Goal: Contribute content: Add original content to the website for others to see

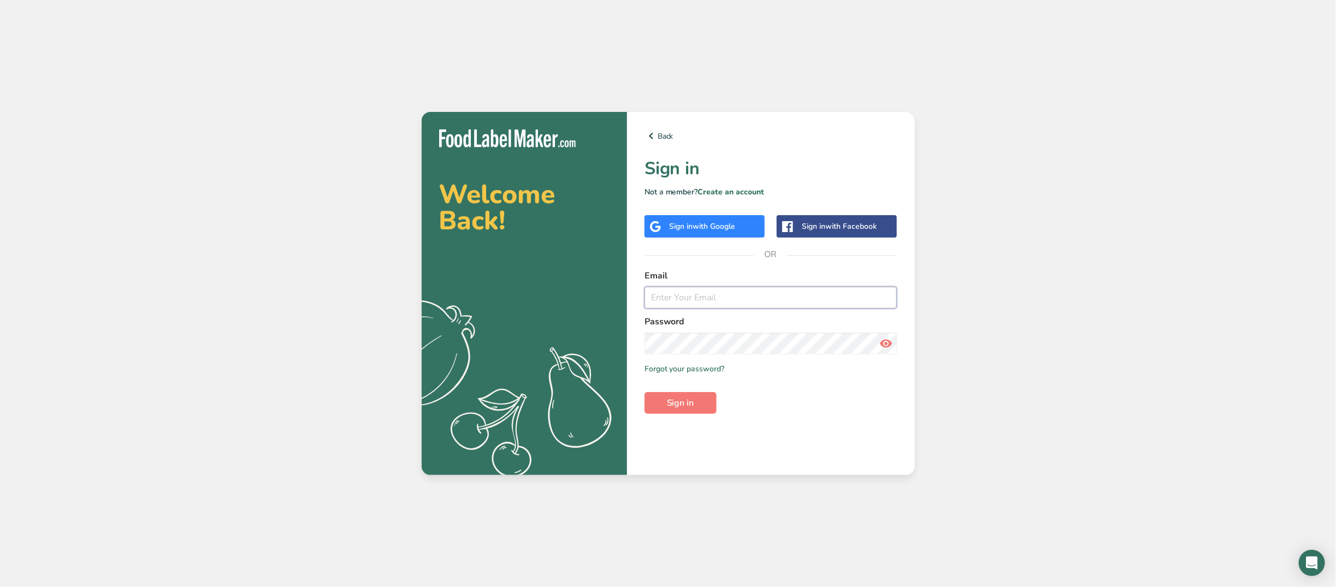
type input "[EMAIL_ADDRESS][DOMAIN_NAME]"
click at [690, 417] on div "Back Sign in Not a member? Create an account Sign in with Google Sign in with F…" at bounding box center [771, 293] width 288 height 363
click at [690, 409] on span "Sign in" at bounding box center [680, 402] width 27 height 13
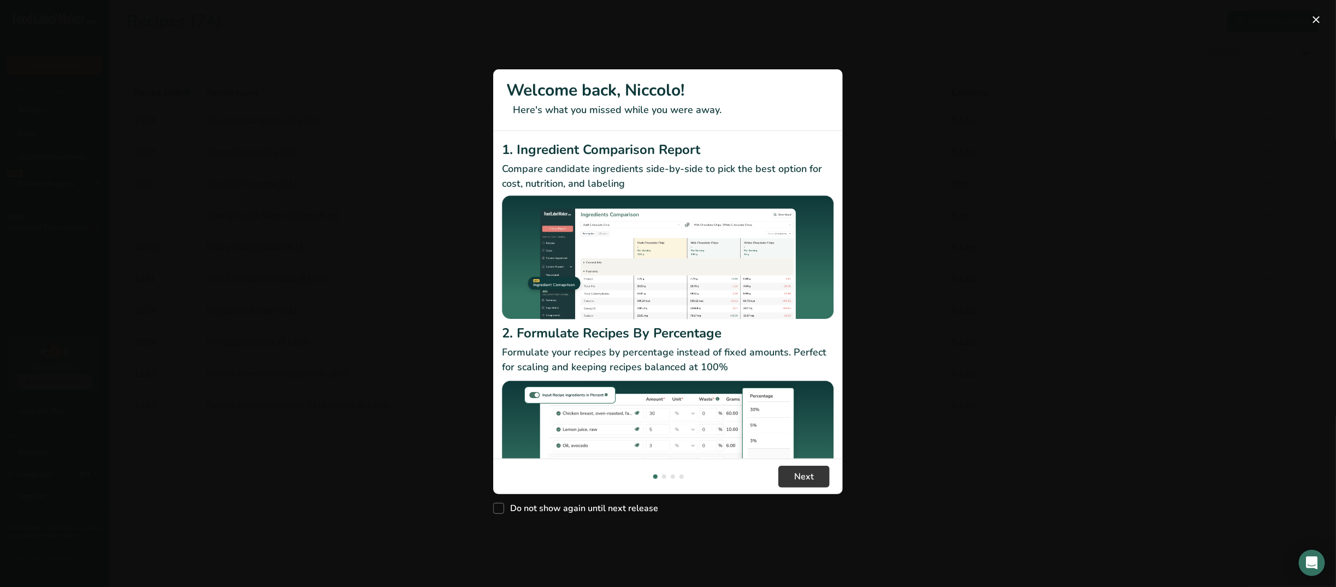
click at [1189, 276] on div "New Features" at bounding box center [668, 293] width 1336 height 587
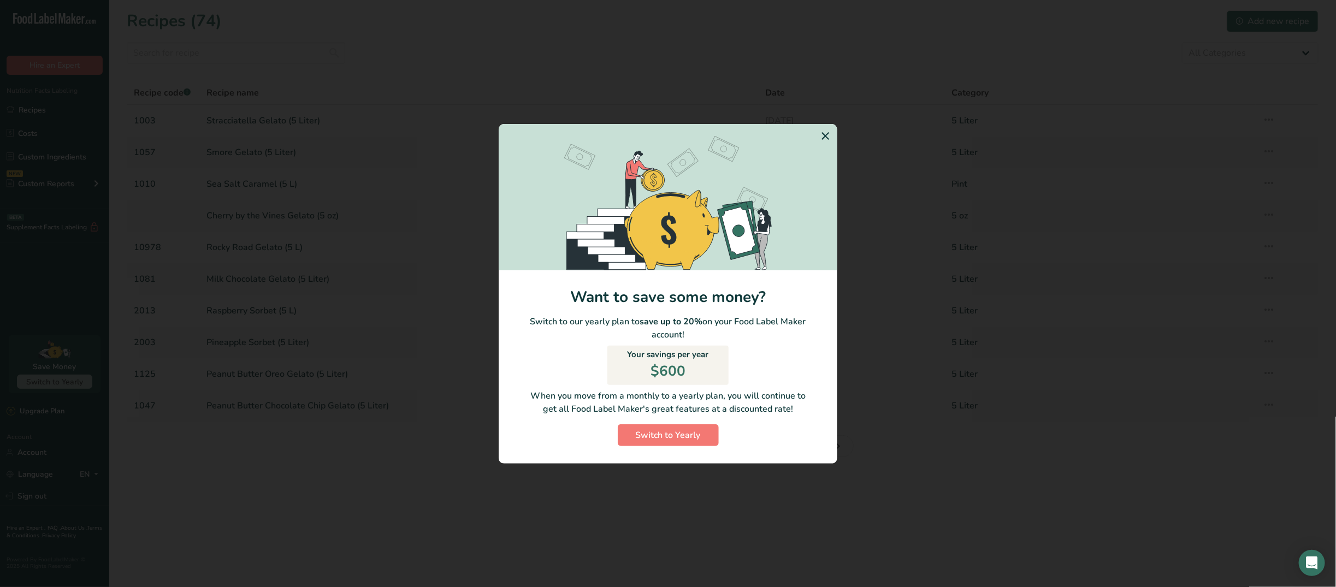
click at [822, 132] on icon "Switch to Yearly Modal" at bounding box center [825, 136] width 13 height 20
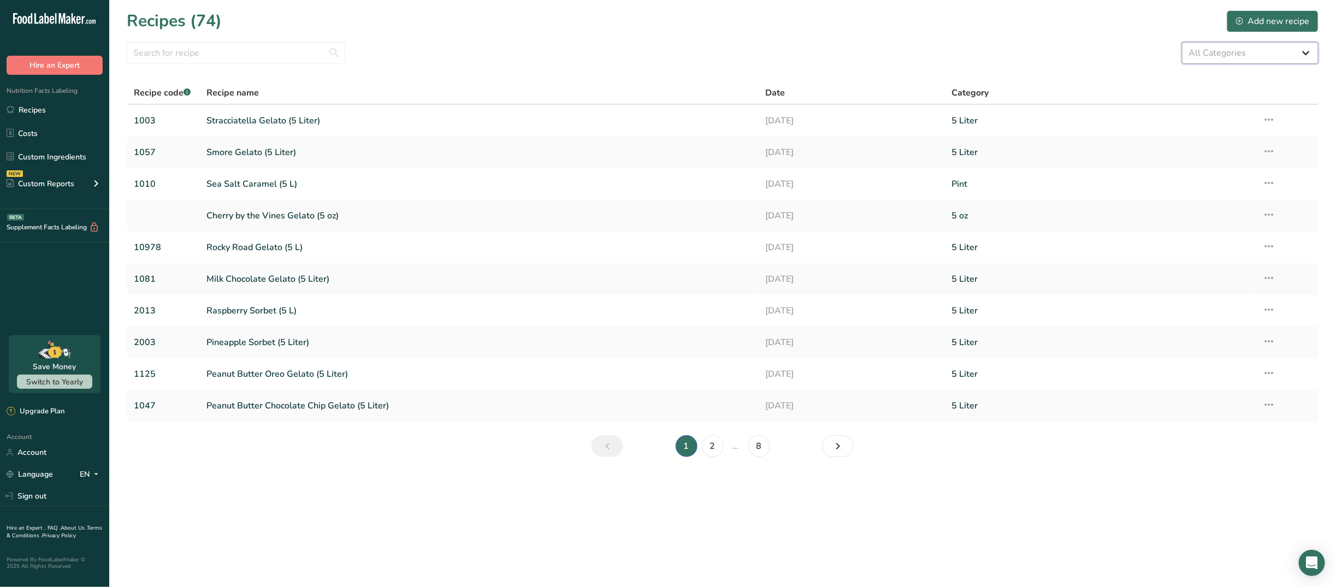
click at [1254, 58] on select "All Categories 3 oz 5 Liter 5 oz Baked Goods [GEOGRAPHIC_DATA] Confectionery Co…" at bounding box center [1250, 53] width 137 height 22
select select "1814"
click at [1182, 42] on select "All Categories 3 oz 5 Liter 5 oz Baked Goods [GEOGRAPHIC_DATA] Confectionery Co…" at bounding box center [1250, 53] width 137 height 22
click at [707, 449] on link "2" at bounding box center [710, 446] width 22 height 22
click at [310, 311] on link "[PERSON_NAME] (5 Liter)" at bounding box center [479, 310] width 546 height 23
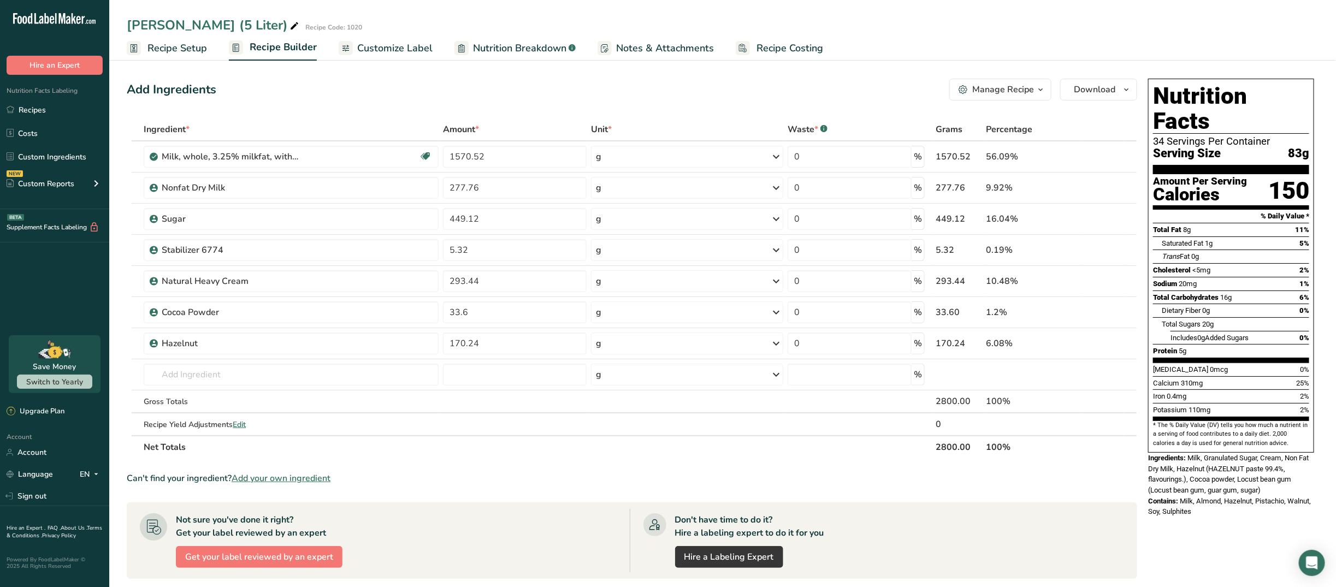
click at [1040, 87] on icon "button" at bounding box center [1040, 90] width 9 height 14
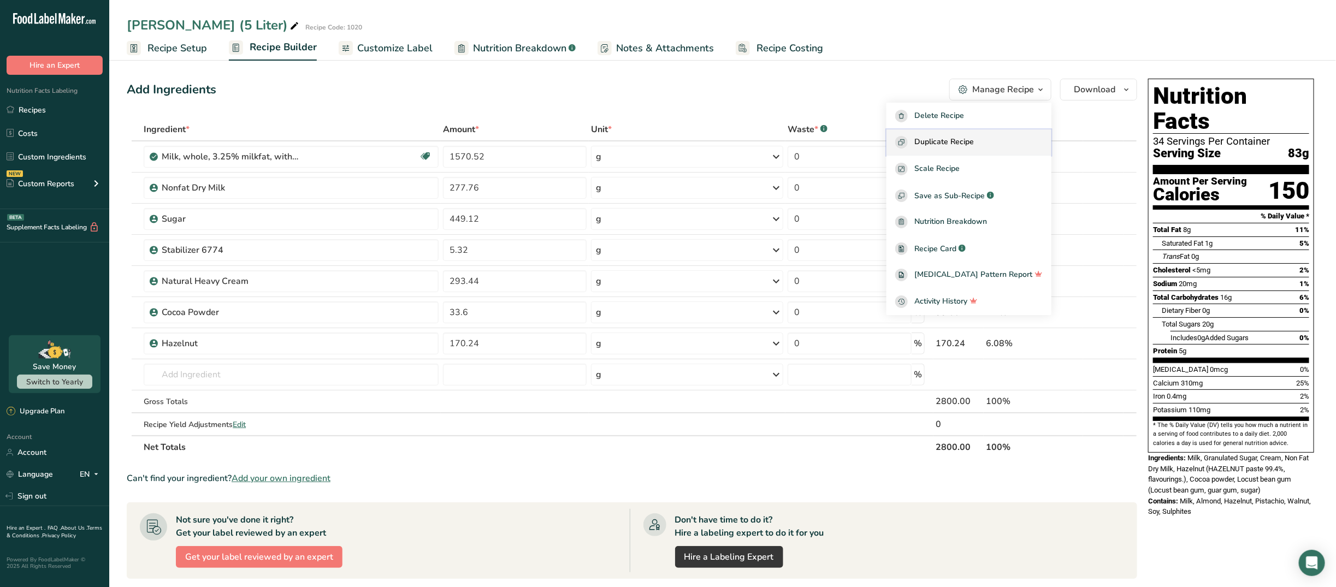
click at [976, 134] on button "Duplicate Recipe" at bounding box center [968, 142] width 165 height 27
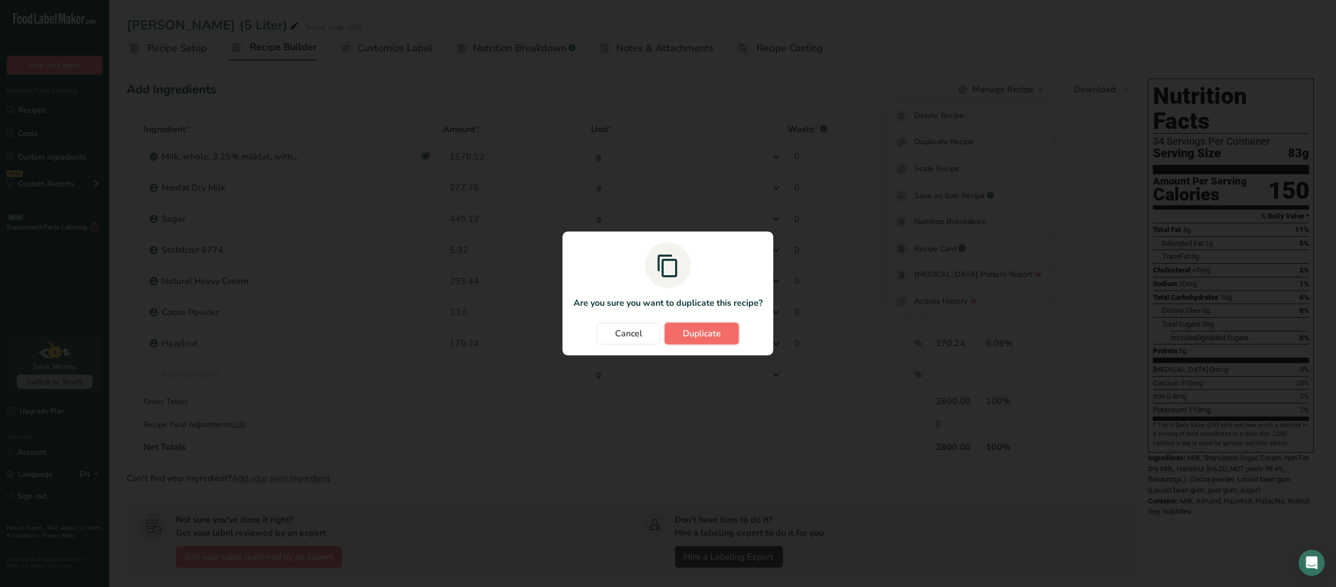
click at [689, 334] on span "Duplicate" at bounding box center [702, 333] width 38 height 13
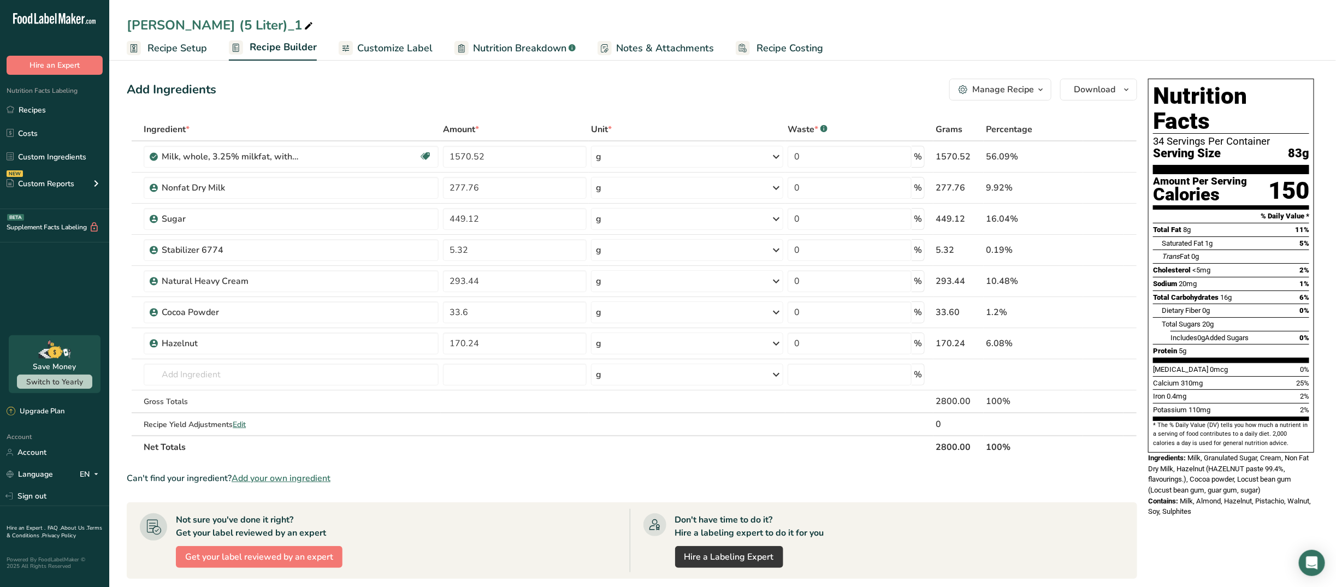
click at [304, 25] on icon at bounding box center [309, 26] width 10 height 15
click at [146, 26] on input "[PERSON_NAME] (5 Liter)_1" at bounding box center [723, 25] width 1192 height 20
click at [313, 23] on input "[PERSON_NAME] (5 Liter)_1" at bounding box center [723, 25] width 1192 height 20
type input "[PERSON_NAME] (5 Liter)"
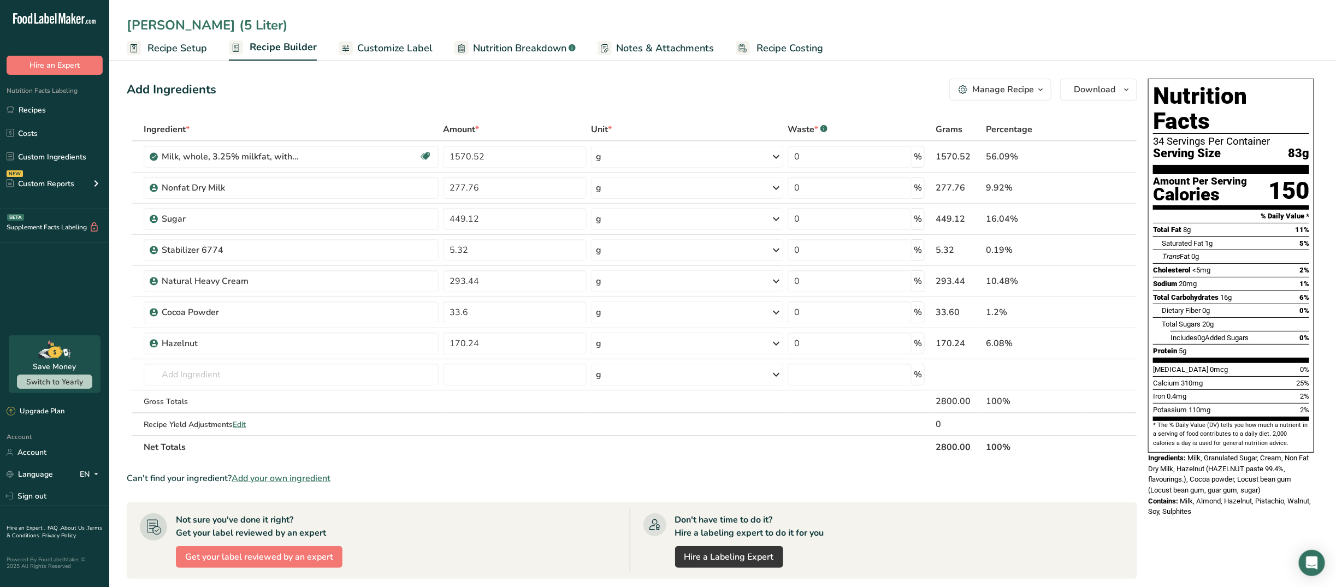
click at [306, 82] on div "Add Ingredients Manage Recipe Delete Recipe Duplicate Recipe Scale Recipe Save …" at bounding box center [632, 90] width 1010 height 22
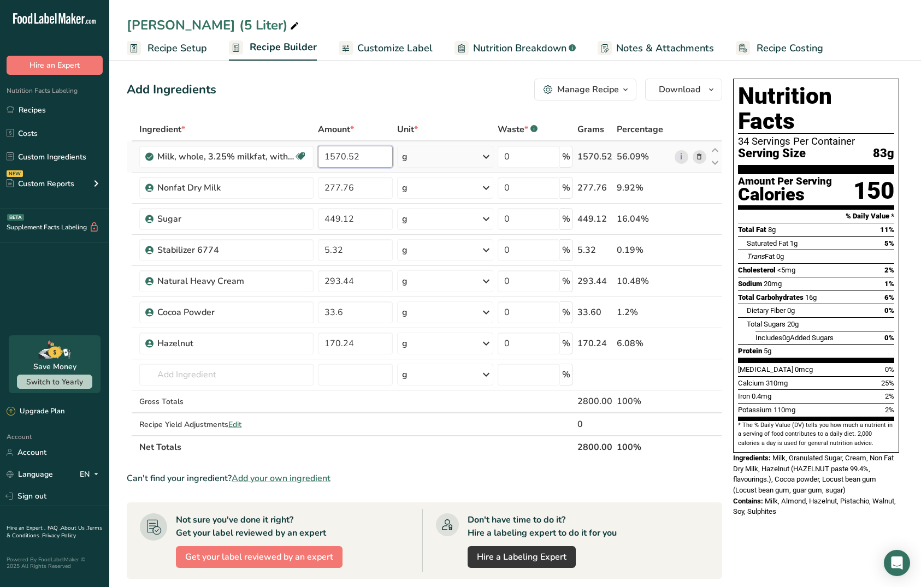
click at [344, 156] on input "1570.52" at bounding box center [355, 157] width 75 height 22
click at [336, 156] on input "1570.52" at bounding box center [355, 157] width 75 height 22
type input "1486.7"
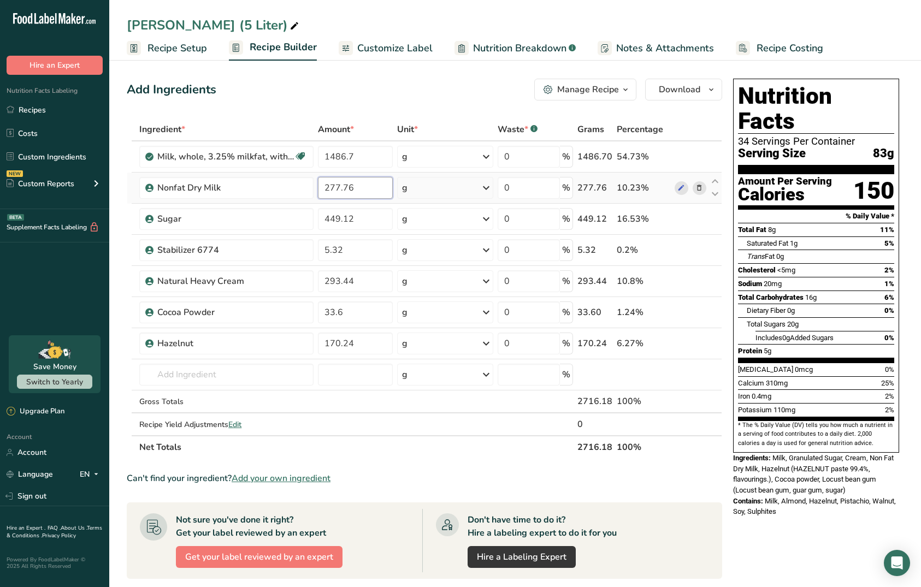
click at [352, 188] on div "Ingredient * Amount * Unit * Waste * .a-a{fill:#347362;}.b-a{fill:#fff;} Grams …" at bounding box center [424, 288] width 595 height 341
click at [349, 190] on input "277.76" at bounding box center [355, 188] width 75 height 22
type input "262.8"
click at [388, 215] on div "Ingredient * Amount * Unit * Waste * .a-a{fill:#347362;}.b-a{fill:#fff;} Grams …" at bounding box center [424, 288] width 595 height 341
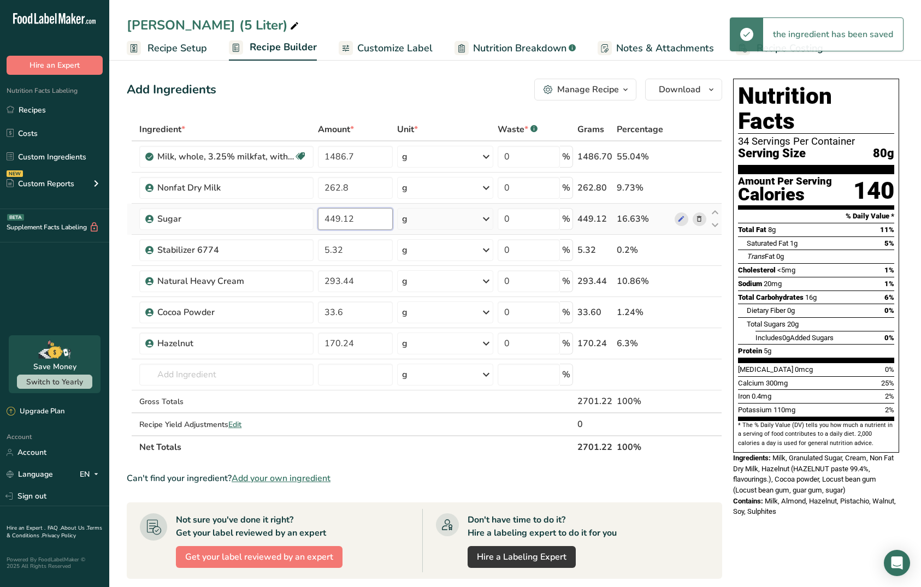
click at [333, 217] on input "449.12" at bounding box center [355, 219] width 75 height 22
type input "424.9"
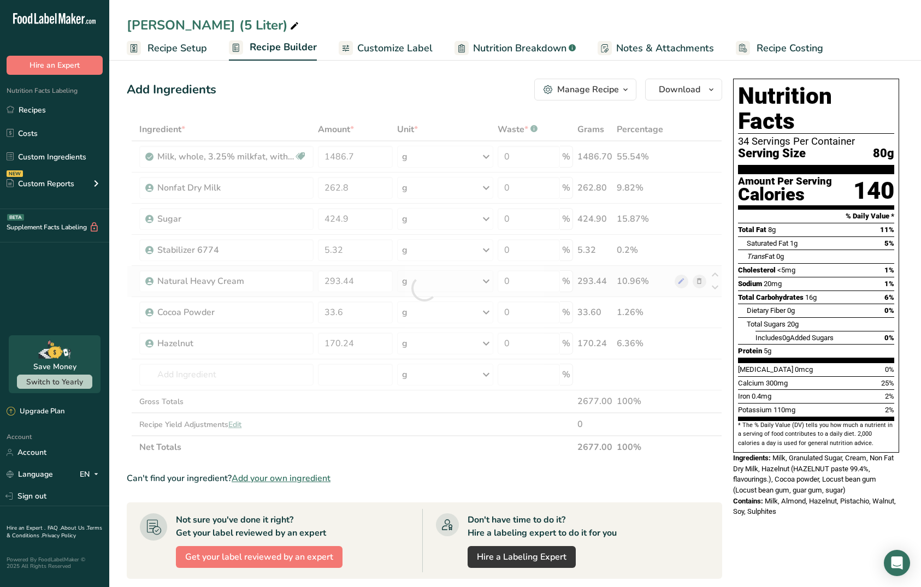
click at [344, 268] on div "Ingredient * Amount * Unit * Waste * .a-a{fill:#347362;}.b-a{fill:#fff;} Grams …" at bounding box center [424, 288] width 595 height 341
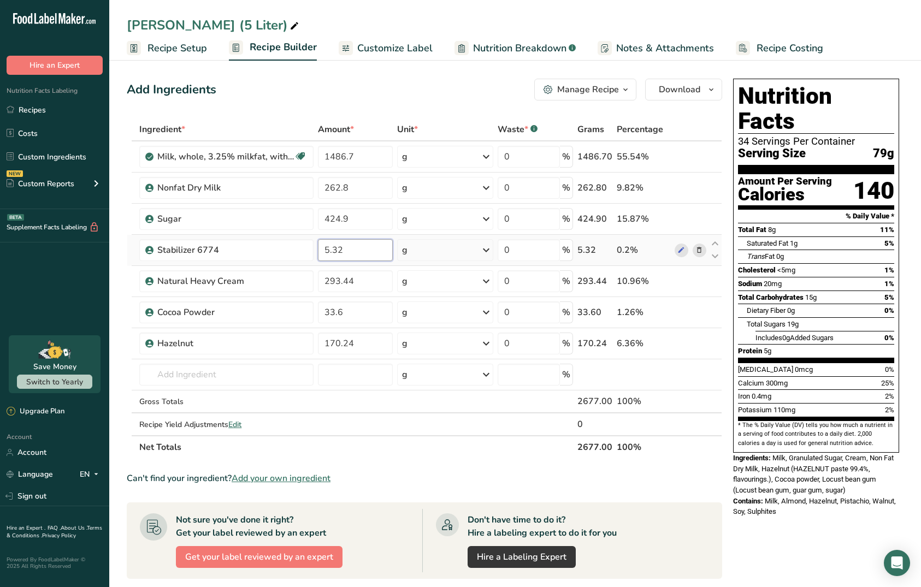
click at [362, 251] on input "5.32" at bounding box center [355, 250] width 75 height 22
type input "5"
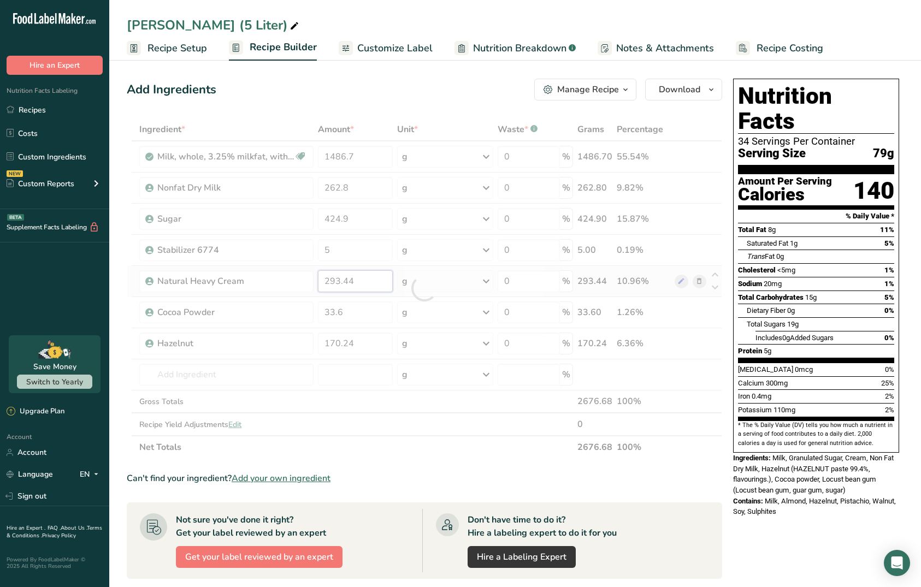
click at [352, 285] on div "Ingredient * Amount * Unit * Waste * .a-a{fill:#347362;}.b-a{fill:#fff;} Grams …" at bounding box center [424, 288] width 595 height 341
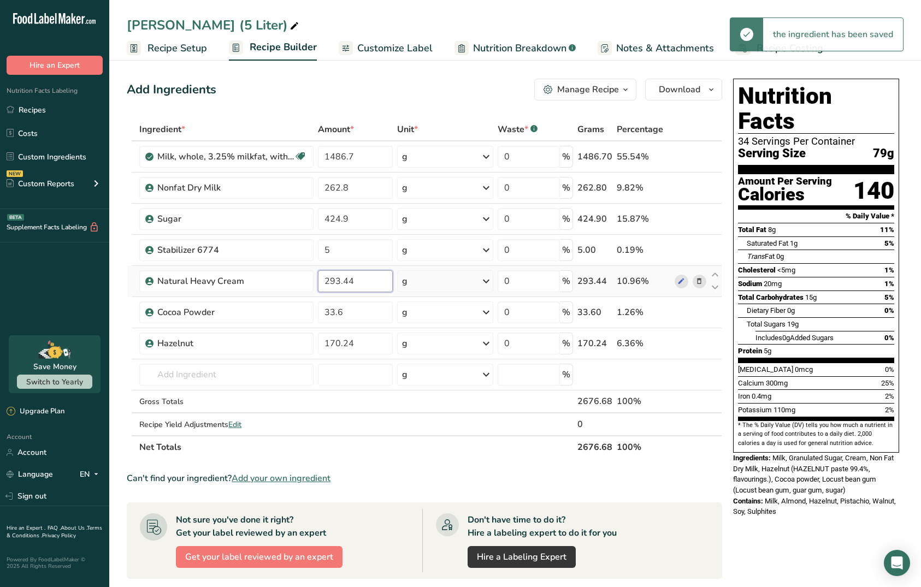
click at [335, 284] on input "293.44" at bounding box center [355, 281] width 75 height 22
type input "278"
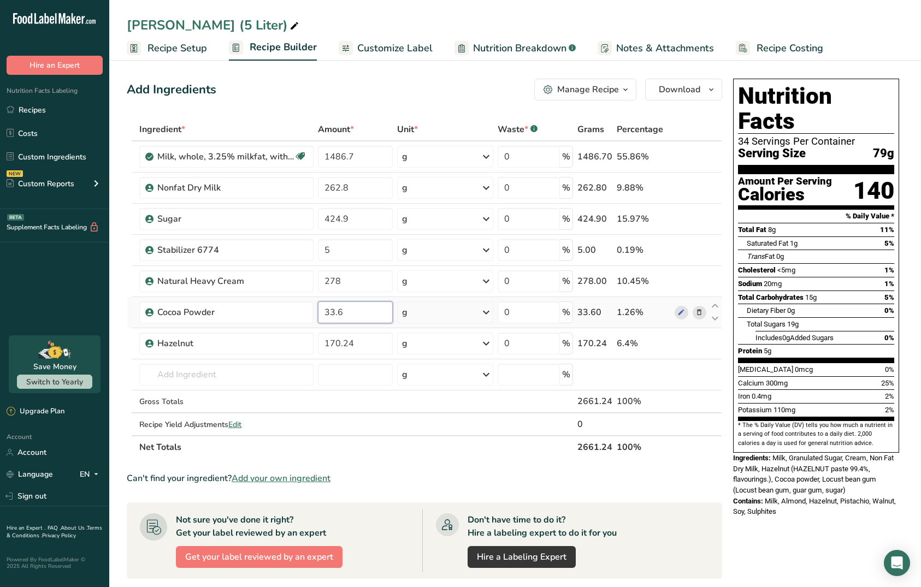
click at [344, 313] on div "Ingredient * Amount * Unit * Waste * .a-a{fill:#347362;}.b-a{fill:#fff;} Grams …" at bounding box center [424, 288] width 595 height 341
click at [698, 313] on div "Ingredient * Amount * Unit * Waste * .a-a{fill:#347362;}.b-a{fill:#fff;} Grams …" at bounding box center [424, 288] width 595 height 341
click at [340, 345] on input "170.24" at bounding box center [355, 344] width 75 height 22
click at [376, 351] on input "162.6" at bounding box center [355, 344] width 75 height 22
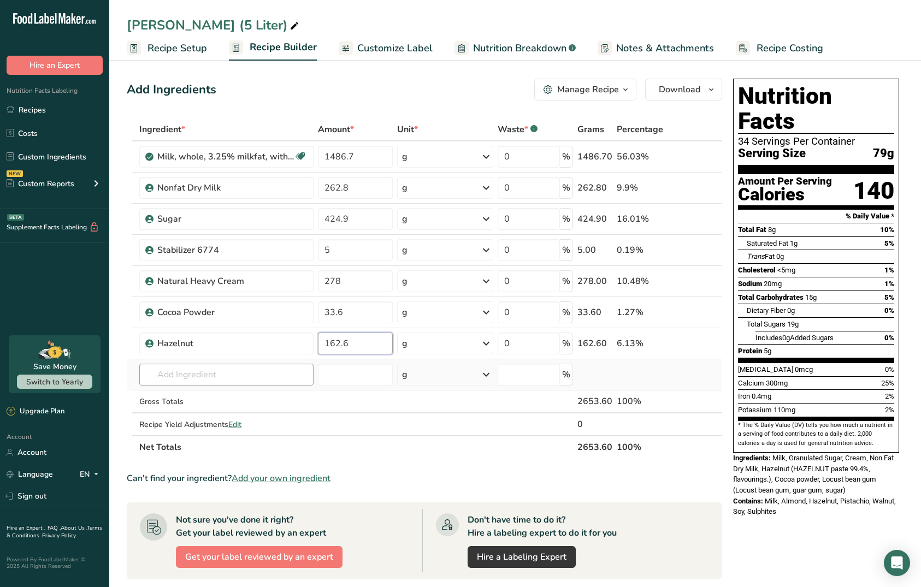
type input "162.6"
click at [271, 381] on div "Ingredient * Amount * Unit * Waste * .a-a{fill:#347362;}.b-a{fill:#fff;} Grams …" at bounding box center [424, 288] width 595 height 341
type input "nutella"
click at [216, 390] on link "Nutella" at bounding box center [226, 397] width 174 height 18
type input "Nutella"
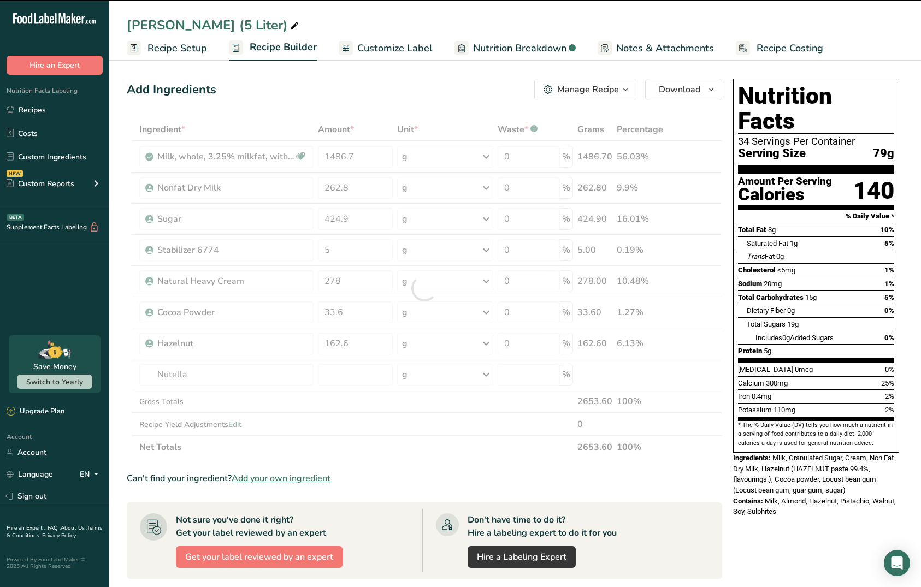
type input "0"
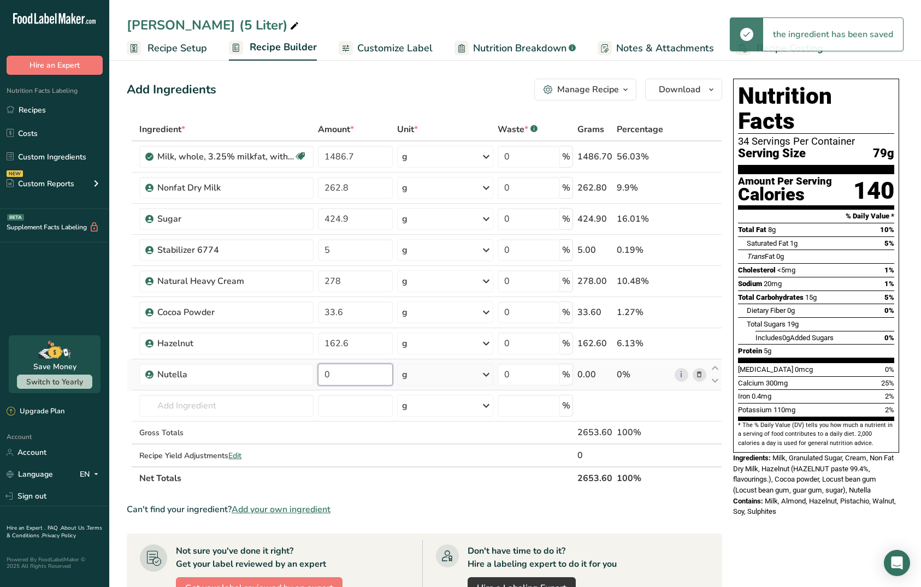
drag, startPoint x: 345, startPoint y: 369, endPoint x: 333, endPoint y: 369, distance: 11.5
click at [333, 369] on input "0" at bounding box center [355, 375] width 75 height 22
type input "180"
click at [420, 493] on section "Ingredient * Amount * Unit * Waste * .a-a{fill:#347362;}.b-a{fill:#fff;} Grams …" at bounding box center [424, 474] width 595 height 712
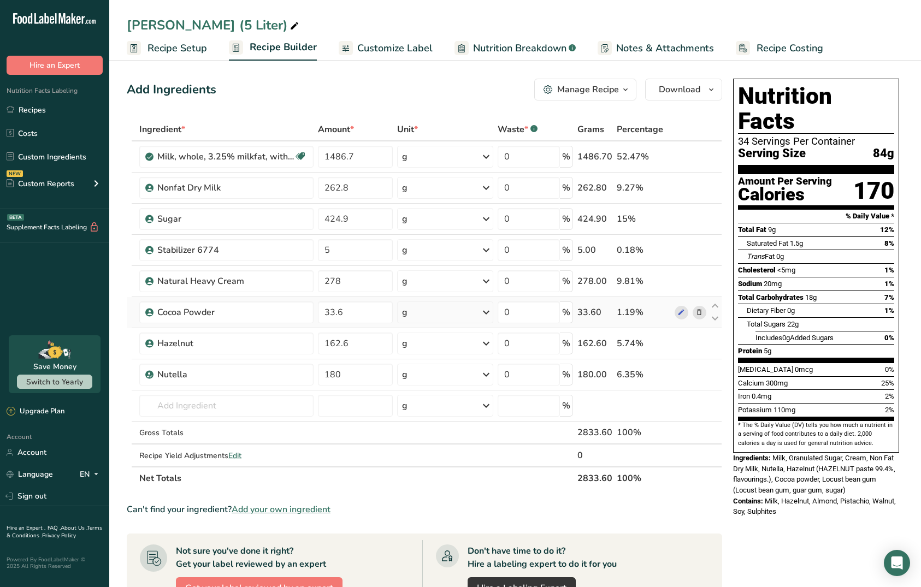
click at [700, 310] on icon at bounding box center [699, 312] width 8 height 11
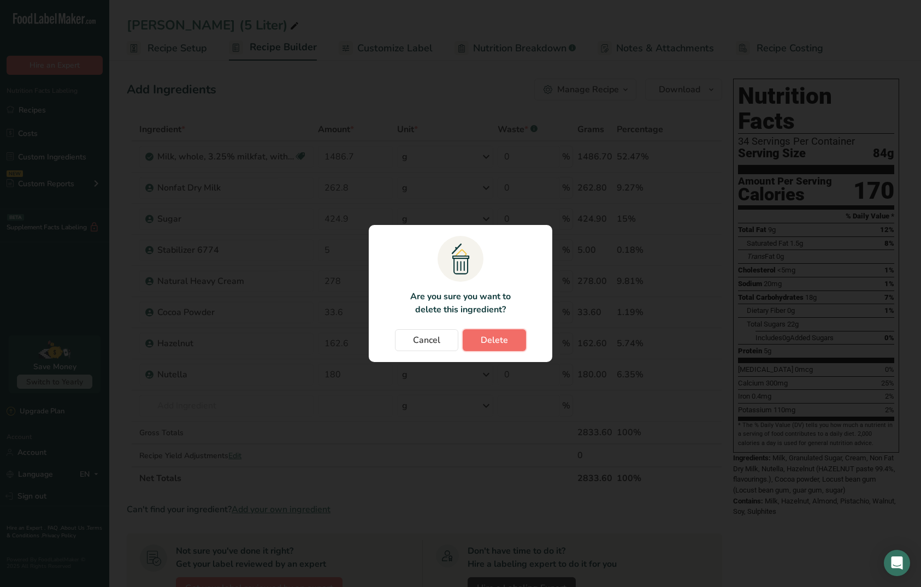
click at [500, 342] on span "Delete" at bounding box center [494, 340] width 27 height 13
type input "162.6"
type input "180"
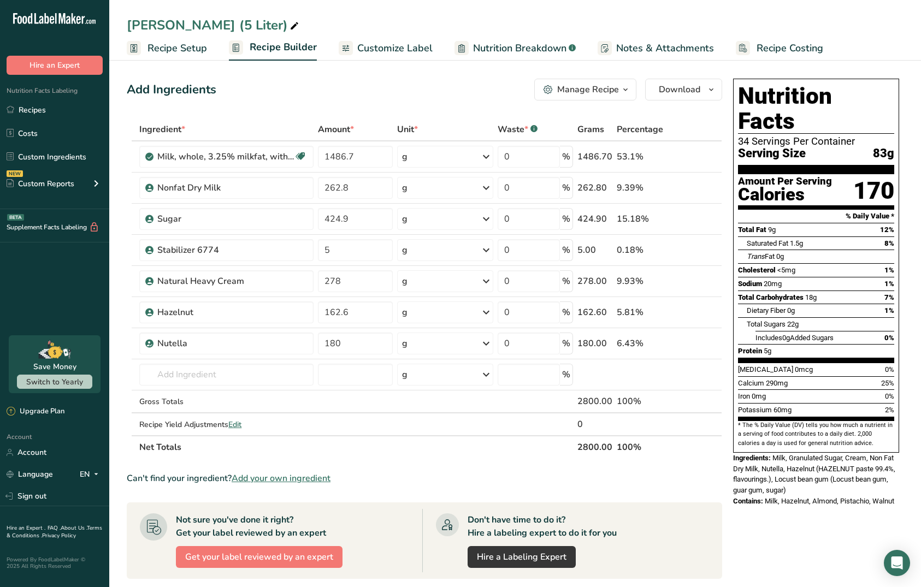
click at [771, 48] on span "Recipe Costing" at bounding box center [789, 48] width 67 height 15
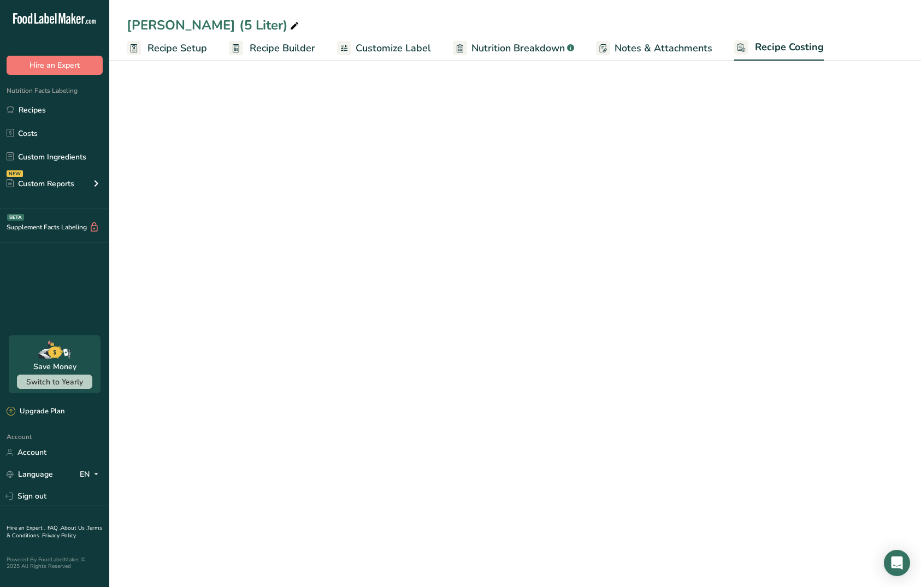
select select "1"
select select "12"
select select "1"
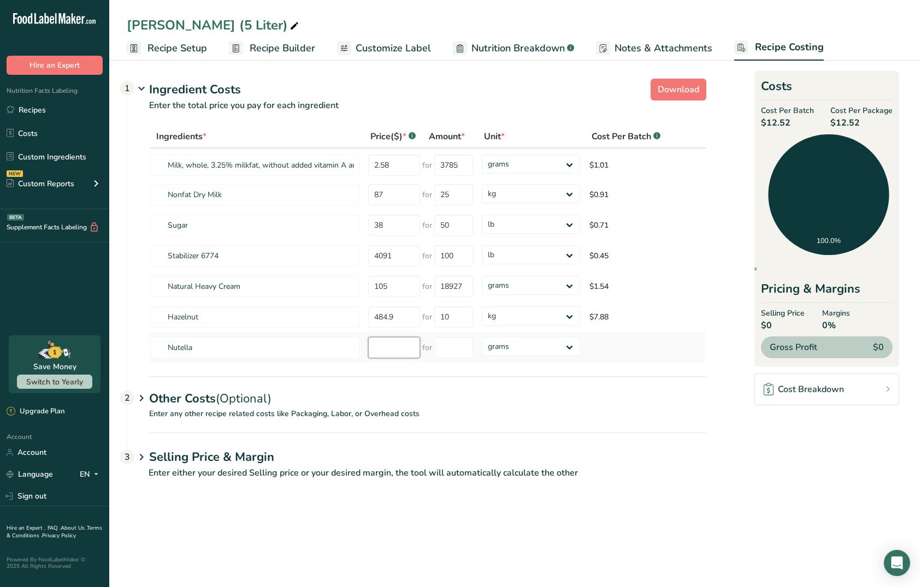
click at [392, 347] on input "number" at bounding box center [394, 347] width 52 height 21
type input "13.29"
click at [547, 338] on select "grams kg mg mcg lb oz" at bounding box center [531, 346] width 98 height 19
select select "12"
click at [482, 337] on select "grams kg mg mcg lb oz" at bounding box center [531, 346] width 98 height 19
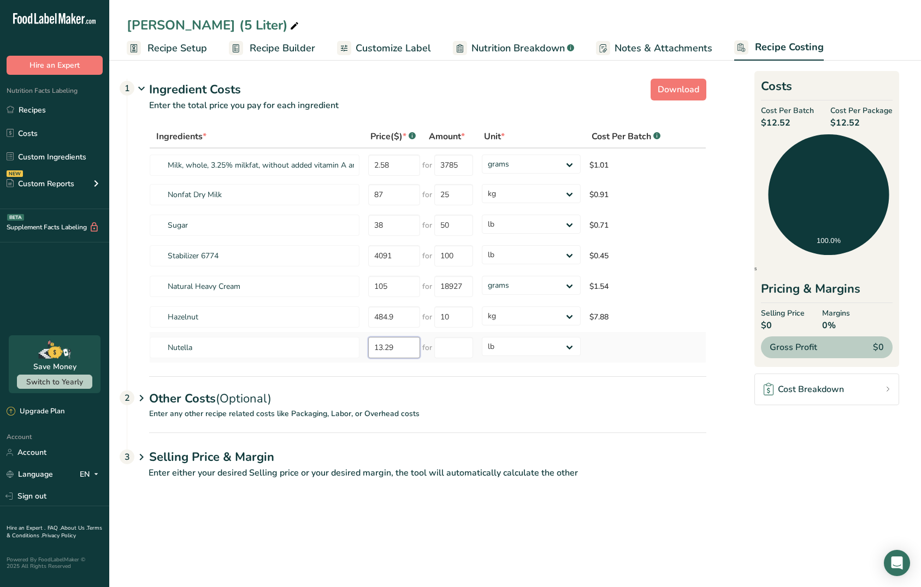
click at [282, 345] on tr "Nutella 13.29 for grams kg mg mcg lb oz" at bounding box center [428, 347] width 556 height 31
click at [452, 353] on input "number" at bounding box center [453, 347] width 39 height 21
paste input "13.29"
type input "13.29"
click at [395, 346] on input "number" at bounding box center [394, 347] width 52 height 21
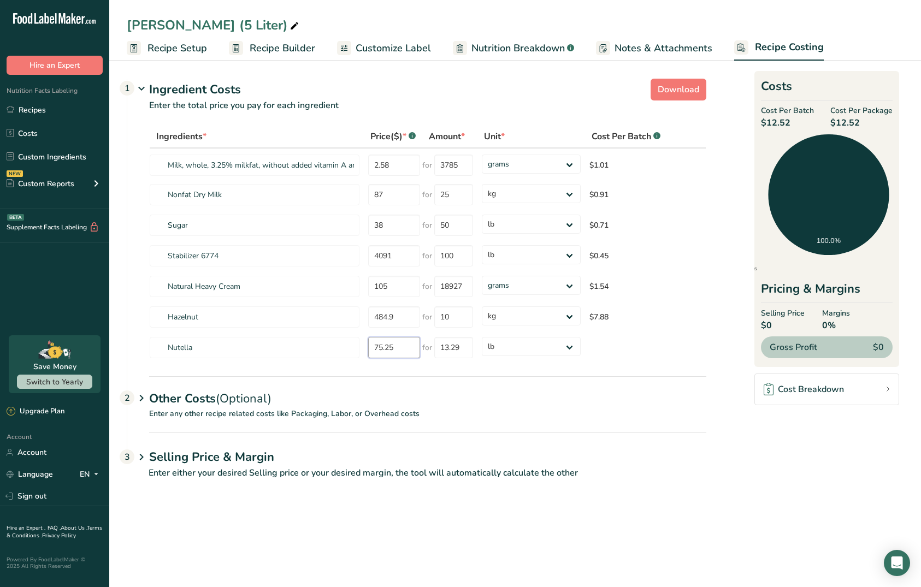
type input "75.25"
click at [690, 427] on p "Enter any other recipe related costs like Packaging, Labor, or Overhead costs" at bounding box center [416, 420] width 579 height 25
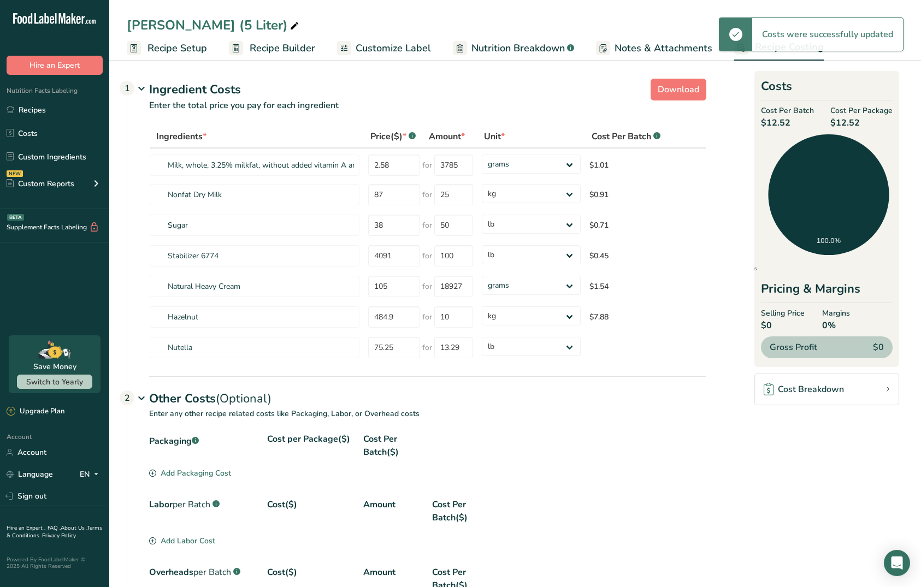
type input "13"
click at [198, 472] on div "Add Packaging Cost" at bounding box center [190, 472] width 82 height 11
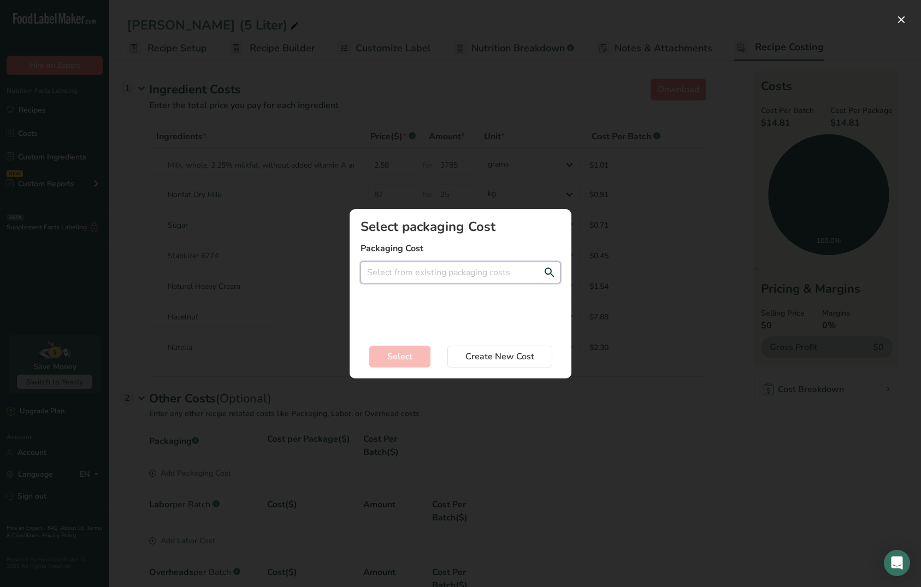
click at [403, 275] on input "Add New Recipe Cost Modal" at bounding box center [460, 273] width 200 height 22
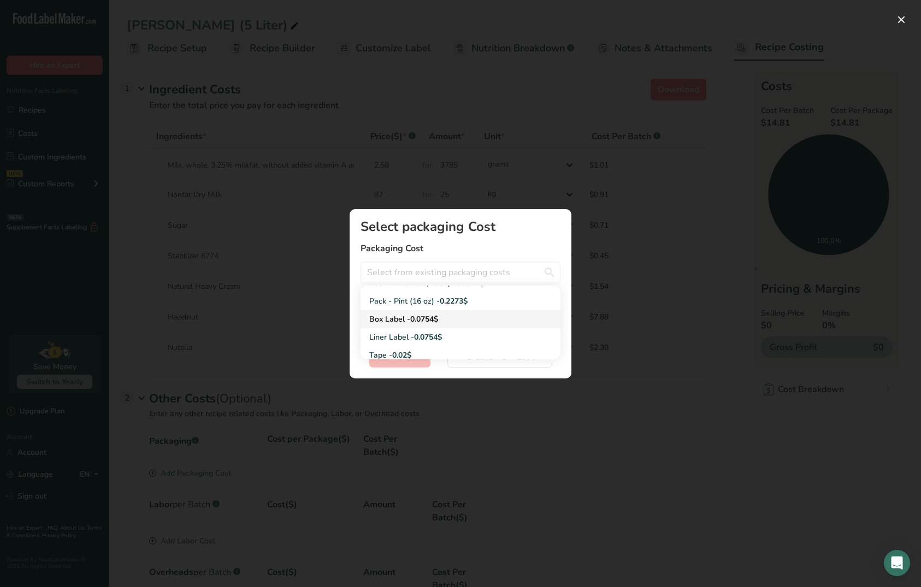
click at [463, 316] on div "Box Label - 0.0754$" at bounding box center [451, 318] width 165 height 11
type input "Box Label - 0.0754$"
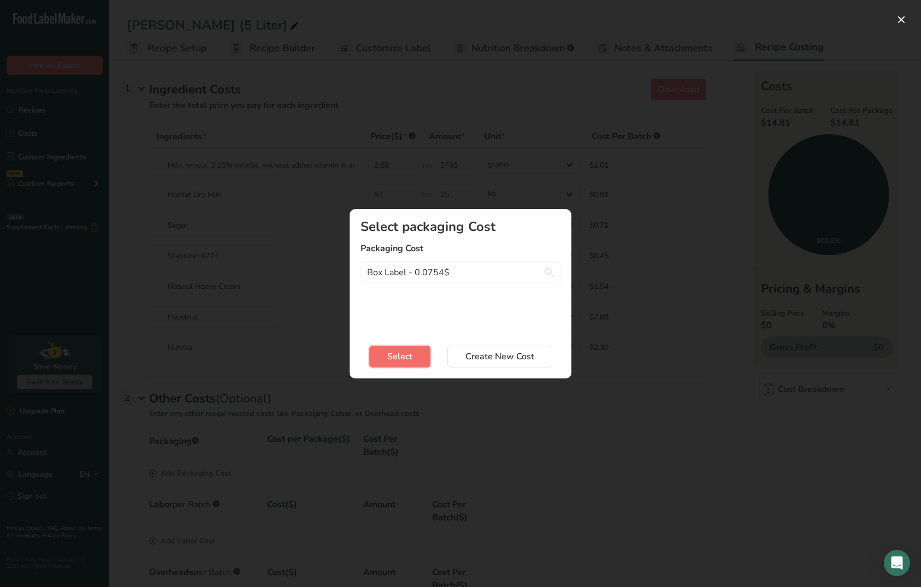
click at [412, 355] on button "Select" at bounding box center [399, 357] width 61 height 22
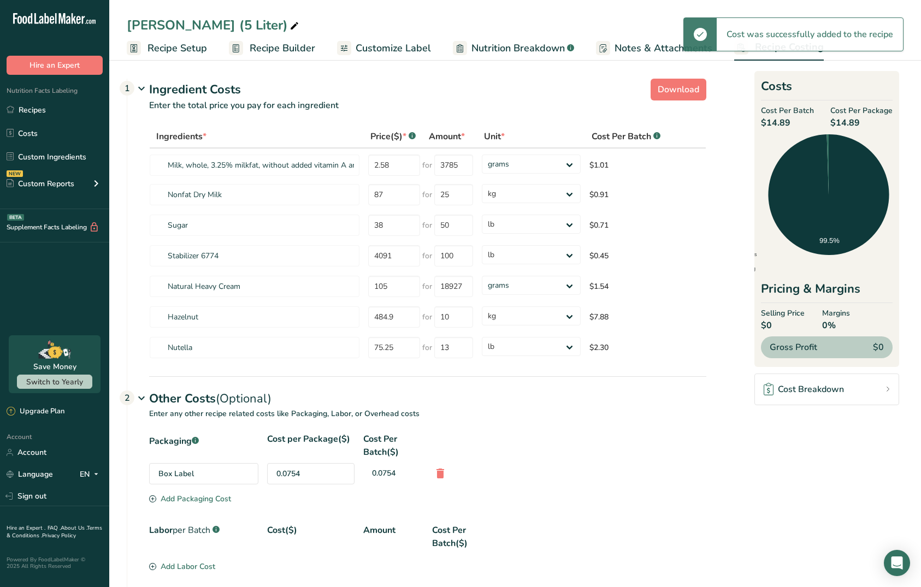
click at [200, 502] on div "Add Packaging Cost" at bounding box center [190, 498] width 82 height 11
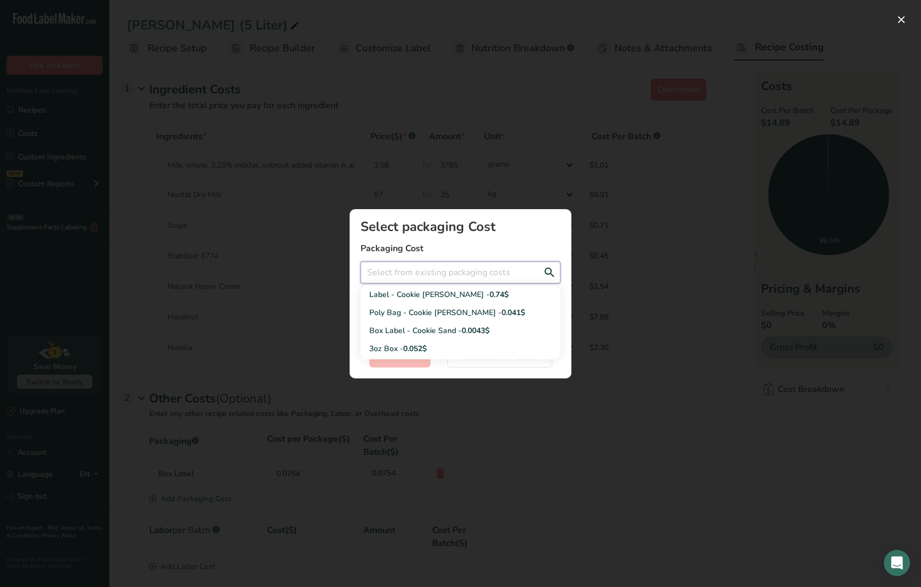
click at [470, 267] on input "Add New Recipe Cost Modal" at bounding box center [460, 273] width 200 height 22
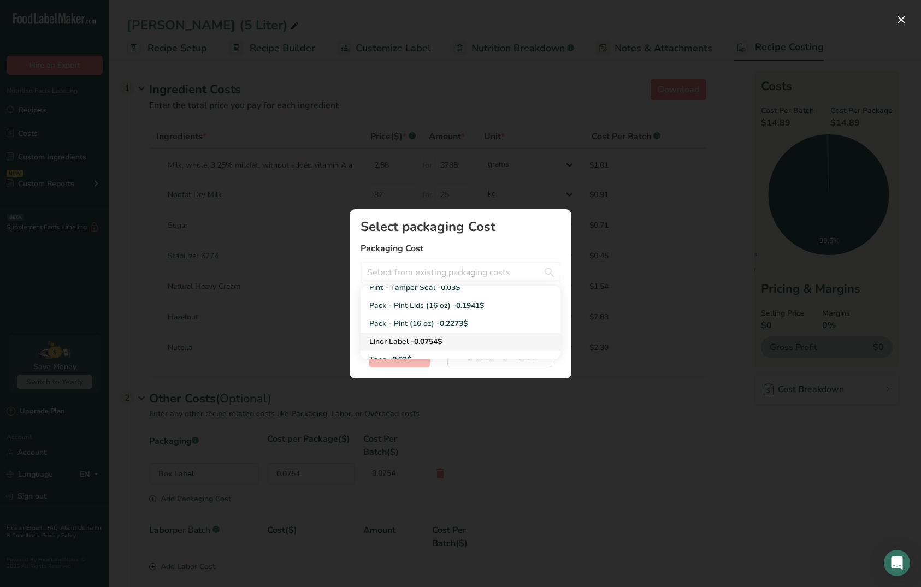
click at [417, 337] on span "0.0754$" at bounding box center [428, 341] width 28 height 10
type input "Liner Label - 0.0754$"
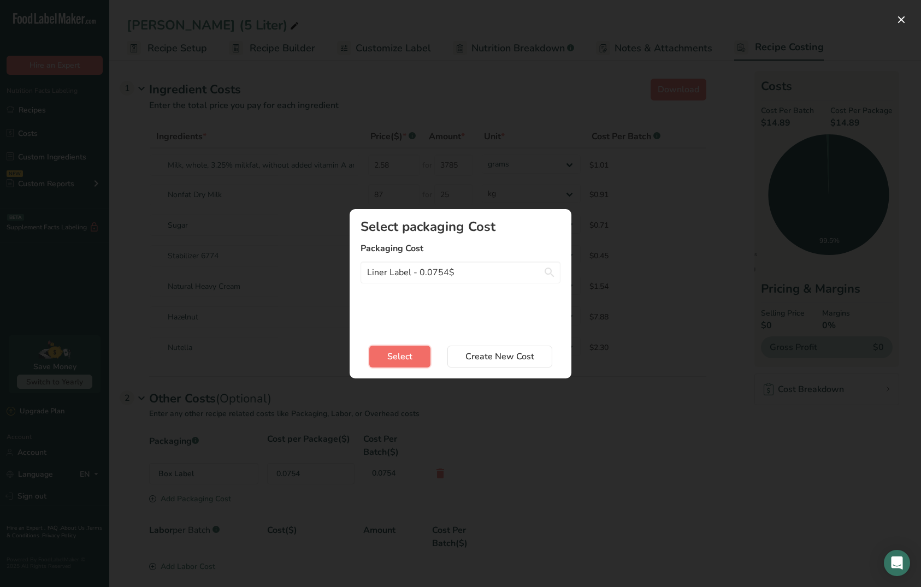
click at [404, 357] on span "Select" at bounding box center [399, 356] width 25 height 13
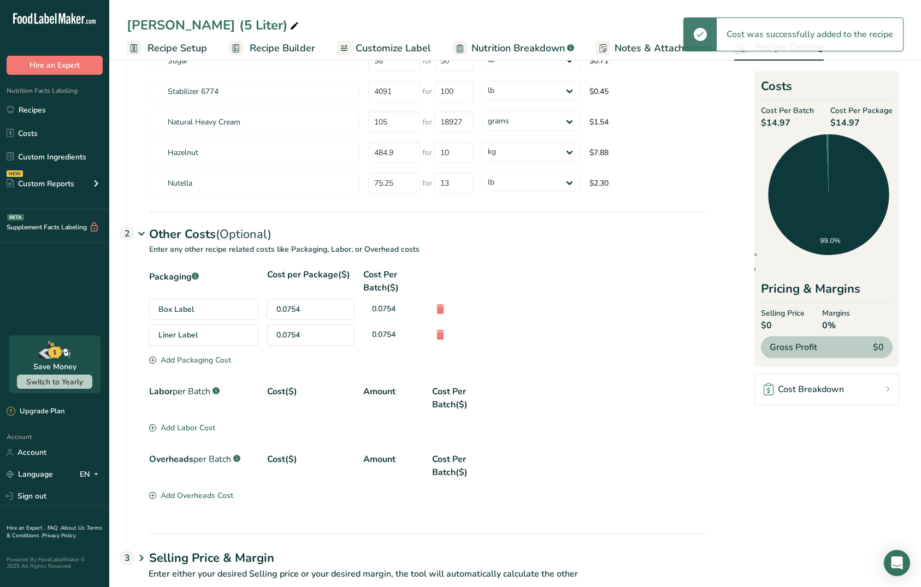
scroll to position [169, 0]
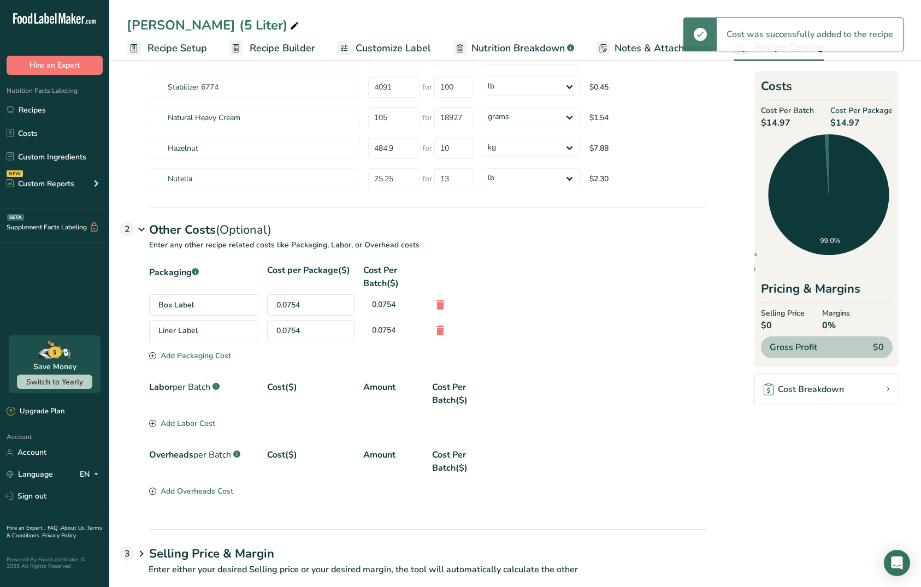
click at [171, 359] on div "Add Packaging Cost" at bounding box center [190, 355] width 82 height 11
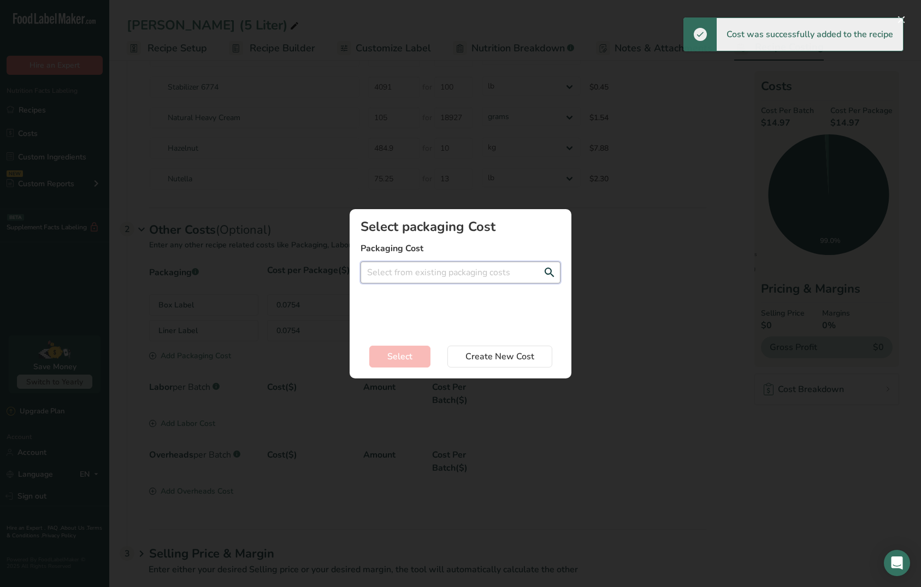
click at [429, 282] on input "Add New Recipe Cost Modal" at bounding box center [460, 273] width 200 height 22
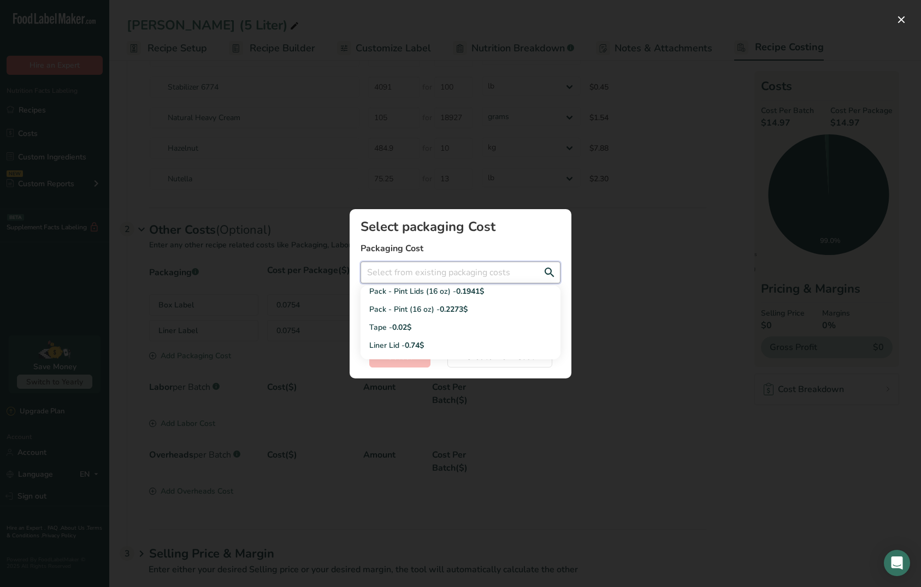
scroll to position [133, 0]
click at [418, 319] on div "Tape - 0.02$" at bounding box center [451, 323] width 165 height 11
type input "Tape - 0.02$"
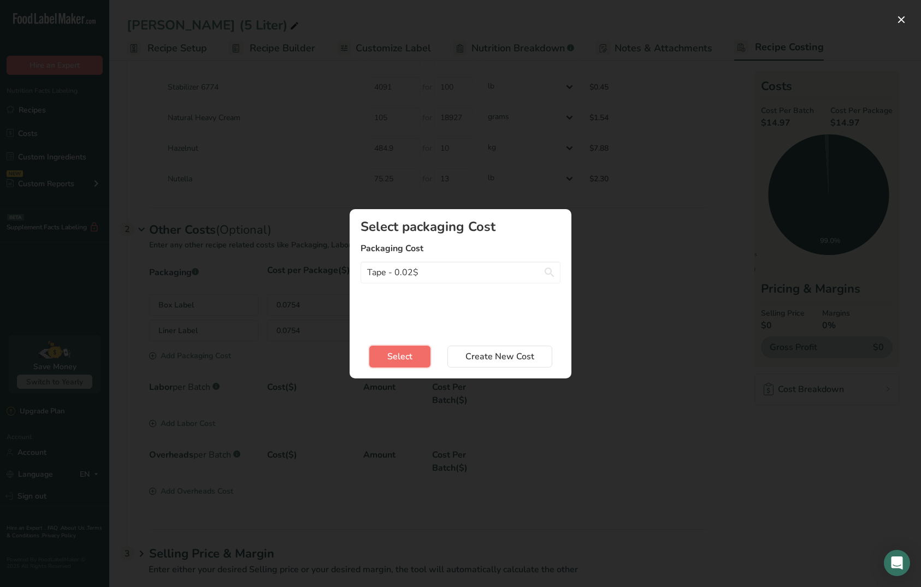
click at [408, 350] on span "Select" at bounding box center [399, 356] width 25 height 13
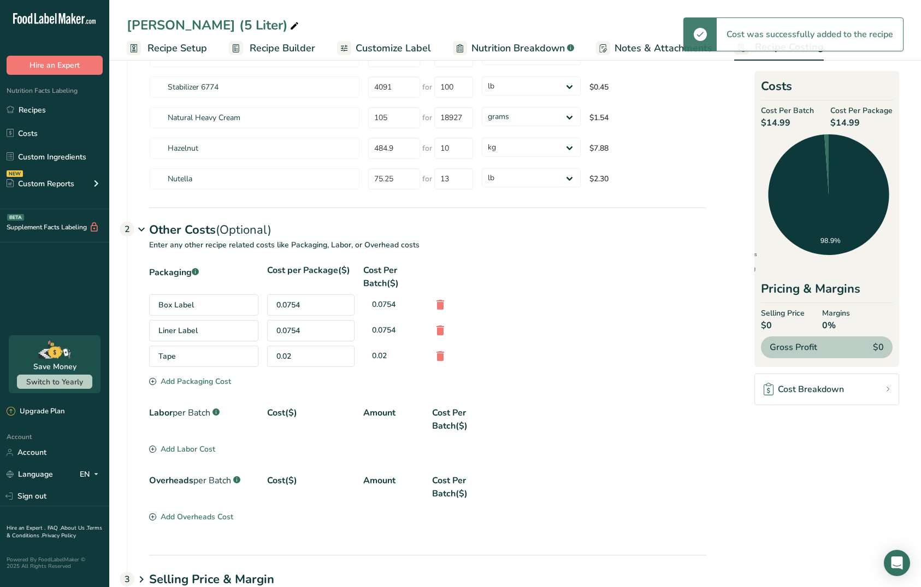
click at [202, 382] on div "Add Packaging Cost" at bounding box center [190, 381] width 82 height 11
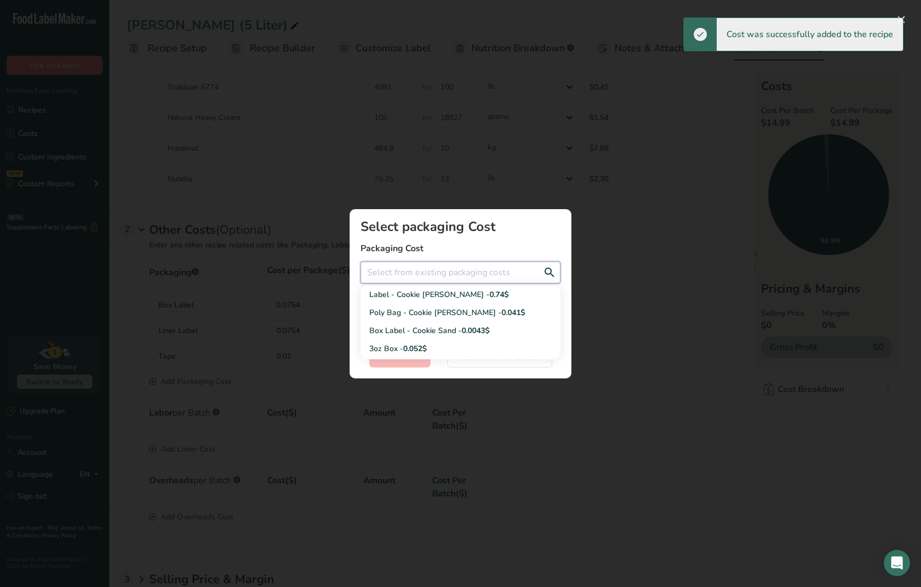
click at [404, 273] on input "Add New Recipe Cost Modal" at bounding box center [460, 273] width 200 height 22
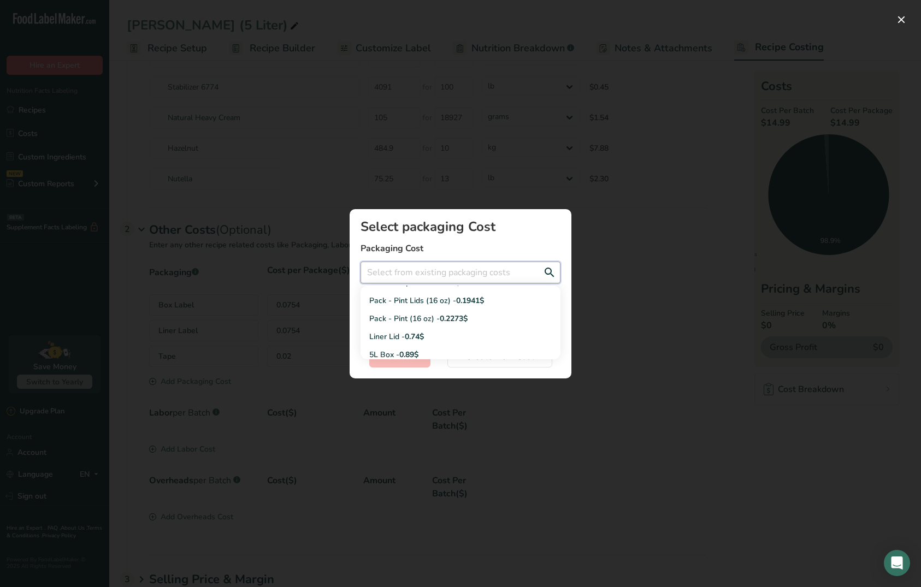
scroll to position [123, 0]
click at [396, 334] on div "Liner Lid - 0.74$" at bounding box center [451, 333] width 165 height 11
type input "Liner Lid - 0.74$"
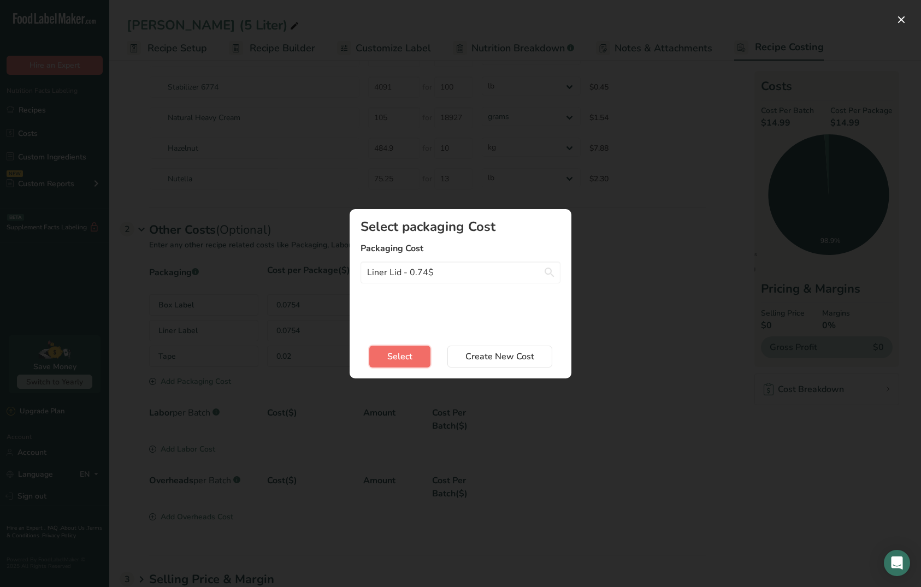
click at [393, 355] on span "Select" at bounding box center [399, 356] width 25 height 13
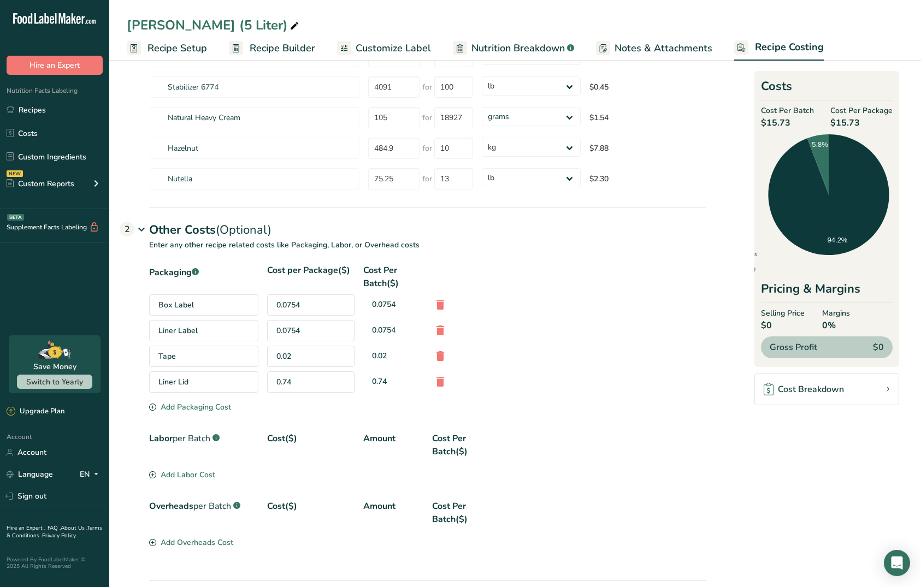
click at [221, 409] on div "Add Packaging Cost" at bounding box center [190, 406] width 82 height 11
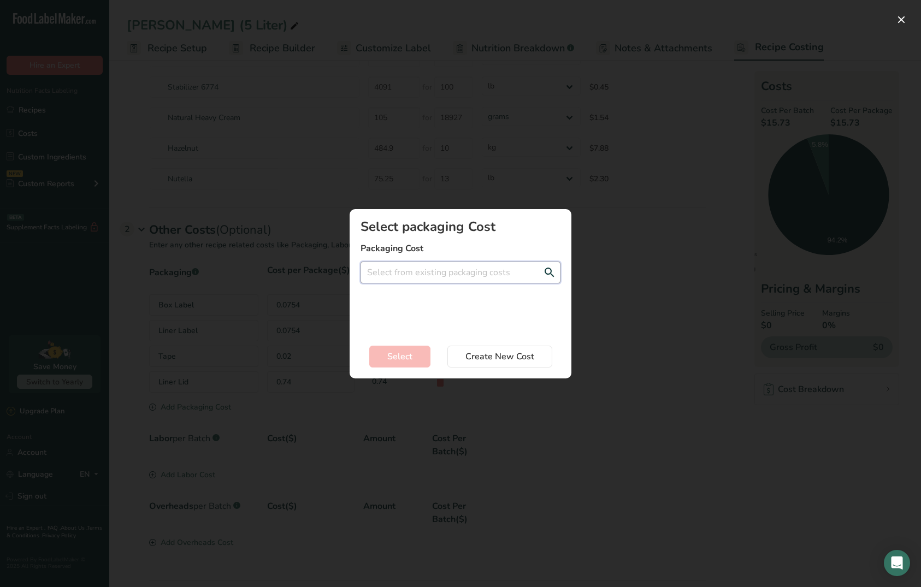
click at [411, 275] on input "Add New Recipe Cost Modal" at bounding box center [460, 273] width 200 height 22
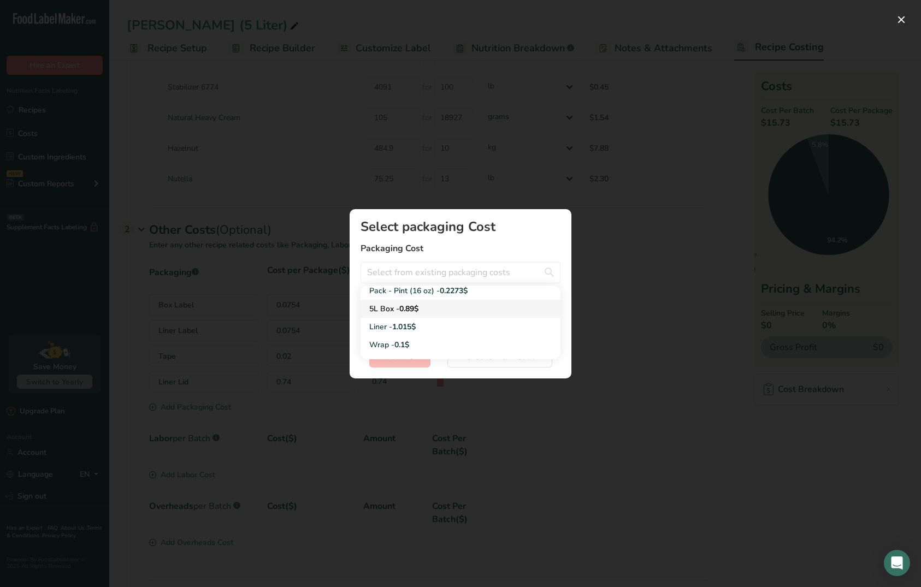
click at [400, 312] on span "0.89$" at bounding box center [408, 309] width 19 height 10
type input "5L Box - 0.89$"
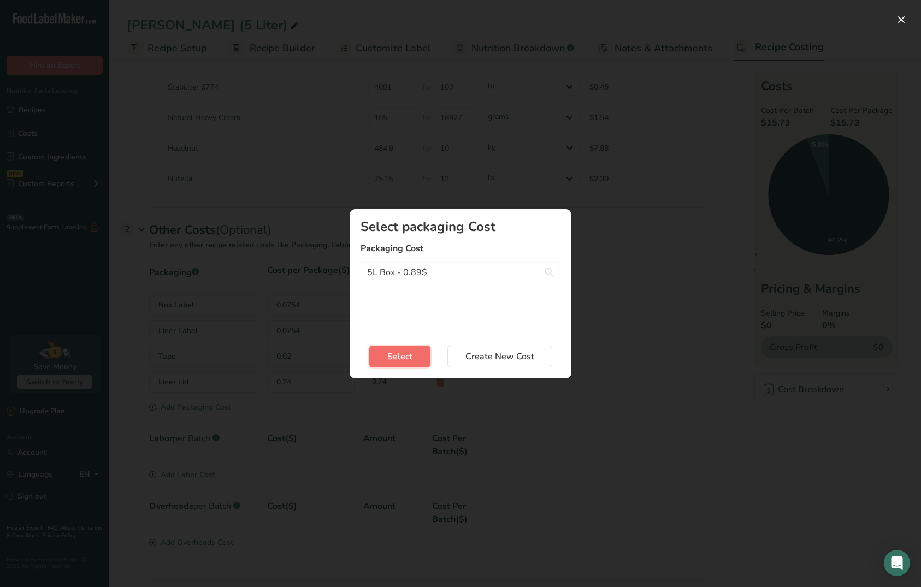
click at [392, 350] on span "Select" at bounding box center [399, 356] width 25 height 13
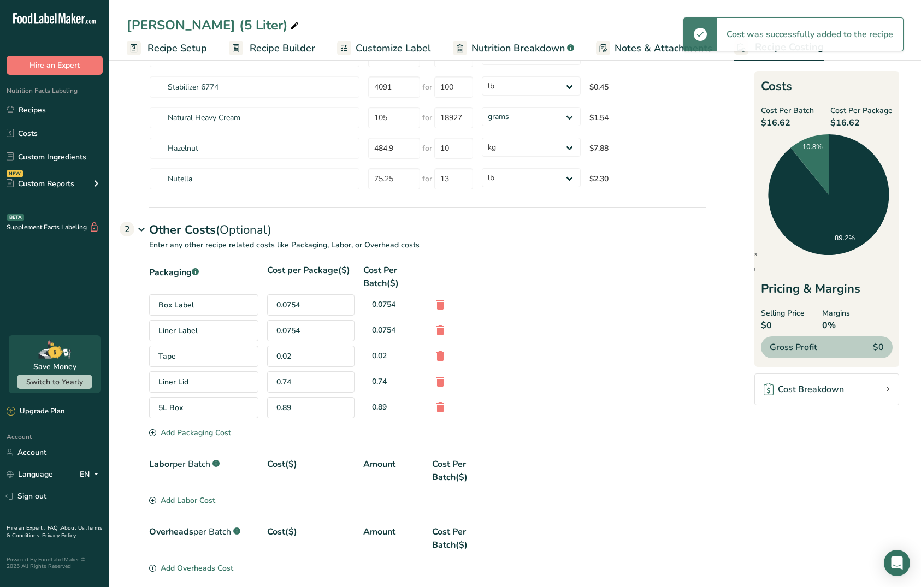
click at [187, 437] on div "Add Packaging Cost" at bounding box center [190, 432] width 82 height 11
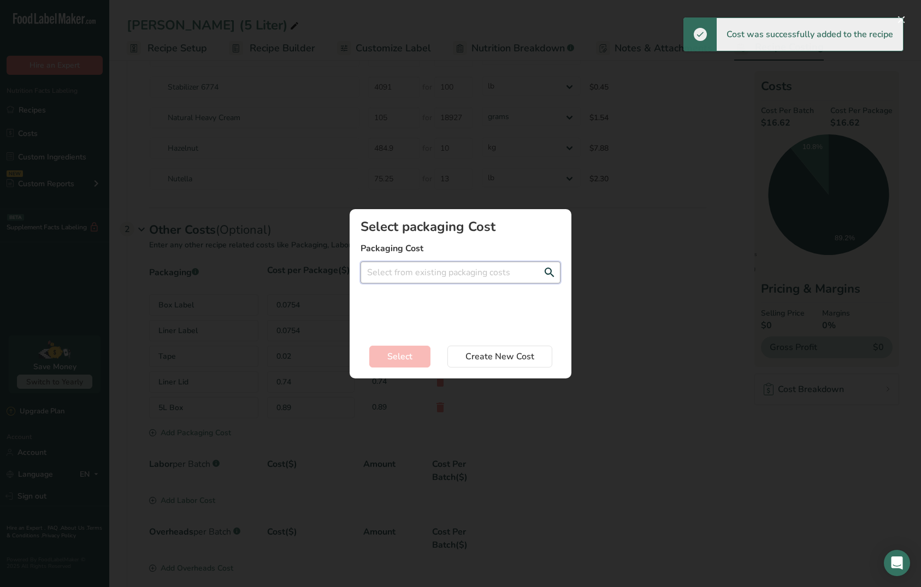
click at [412, 264] on input "Add New Recipe Cost Modal" at bounding box center [460, 273] width 200 height 22
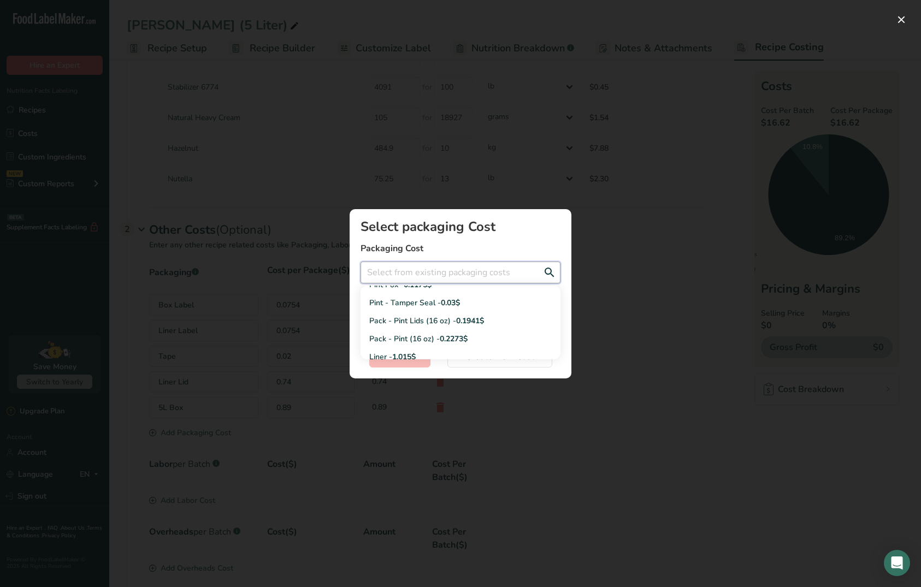
scroll to position [104, 0]
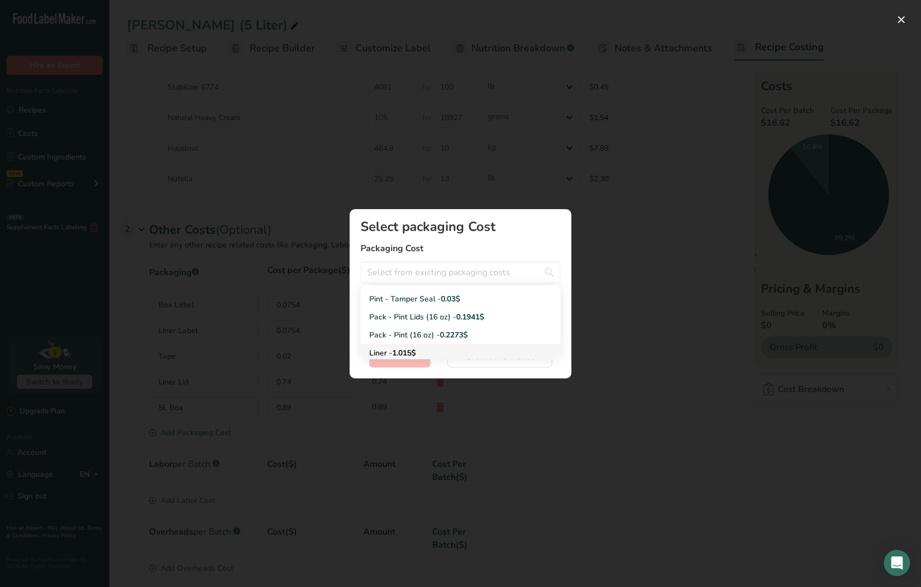
click at [394, 346] on link "Liner - 1.015$" at bounding box center [460, 353] width 200 height 18
type input "Liner - 1.015$"
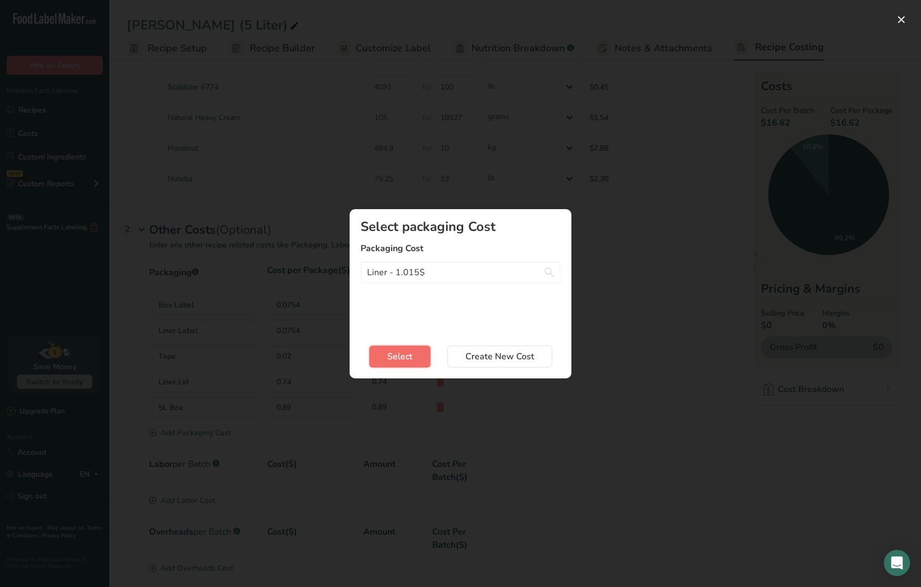
click at [392, 354] on span "Select" at bounding box center [399, 356] width 25 height 13
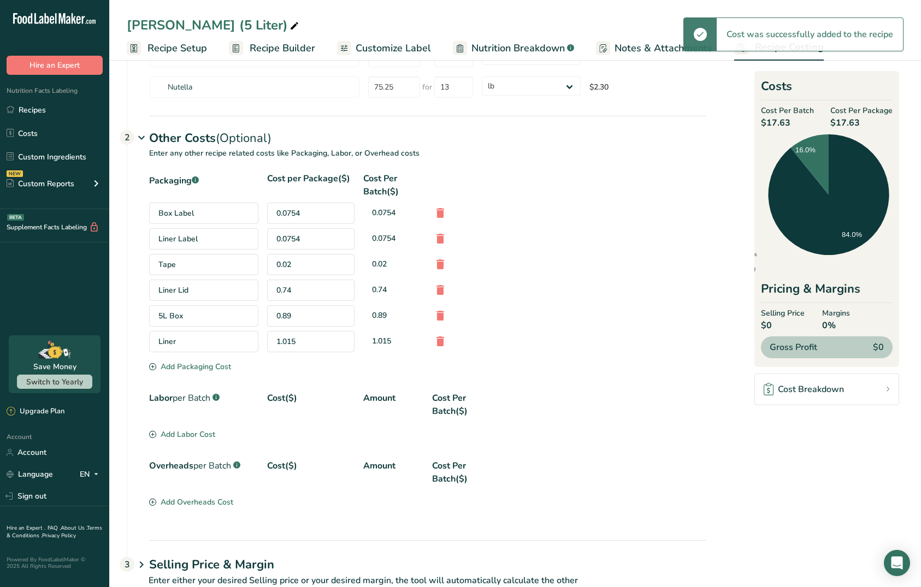
scroll to position [266, 0]
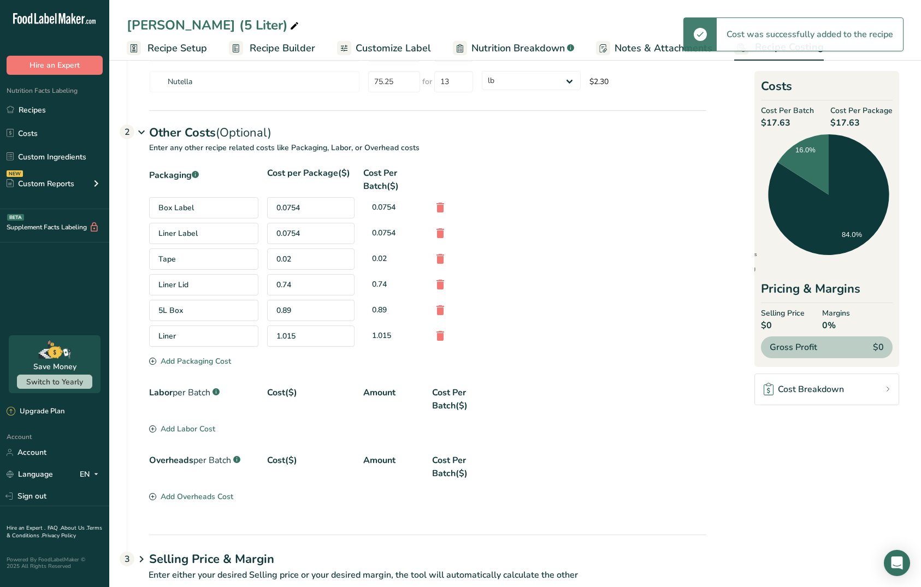
click at [215, 363] on div "Add Packaging Cost" at bounding box center [190, 361] width 82 height 11
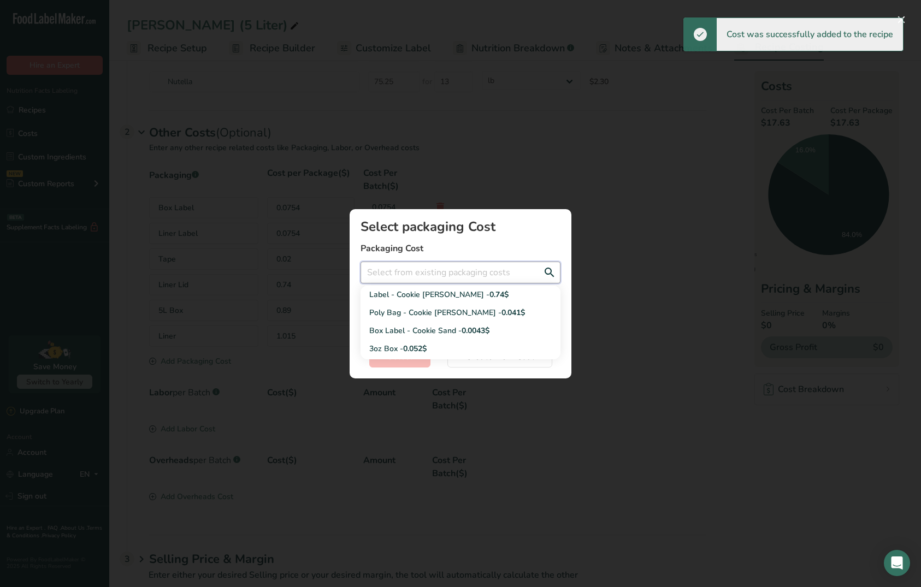
click at [410, 264] on input "Add New Recipe Cost Modal" at bounding box center [460, 273] width 200 height 22
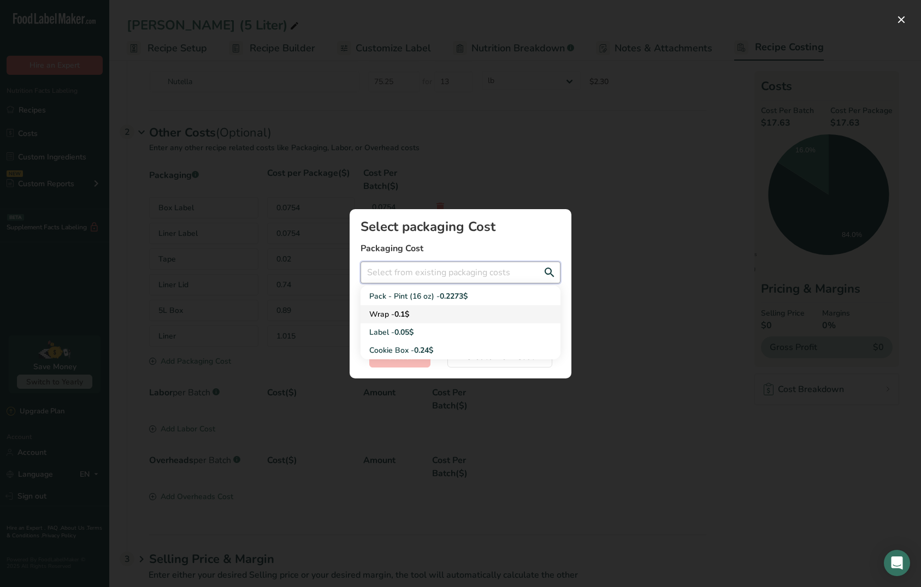
scroll to position [141, 0]
click at [534, 404] on div "Add New Recipe Cost Modal" at bounding box center [460, 293] width 921 height 587
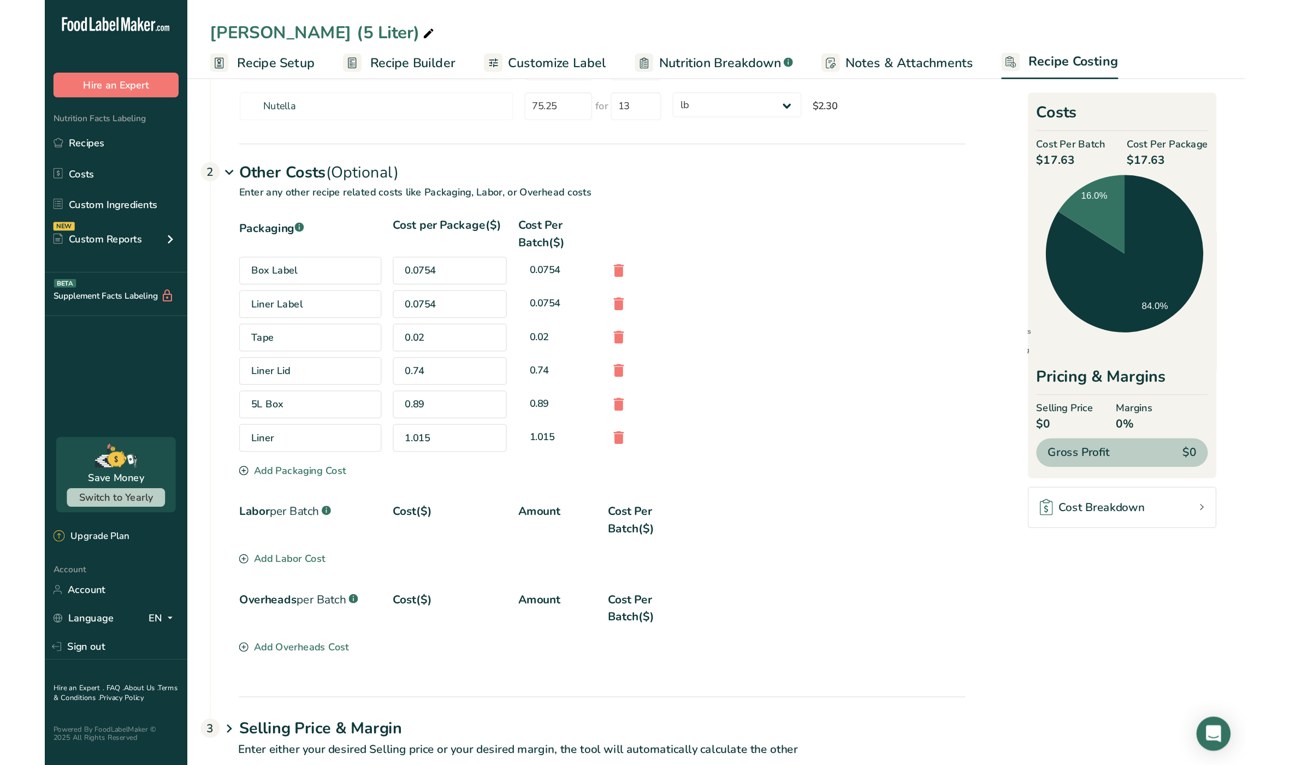
scroll to position [0, 0]
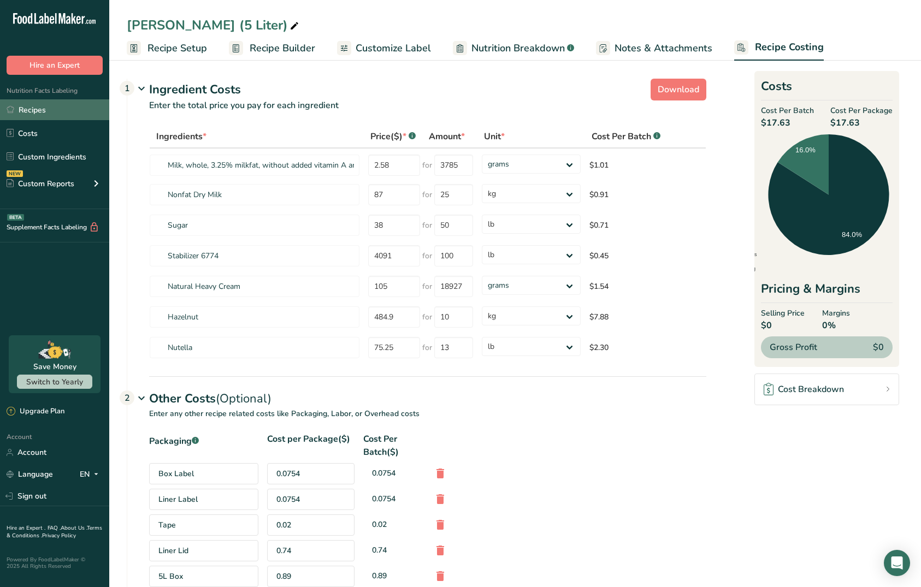
click at [19, 115] on link "Recipes" at bounding box center [54, 109] width 109 height 21
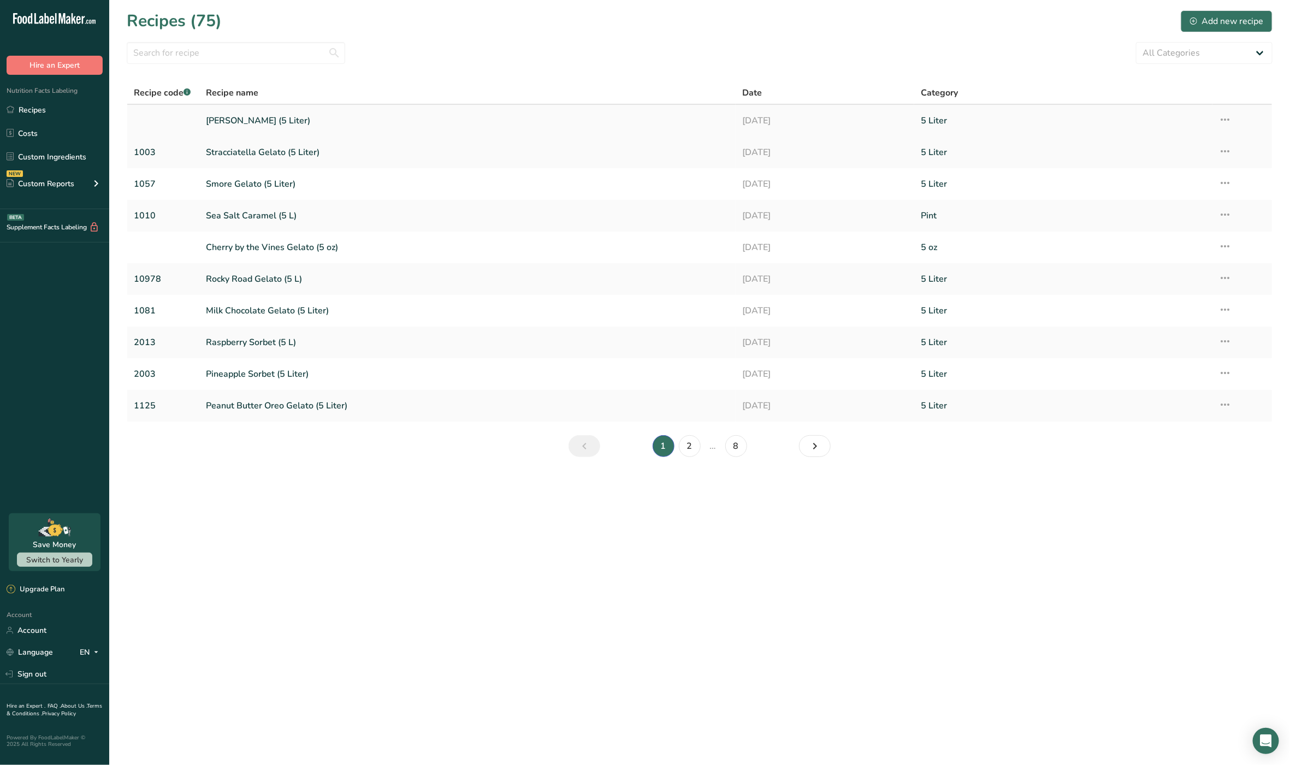
click at [277, 125] on link "[PERSON_NAME] (5 Liter)" at bounding box center [467, 120] width 523 height 23
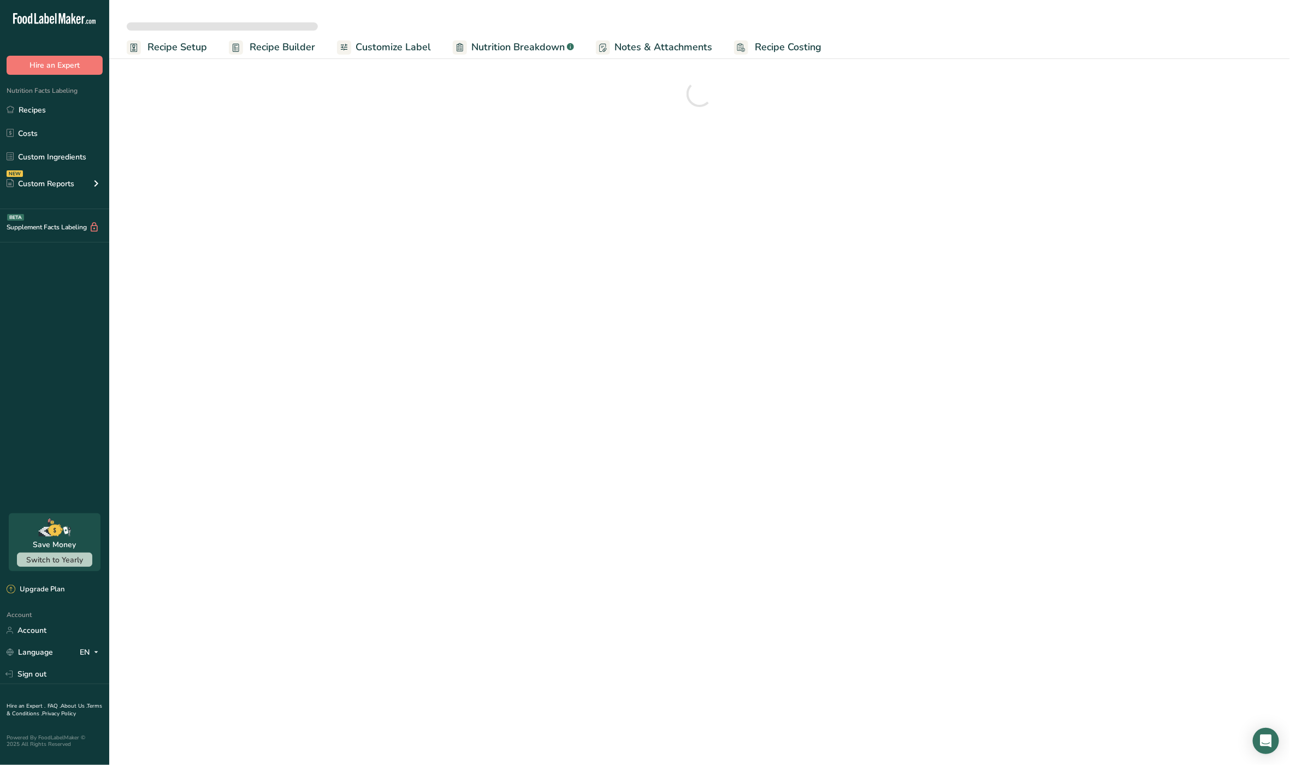
click at [171, 46] on span "Recipe Setup" at bounding box center [177, 47] width 60 height 15
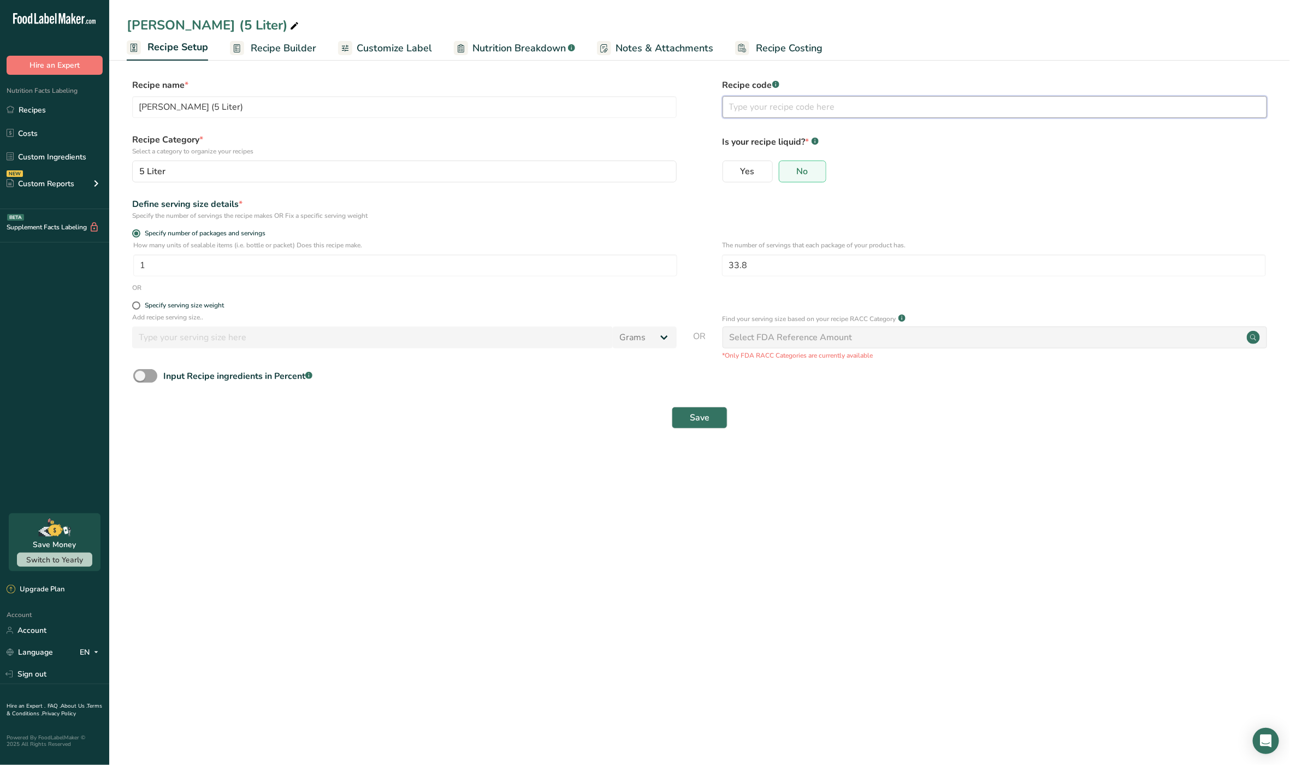
click at [857, 110] on input "text" at bounding box center [995, 107] width 545 height 22
type input "1043"
click at [1039, 184] on div "Yes No" at bounding box center [995, 175] width 545 height 28
click at [721, 411] on button "Save" at bounding box center [700, 418] width 56 height 22
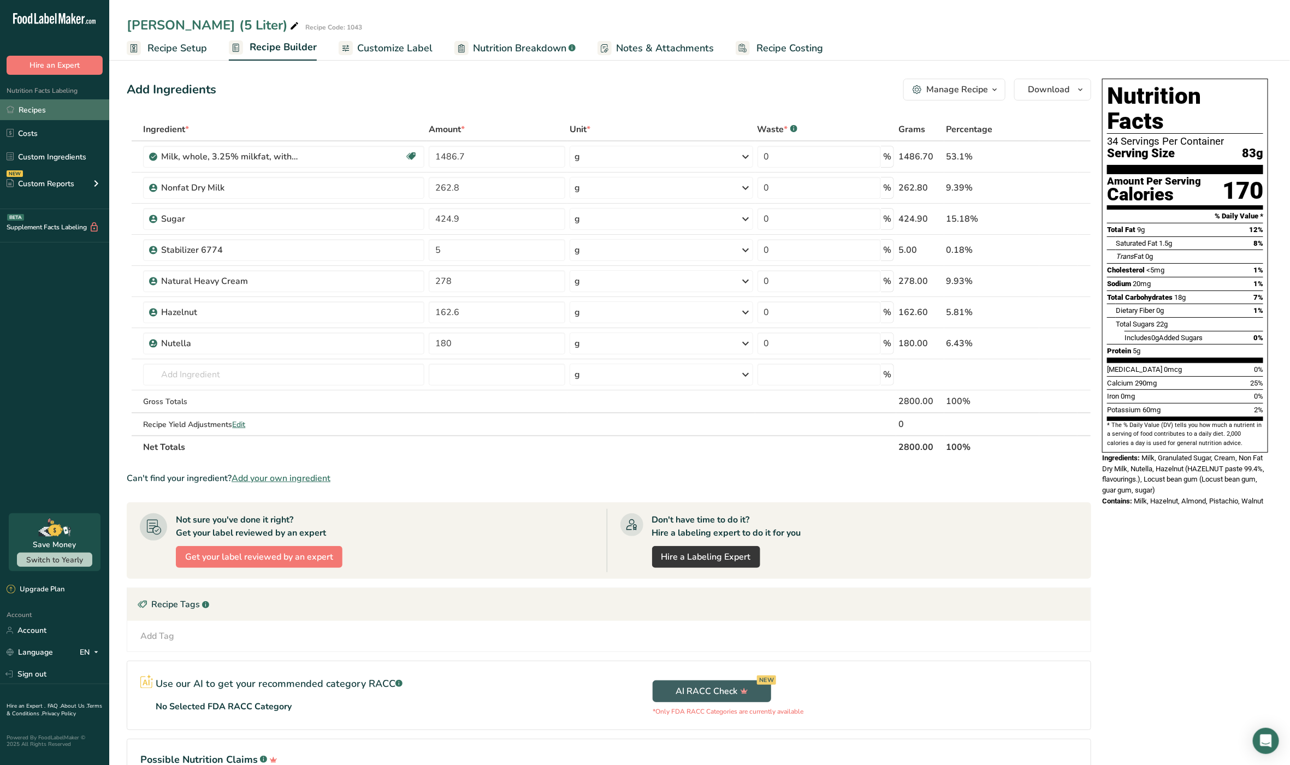
click at [49, 106] on link "Recipes" at bounding box center [54, 109] width 109 height 21
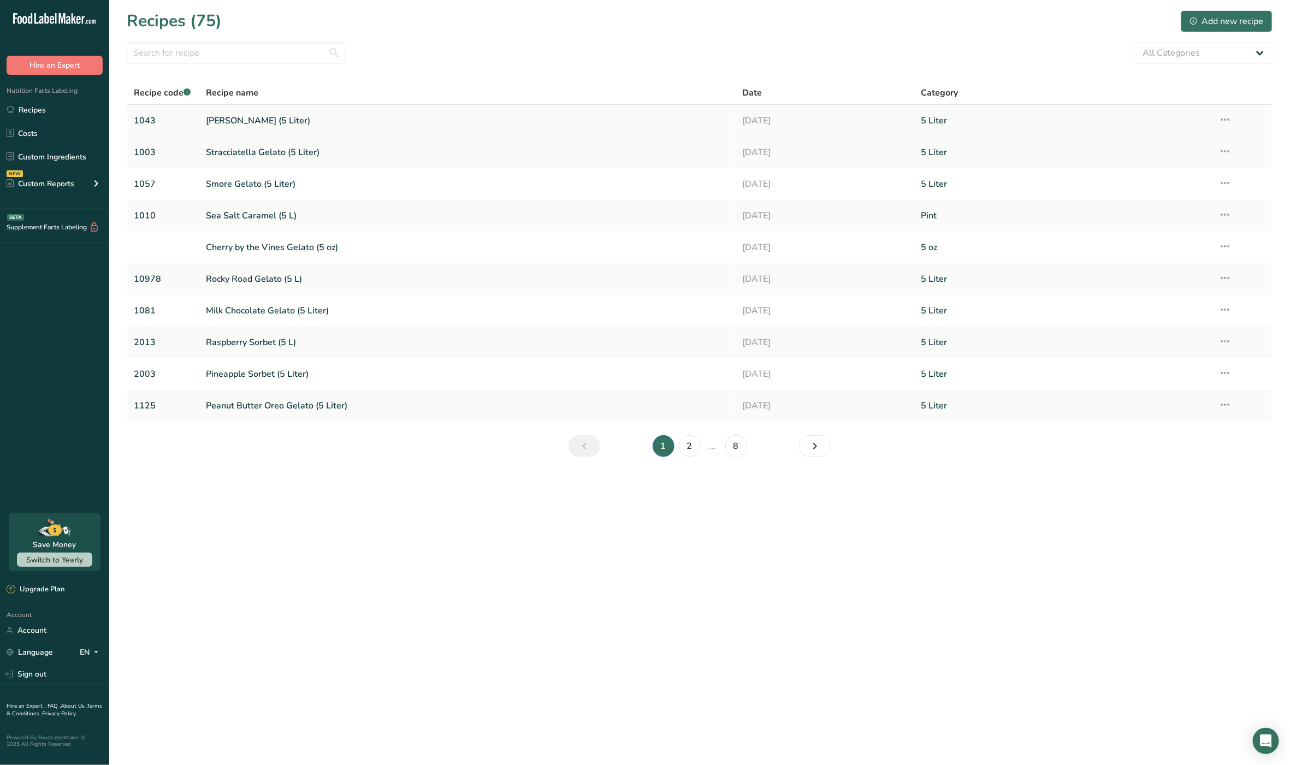
click at [264, 127] on link "[PERSON_NAME] (5 Liter)" at bounding box center [467, 120] width 523 height 23
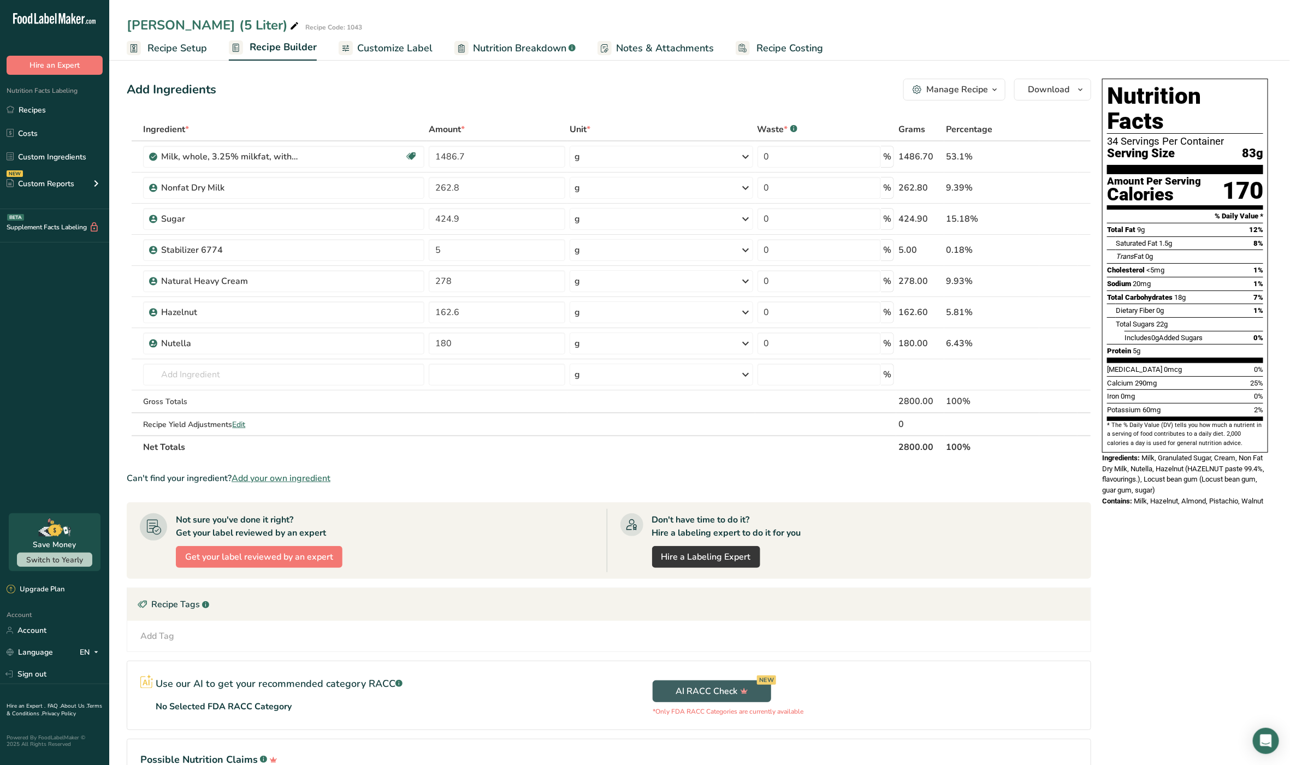
click at [770, 36] on link "Recipe Costing" at bounding box center [779, 48] width 87 height 25
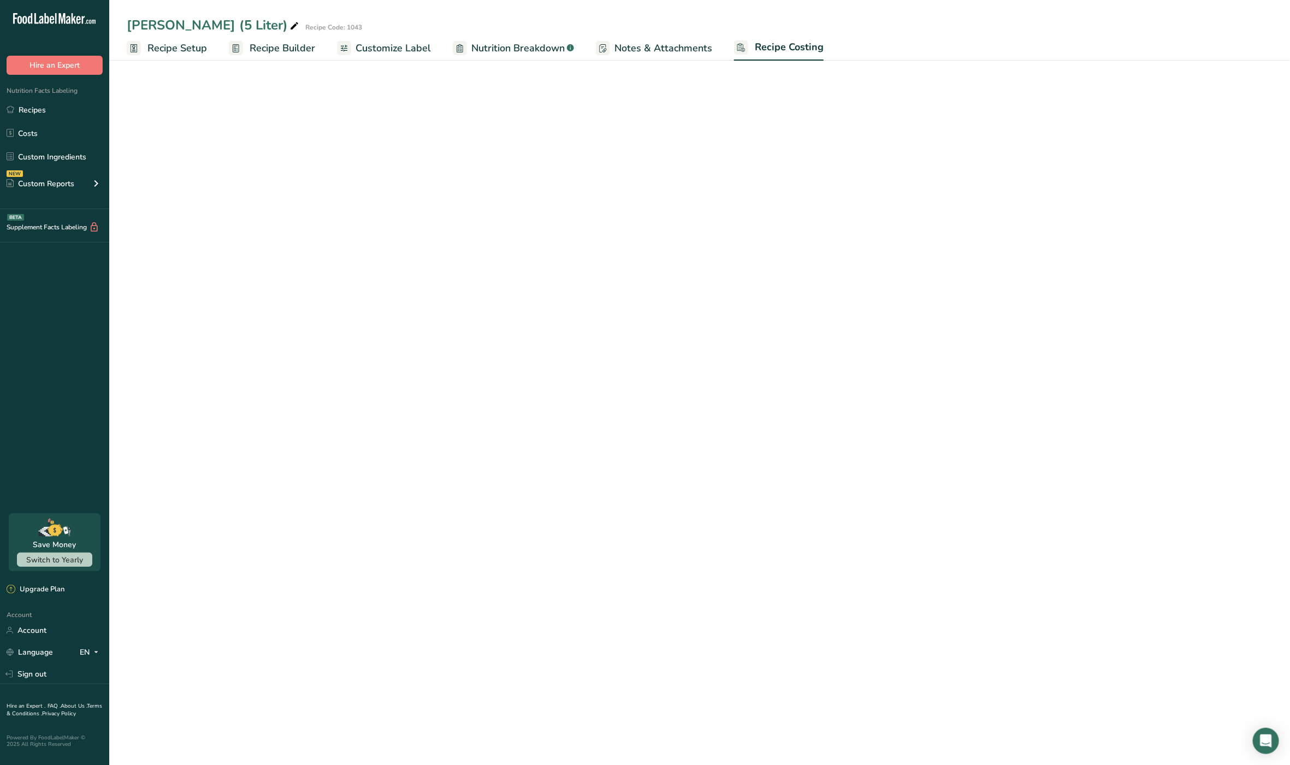
select select "1"
select select "12"
select select "1"
select select "12"
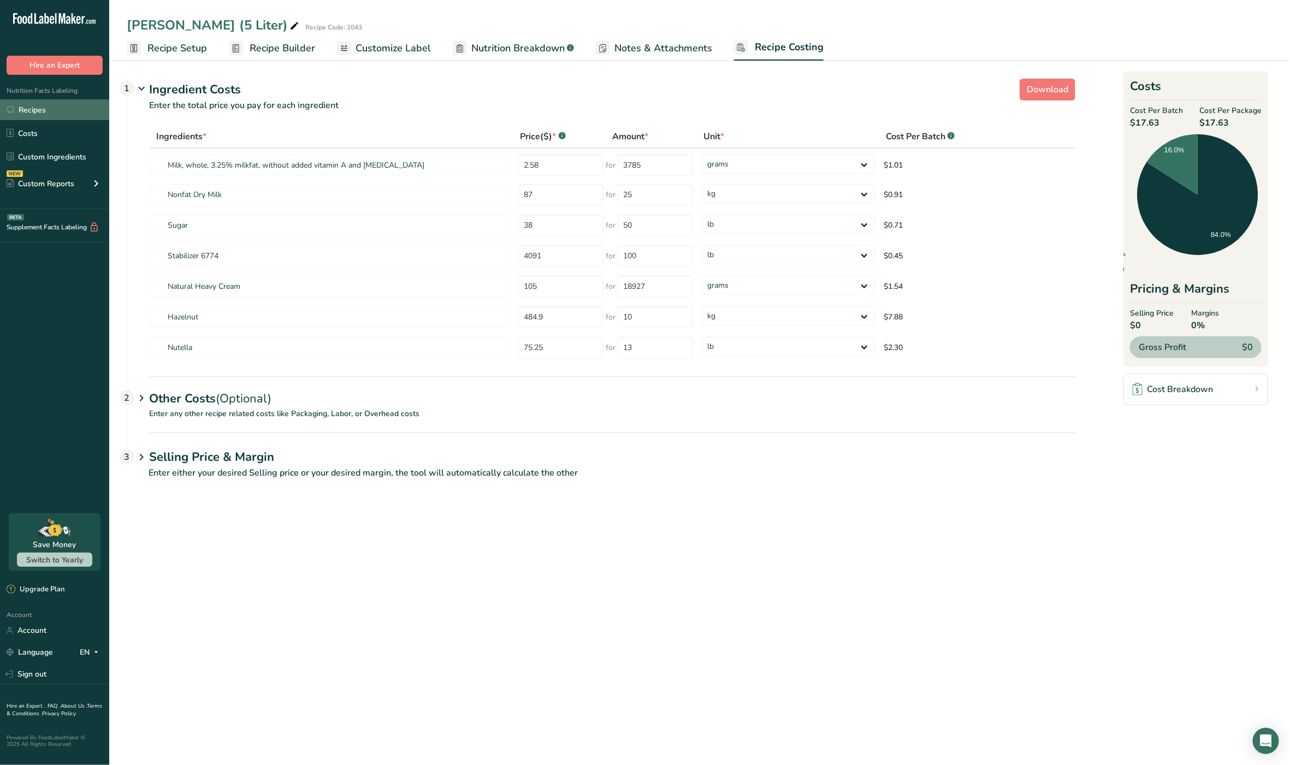
click at [28, 111] on link "Recipes" at bounding box center [54, 109] width 109 height 21
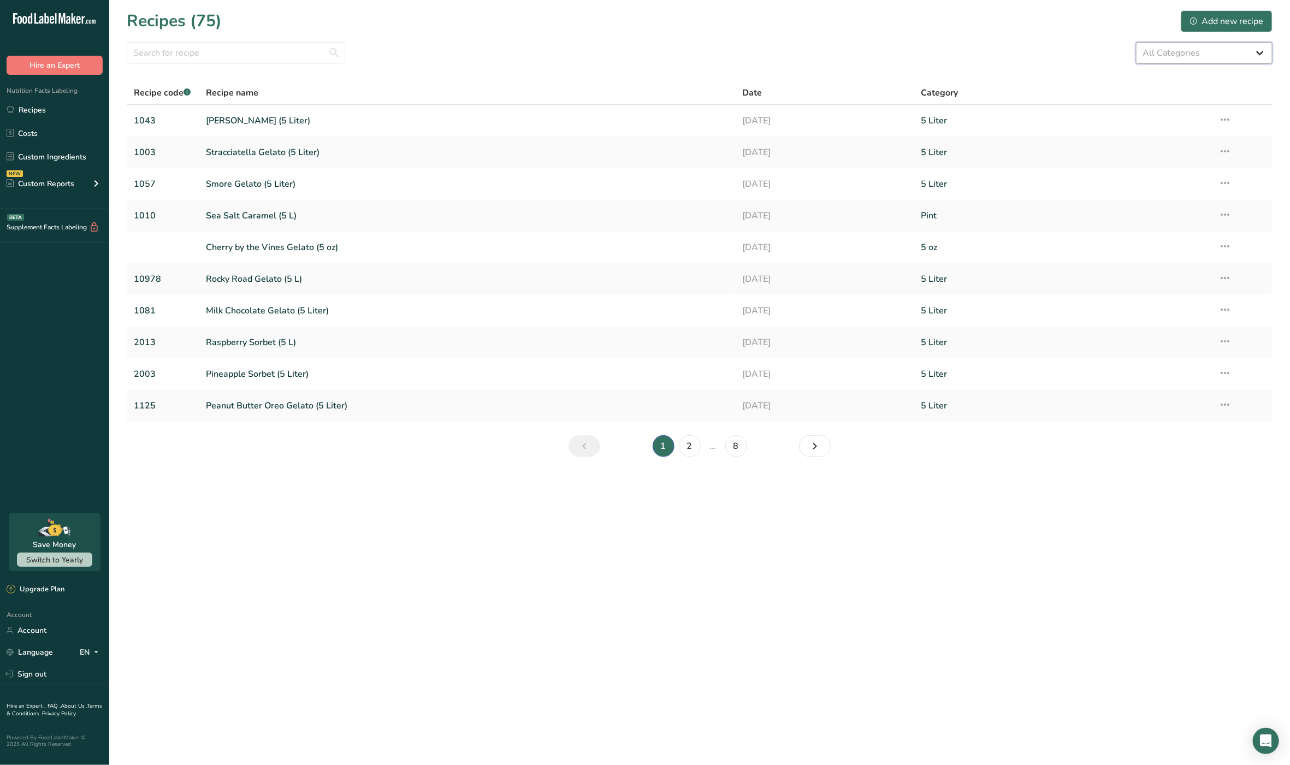
click at [1209, 57] on select "All Categories 3 oz 5 Liter 5 oz Baked Goods [GEOGRAPHIC_DATA] Confectionery Co…" at bounding box center [1204, 53] width 137 height 22
select select "1814"
click at [1136, 42] on select "All Categories 3 oz 5 Liter 5 oz Baked Goods [GEOGRAPHIC_DATA] Confectionery Co…" at bounding box center [1204, 53] width 137 height 22
click at [1223, 245] on icon at bounding box center [1225, 246] width 13 height 20
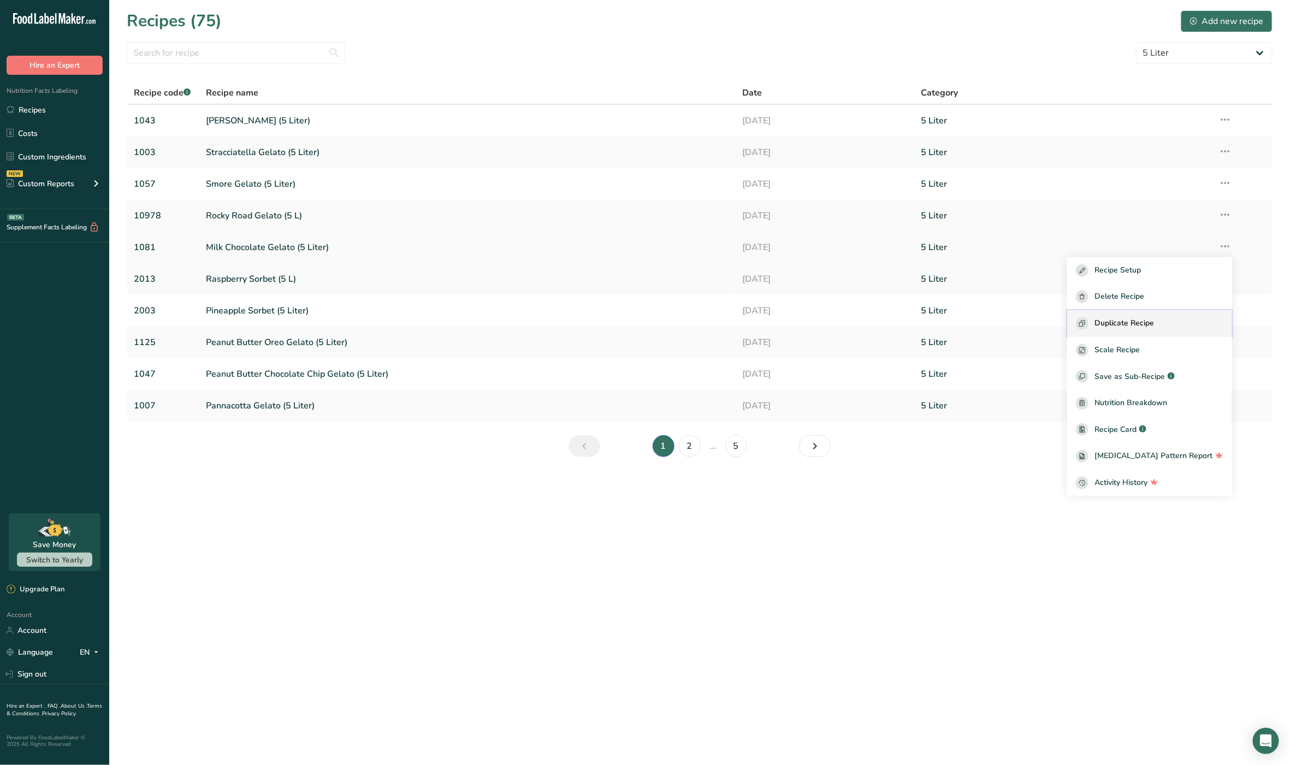
click at [1154, 327] on span "Duplicate Recipe" at bounding box center [1125, 323] width 60 height 13
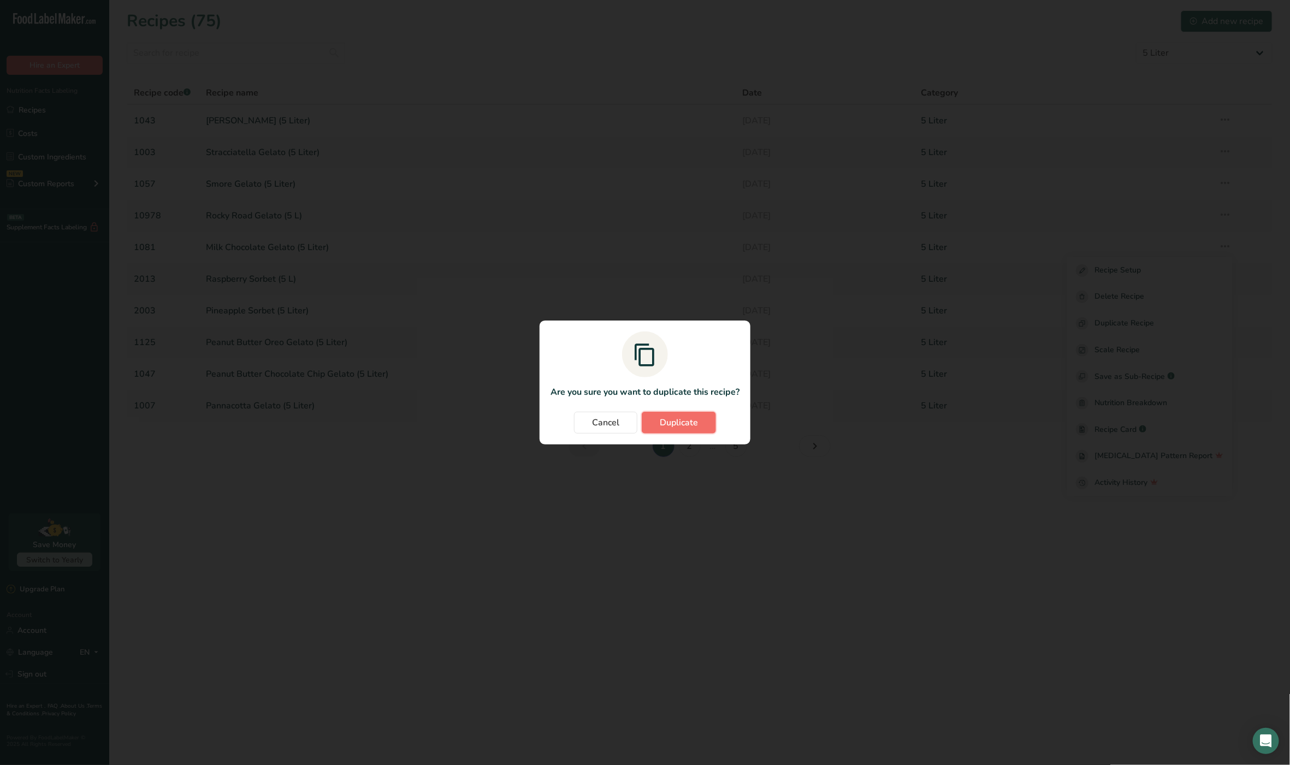
click at [678, 423] on span "Duplicate" at bounding box center [679, 422] width 38 height 13
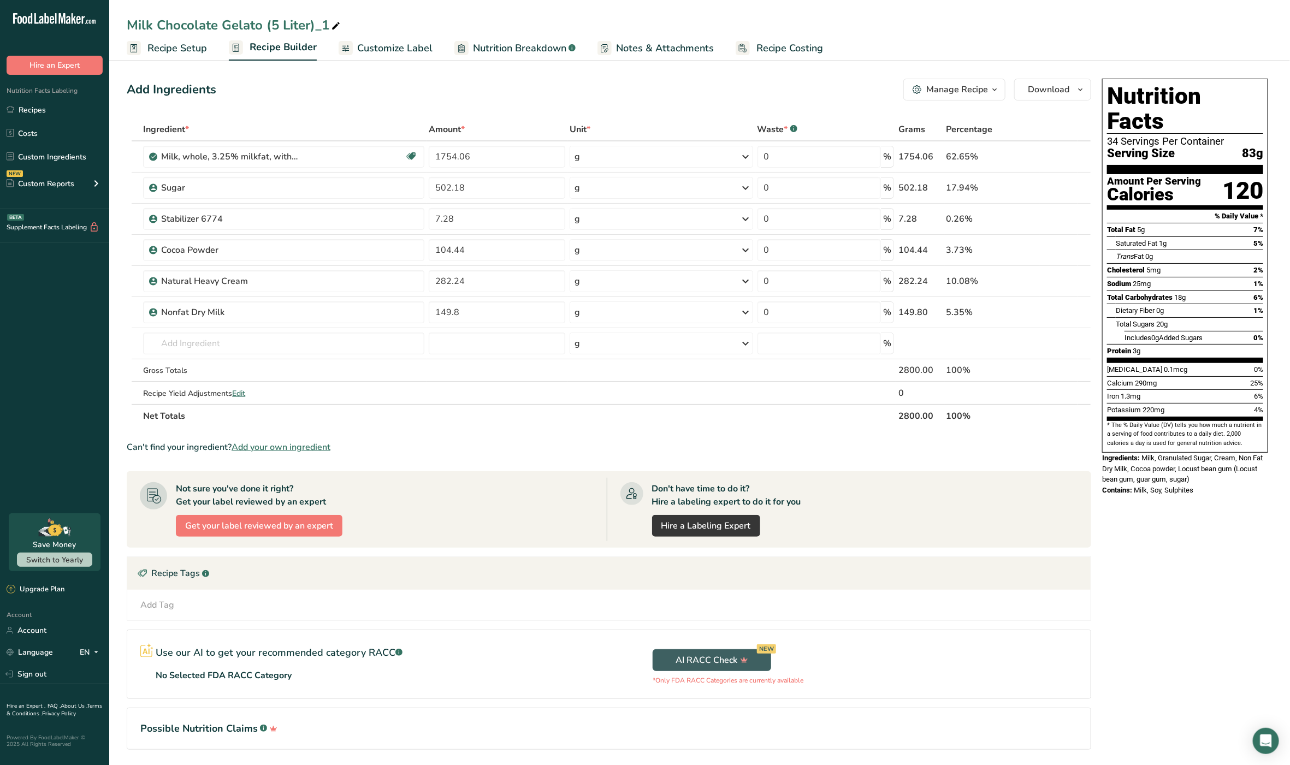
click at [334, 23] on icon at bounding box center [336, 26] width 10 height 15
click at [201, 16] on input "Milk Chocolate Gelato (5 Liter)" at bounding box center [700, 25] width 1146 height 20
click at [192, 22] on input "Milk Chocolate Gelato (5 Liter)" at bounding box center [700, 25] width 1146 height 20
type input "Tiramisu Gelato (5 Liter)"
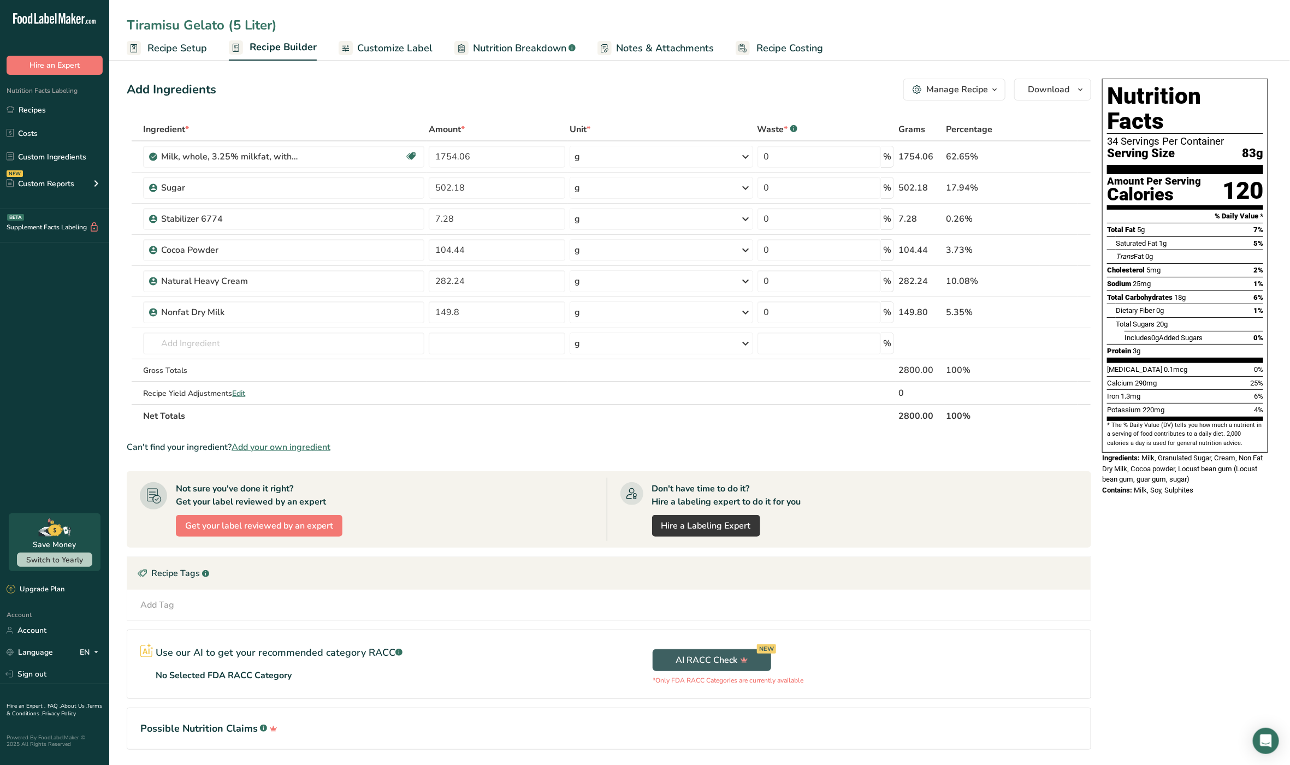
click at [158, 52] on span "Recipe Setup" at bounding box center [177, 48] width 60 height 15
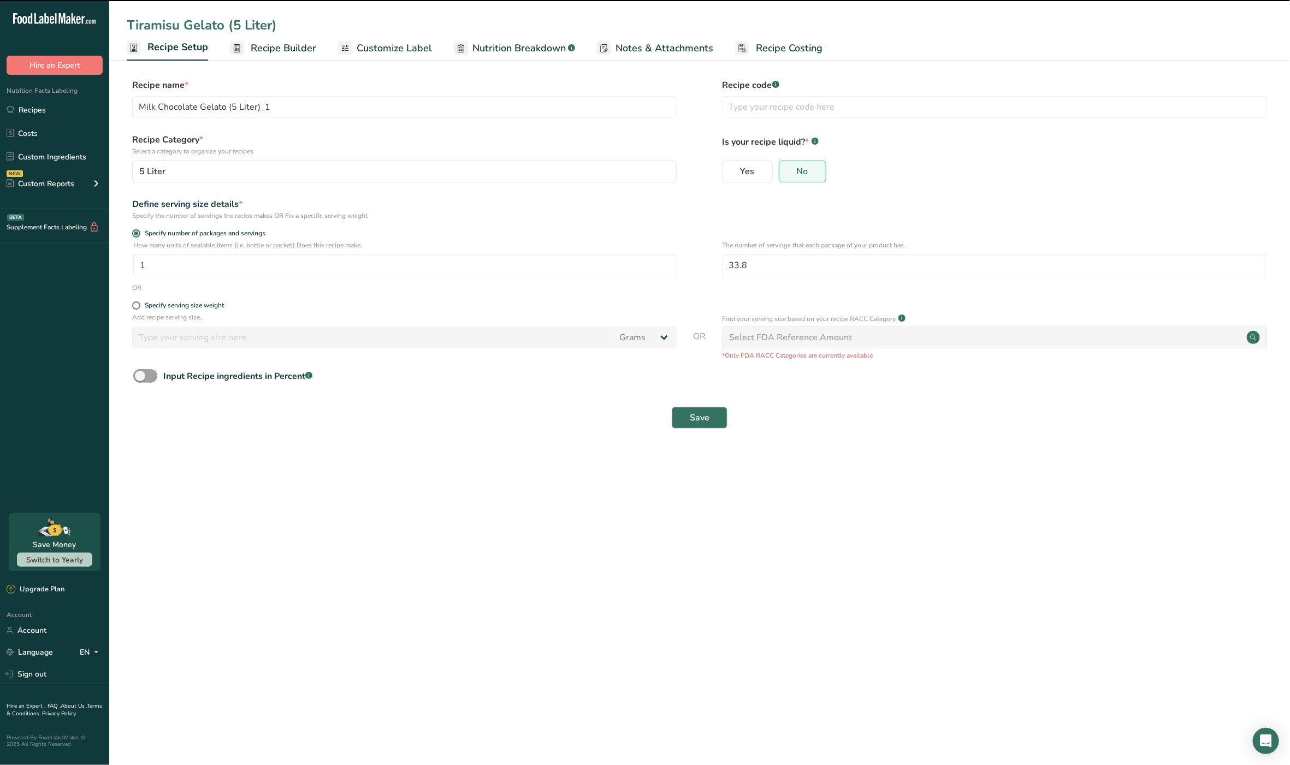
type input "Tiramisu Gelato (5 Liter)"
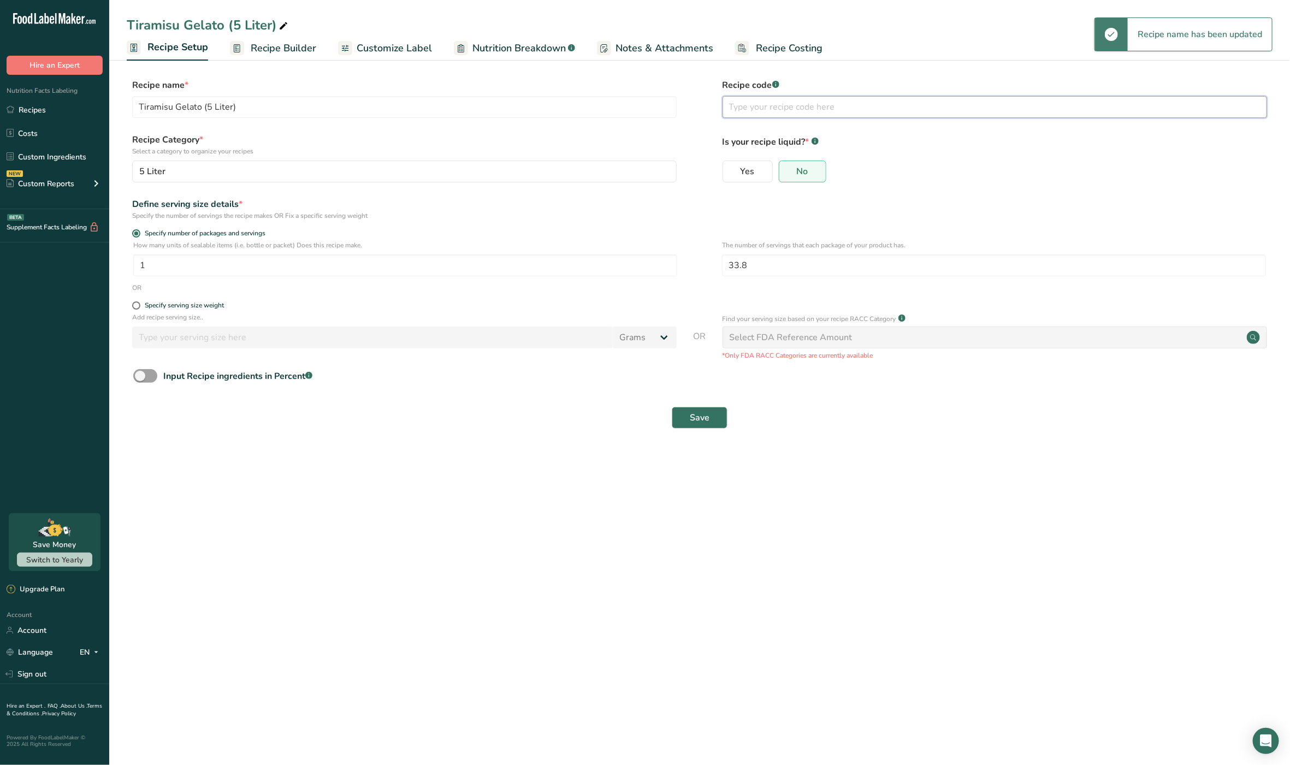
click at [793, 113] on input "text" at bounding box center [995, 107] width 545 height 22
type input "1014"
click at [872, 397] on form "Recipe name * Tiramisu Gelato (5 Liter) Recipe code .a-a{fill:#347362;}.b-a{fil…" at bounding box center [700, 257] width 1146 height 357
click at [257, 49] on span "Recipe Builder" at bounding box center [284, 48] width 66 height 15
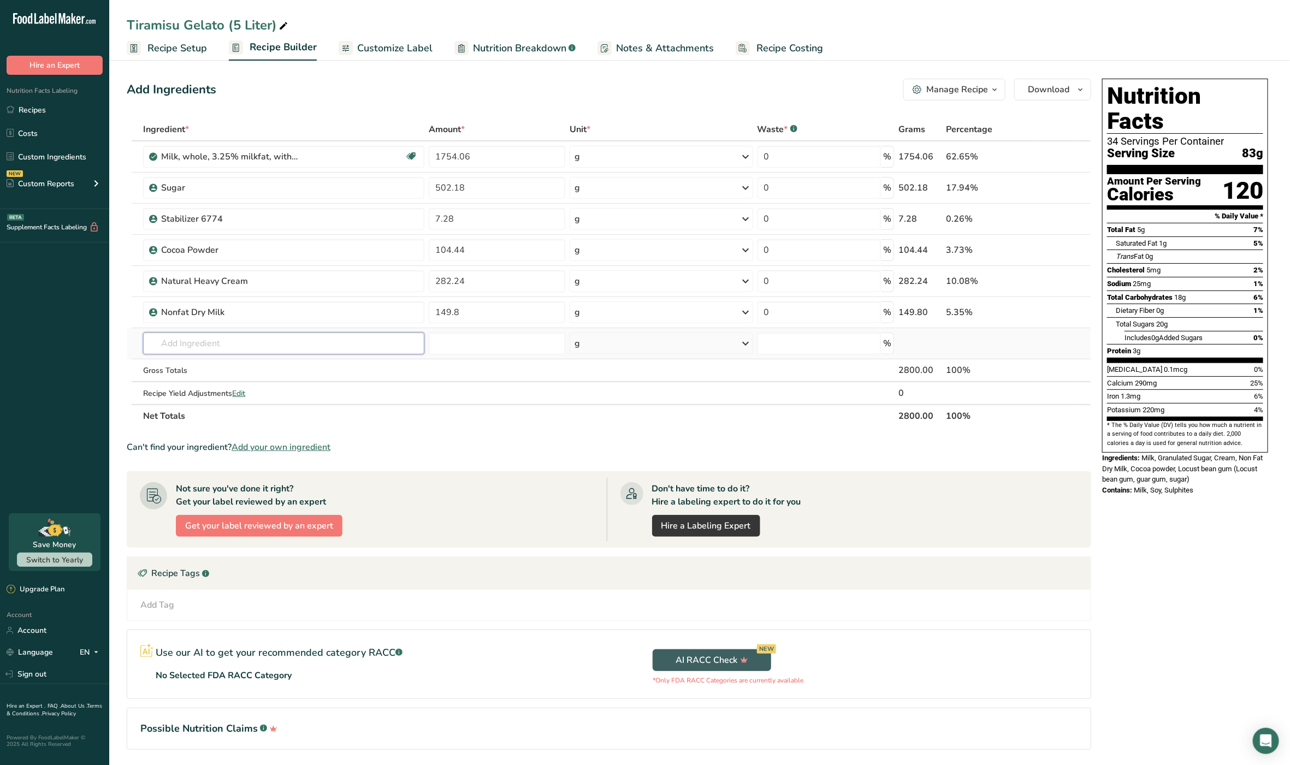
click at [229, 346] on input "text" at bounding box center [283, 344] width 281 height 22
click at [50, 155] on link "Custom Ingredients" at bounding box center [54, 156] width 109 height 21
click at [215, 337] on input "text" at bounding box center [283, 344] width 281 height 22
type input "colombian"
click at [230, 367] on span "FLAV-DRY-COFFEE-INCASA" at bounding box center [211, 365] width 100 height 10
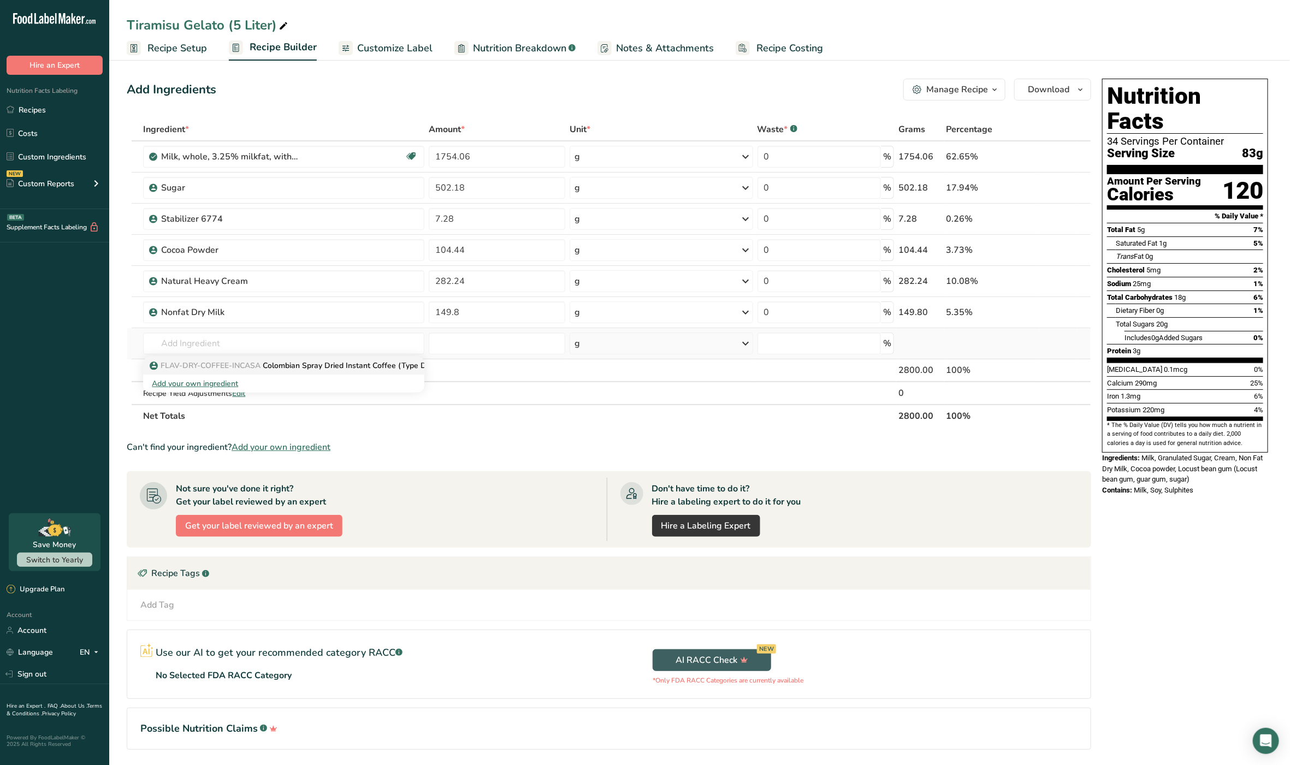
type input "Colombian Spray Dried Instant Coffee (Type D1)"
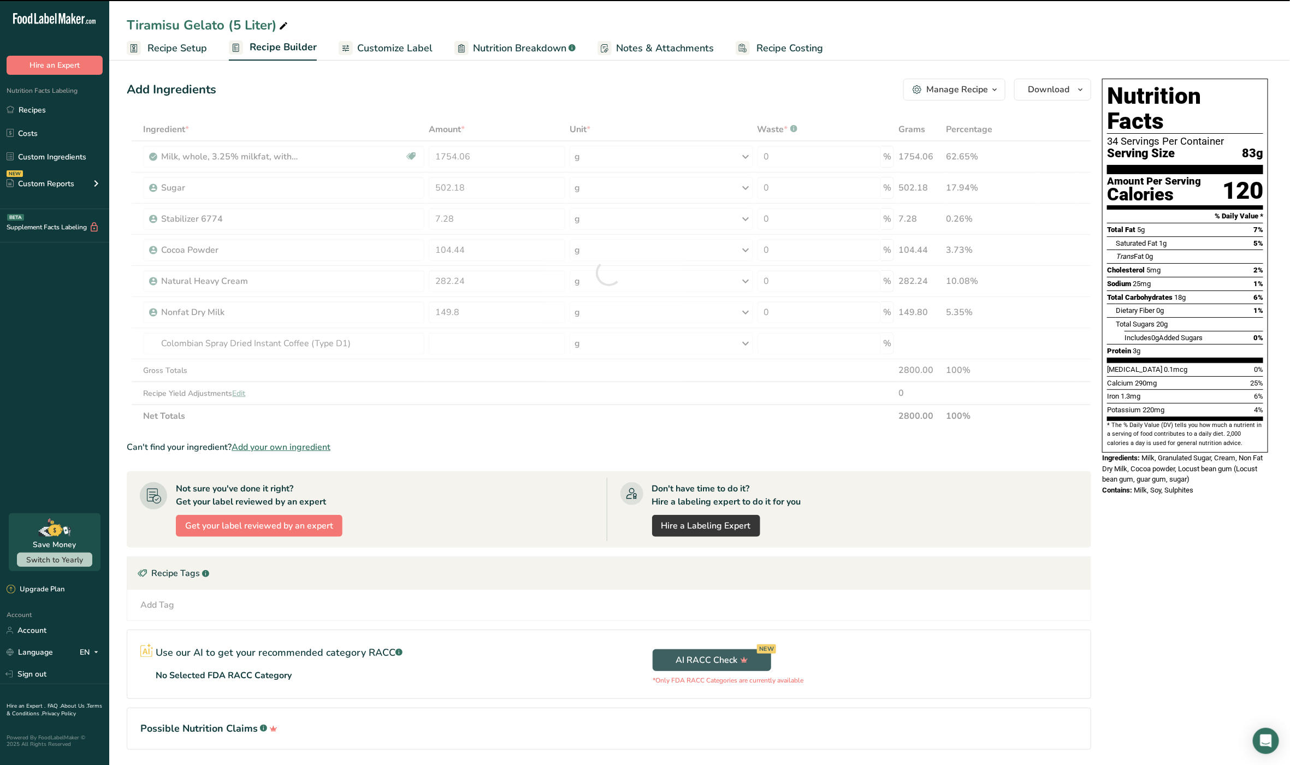
type input "0"
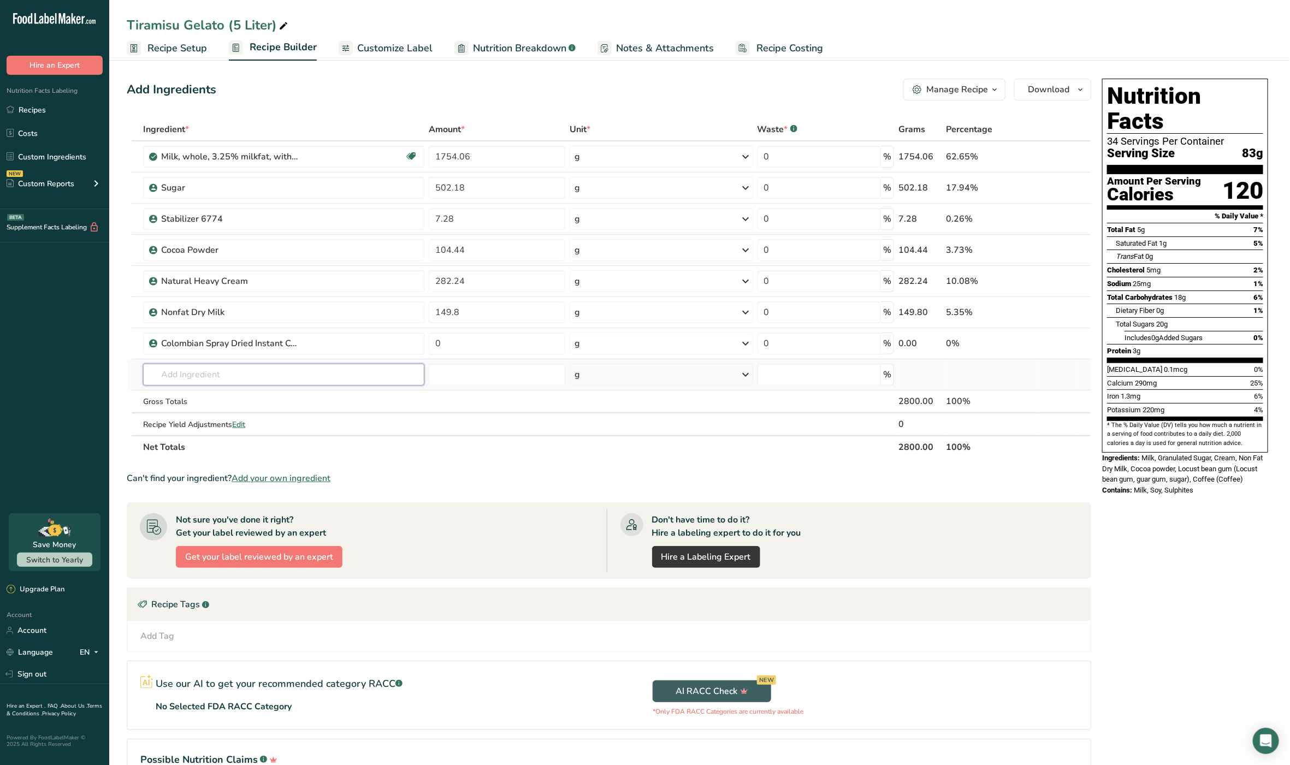
click at [258, 382] on input "text" at bounding box center [283, 375] width 281 height 22
type input "admiral"
click at [333, 398] on p "SPIR-RUM-SPICED-ADMIRAL Admiral [PERSON_NAME] Premium Spiced Rum" at bounding box center [294, 396] width 285 height 11
type input "Admiral [PERSON_NAME] Premium Spiced Rum"
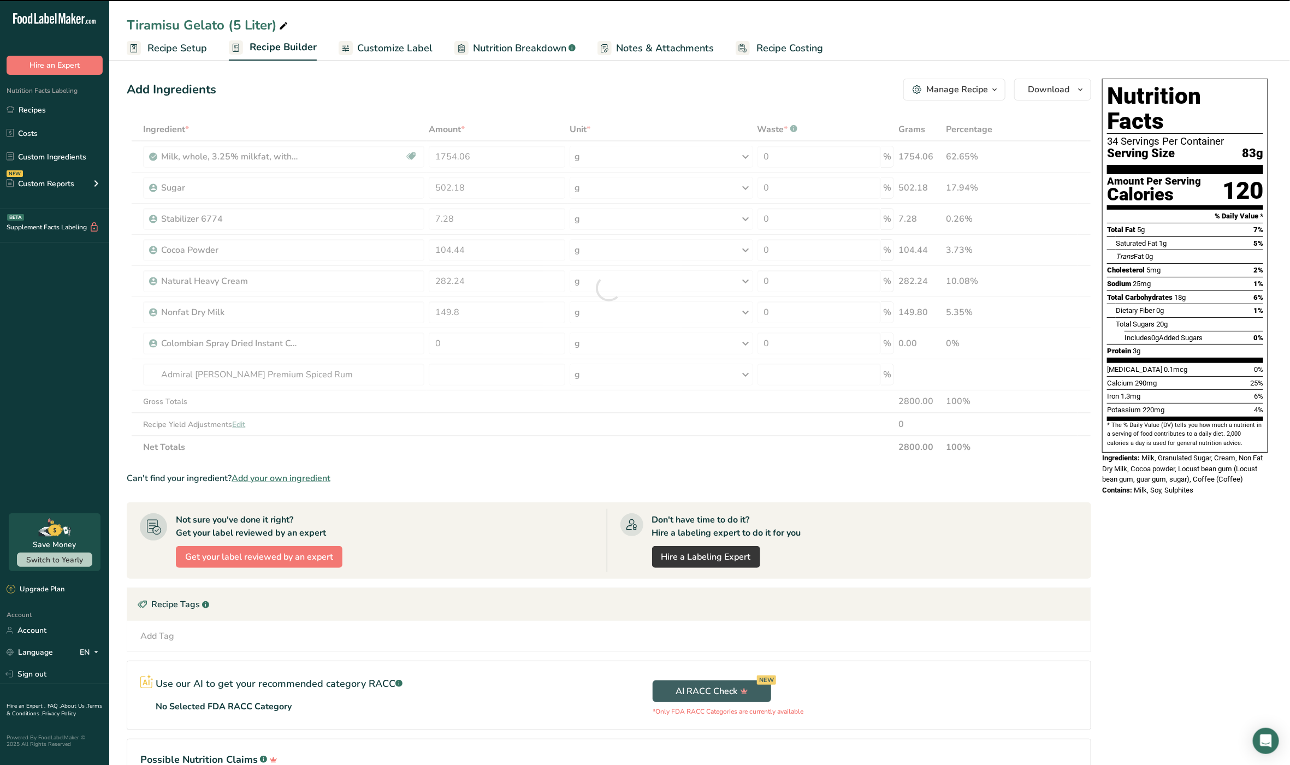
type input "0"
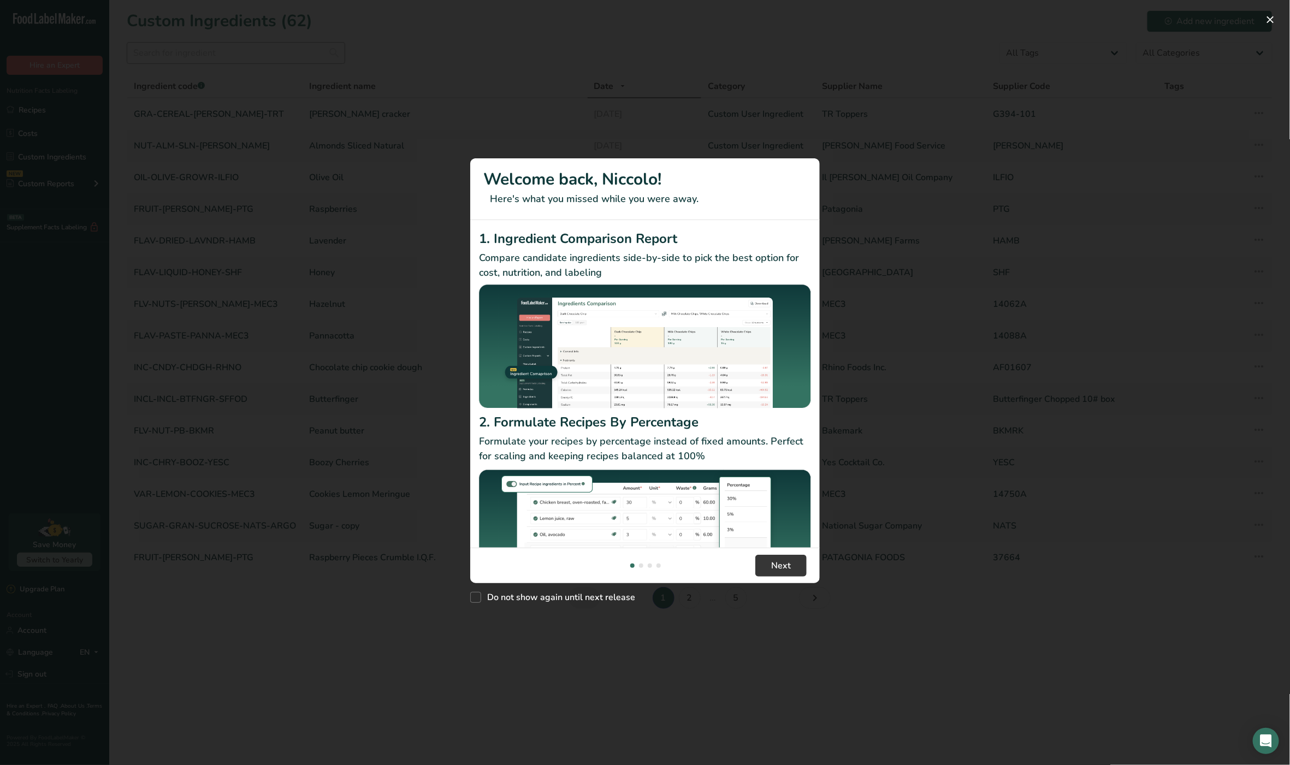
click at [239, 52] on div "New Features" at bounding box center [645, 382] width 1290 height 765
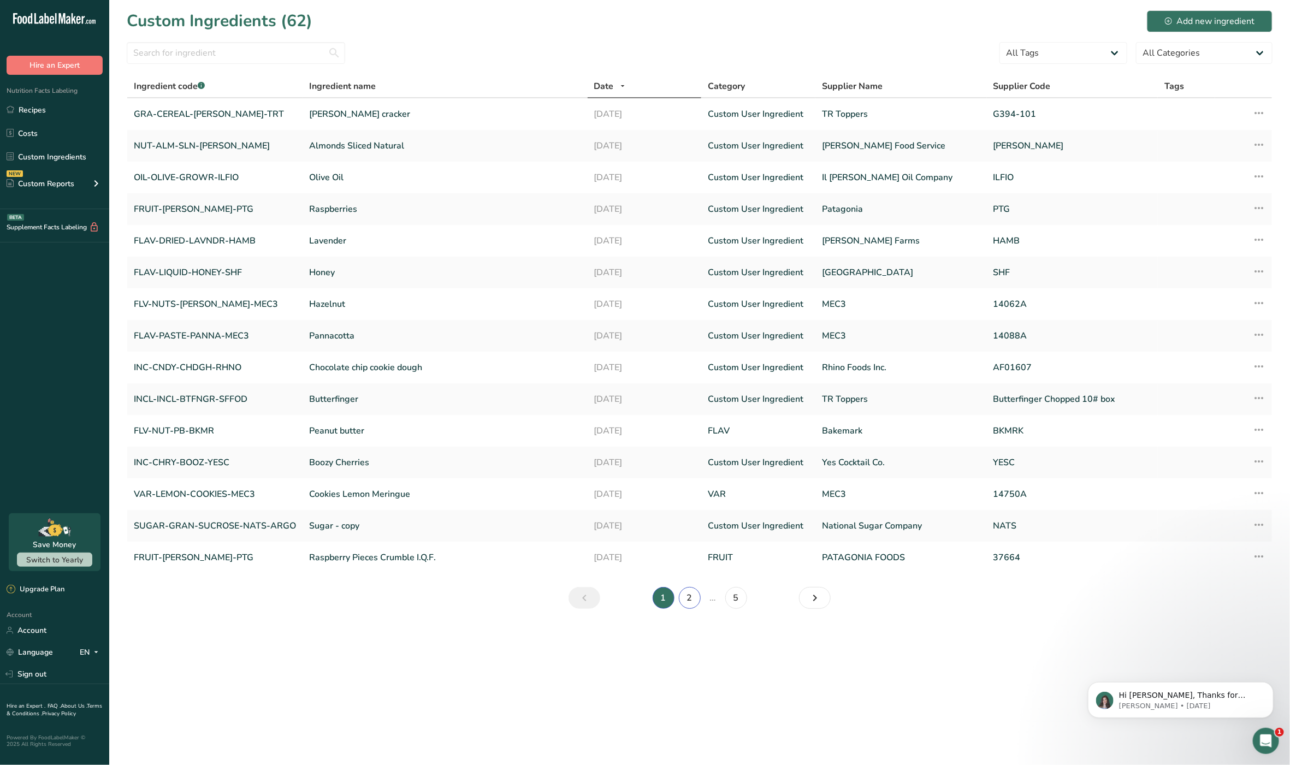
click at [689, 603] on link "2" at bounding box center [690, 598] width 22 height 22
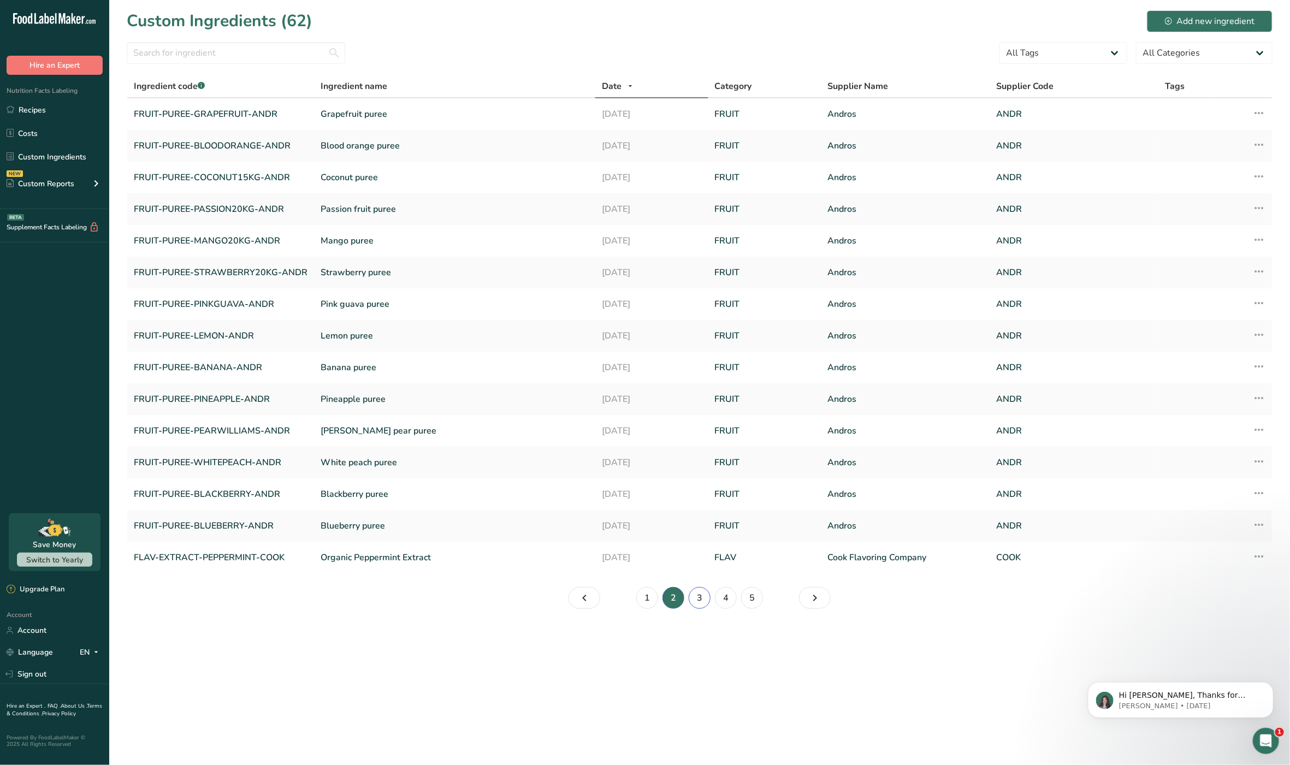
click at [705, 599] on link "3" at bounding box center [700, 598] width 22 height 22
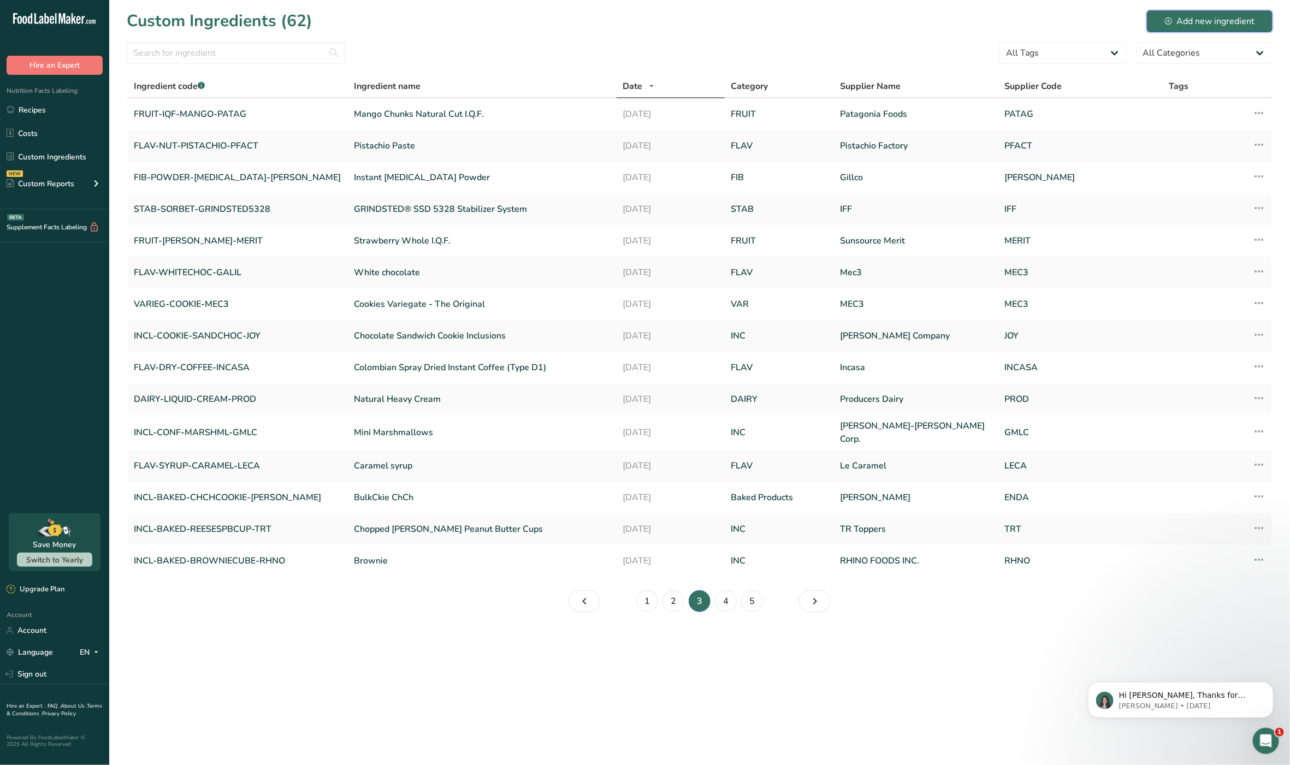
click at [1212, 21] on div "Add new ingredient" at bounding box center [1210, 21] width 90 height 13
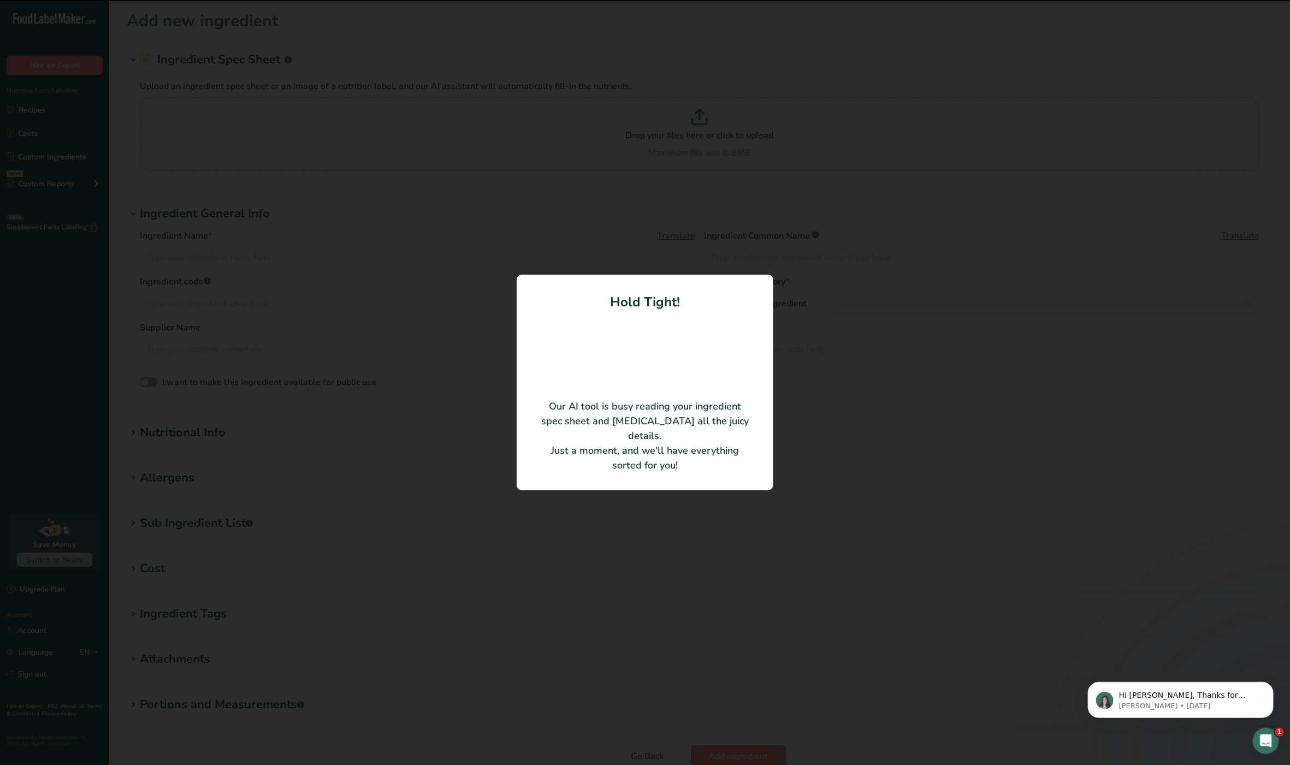
type input "Admiral [PERSON_NAME] Premium Spiced Rum"
type input "SPIR-RUM-SPICED-ADMIRAL"
type input "Admiral Nelson Distilling Co. (Heaven Hill Brands)"
type input "ANSC"
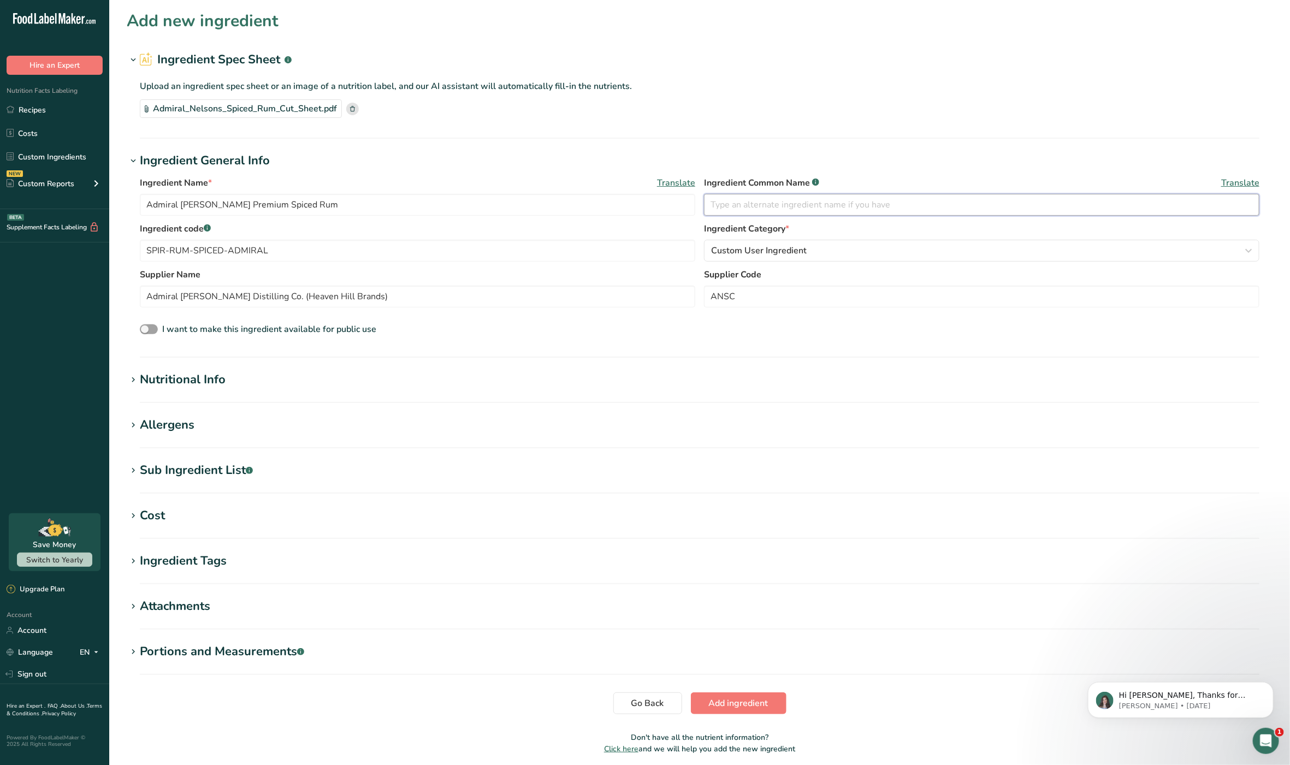
click at [808, 205] on input "text" at bounding box center [981, 205] width 555 height 22
type input "Spiced Rum"
click at [215, 428] on h1 "Allergens" at bounding box center [700, 425] width 1146 height 18
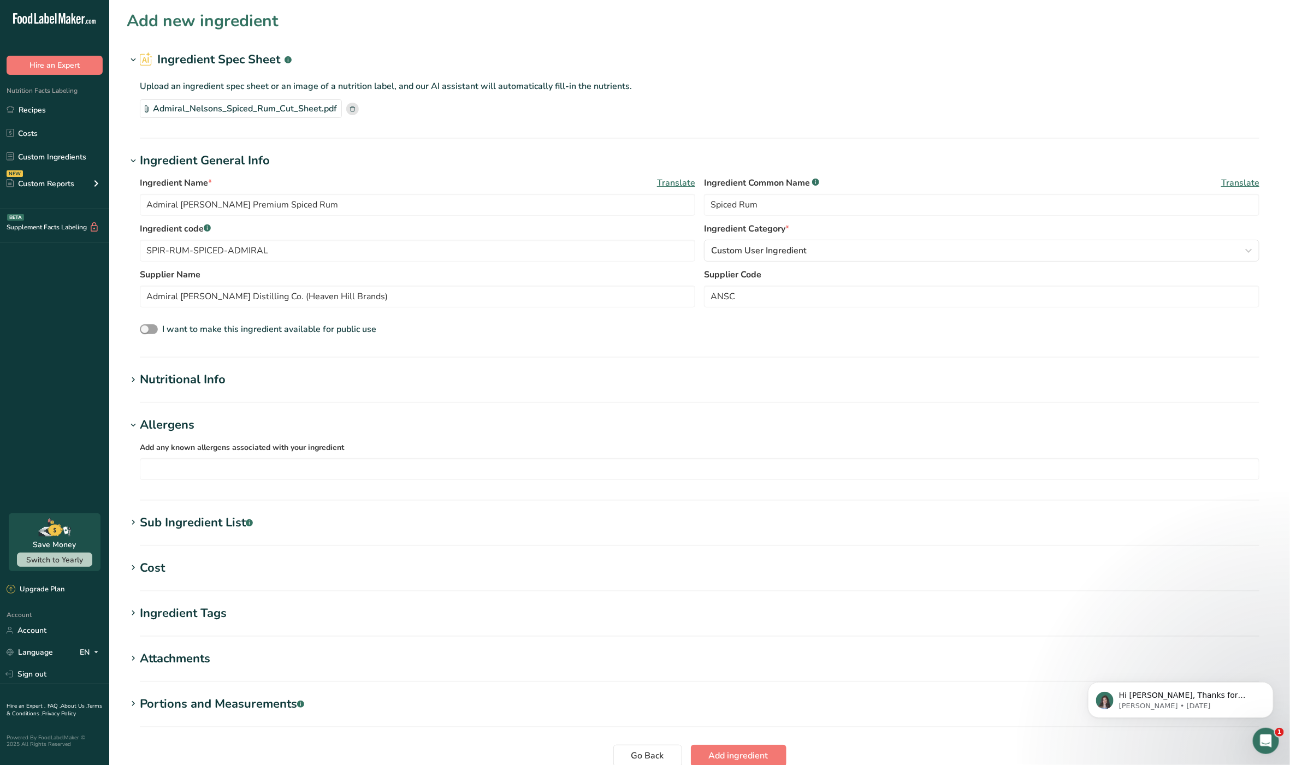
click at [251, 391] on section "Nutritional Info Serving Size .a-a{fill:#347362;}.b-a{fill:#fff;} Add ingredien…" at bounding box center [700, 387] width 1146 height 32
click at [187, 382] on div "Nutritional Info" at bounding box center [183, 380] width 86 height 18
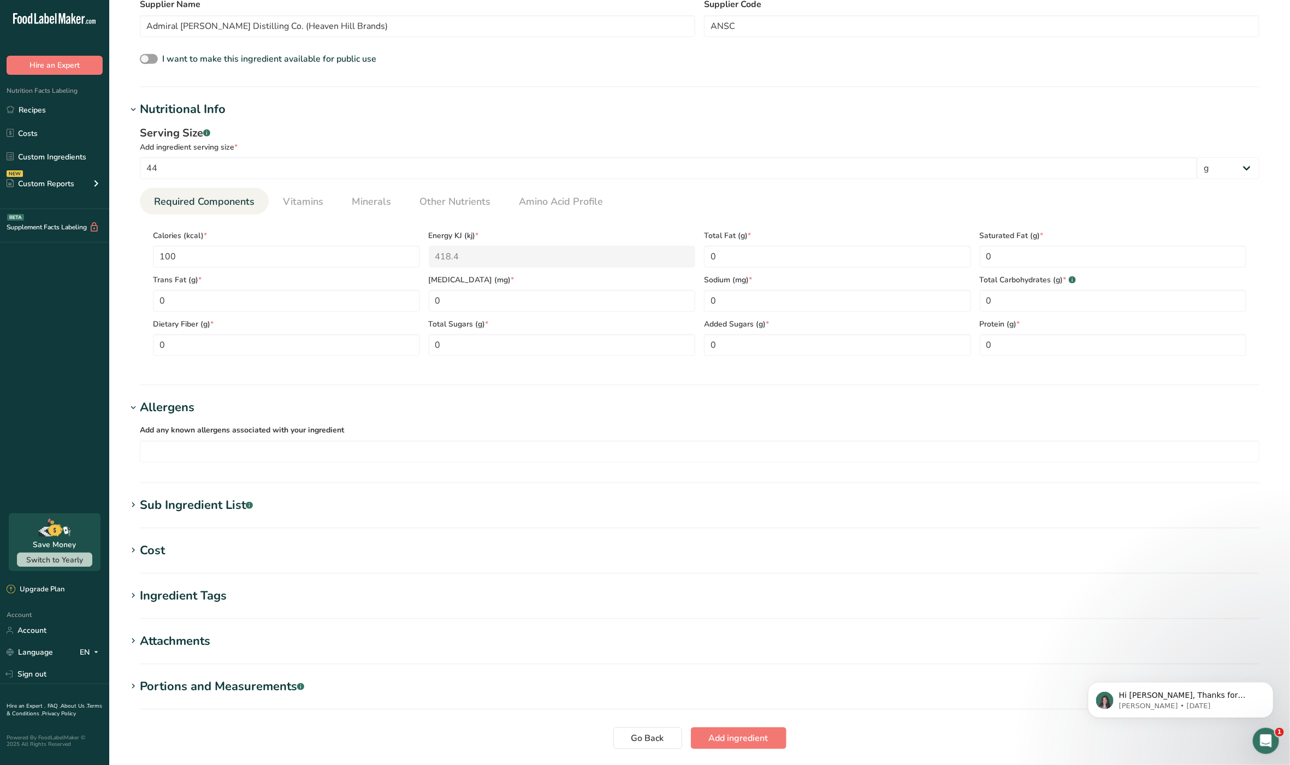
scroll to position [348, 0]
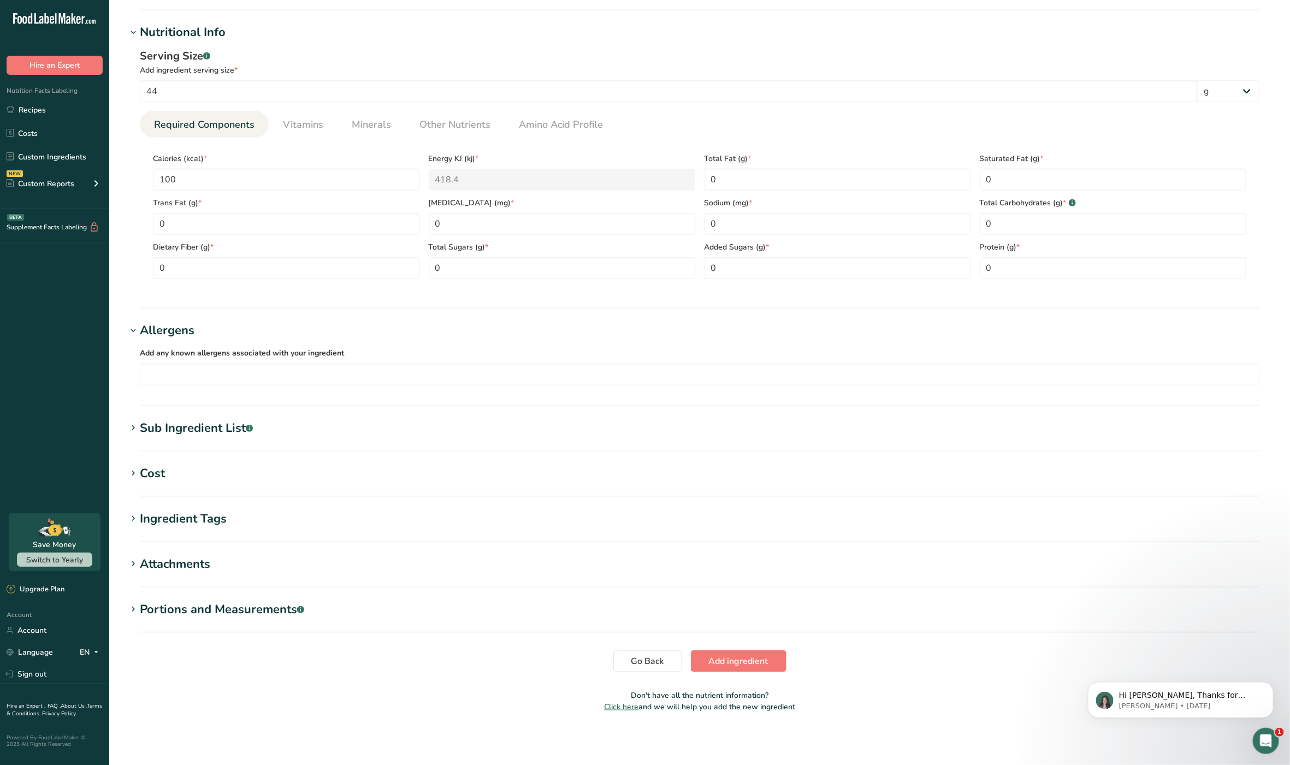
click at [193, 441] on section "Sub Ingredient List .a-a{fill:#347362;}.b-a{fill:#fff;} Translate Rum (distille…" at bounding box center [700, 435] width 1146 height 32
click at [194, 431] on div "Sub Ingredient List .a-a{fill:#347362;}.b-a{fill:#fff;}" at bounding box center [196, 428] width 113 height 18
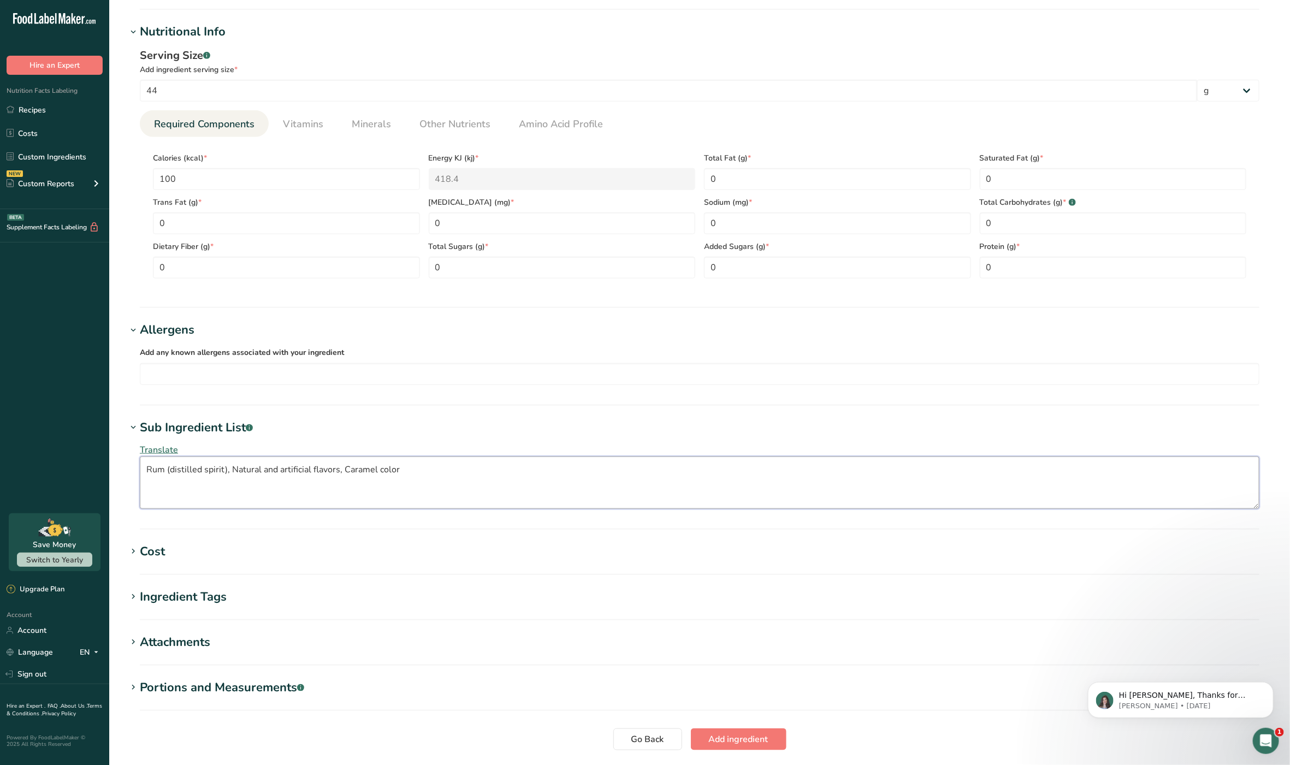
drag, startPoint x: 418, startPoint y: 468, endPoint x: 229, endPoint y: 470, distance: 189.5
click at [230, 470] on textarea "Rum (distilled spirit), Natural and artificial flavors, Caramel color" at bounding box center [700, 483] width 1120 height 52
type textarea "Rum (distilled spirit)"
click at [275, 553] on h1 "Cost" at bounding box center [700, 552] width 1146 height 18
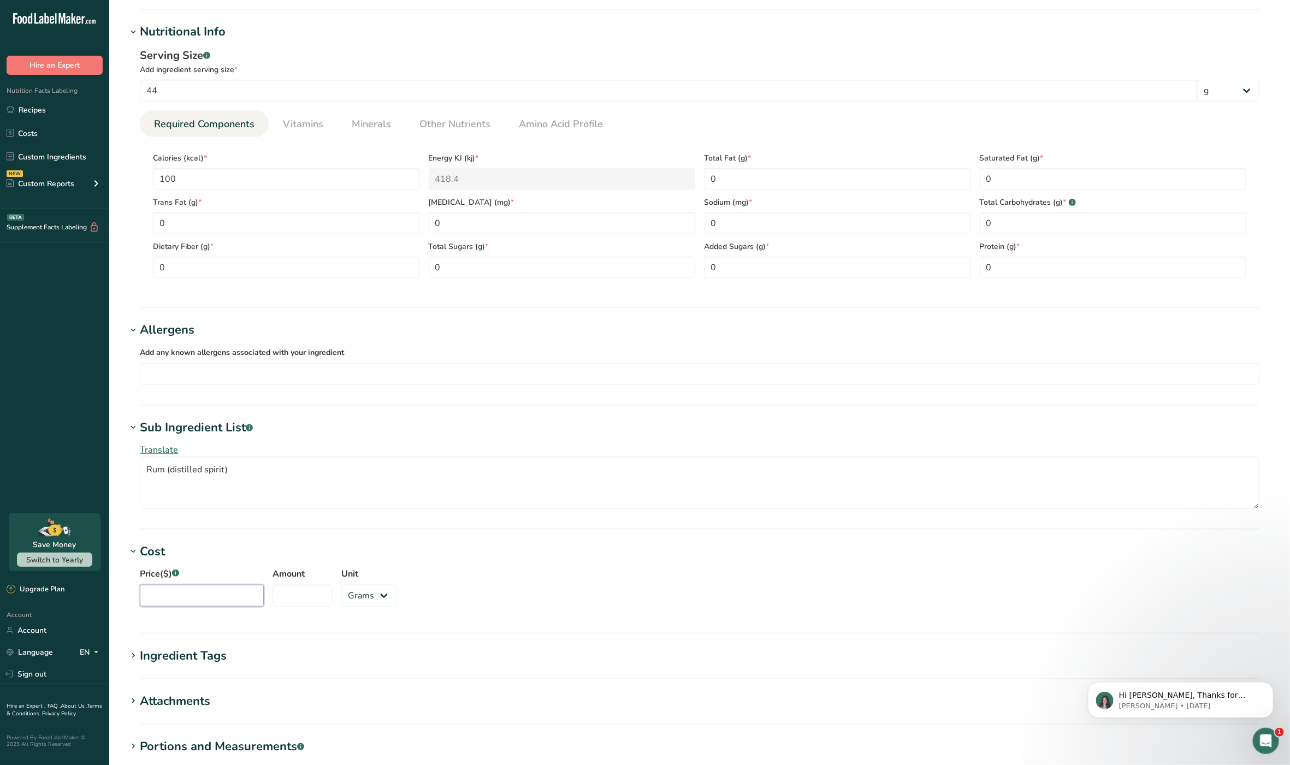
click at [191, 606] on input "Price($) .a-a{fill:#347362;}.b-a{fill:#fff;}" at bounding box center [202, 596] width 124 height 22
type input "14"
click at [291, 593] on input "Amount" at bounding box center [303, 596] width 60 height 22
click at [361, 594] on select "Grams kg mg mcg lb oz" at bounding box center [368, 596] width 55 height 22
click at [296, 595] on input "1.75" at bounding box center [303, 596] width 60 height 22
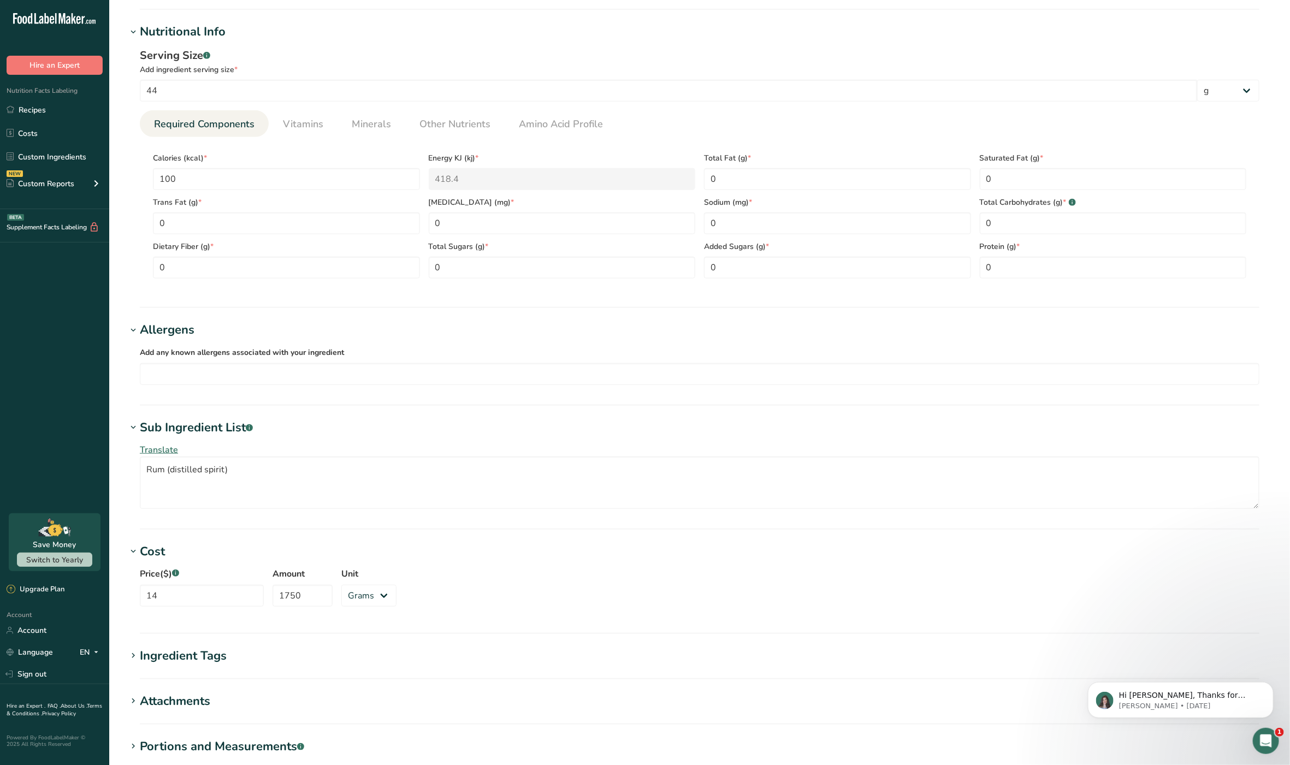
click at [493, 577] on div "Price($) .a-a{fill:#347362;}.b-a{fill:#fff;} 14 Amount 1750 Unit Grams kg mg mc…" at bounding box center [700, 590] width 1146 height 59
click at [280, 599] on input "1750" at bounding box center [303, 596] width 60 height 22
type input "1650"
click at [642, 629] on section "Cost Price($) .a-a{fill:#347362;}.b-a{fill:#fff;} 14 Amount 1650 Unit Grams kg …" at bounding box center [700, 588] width 1146 height 91
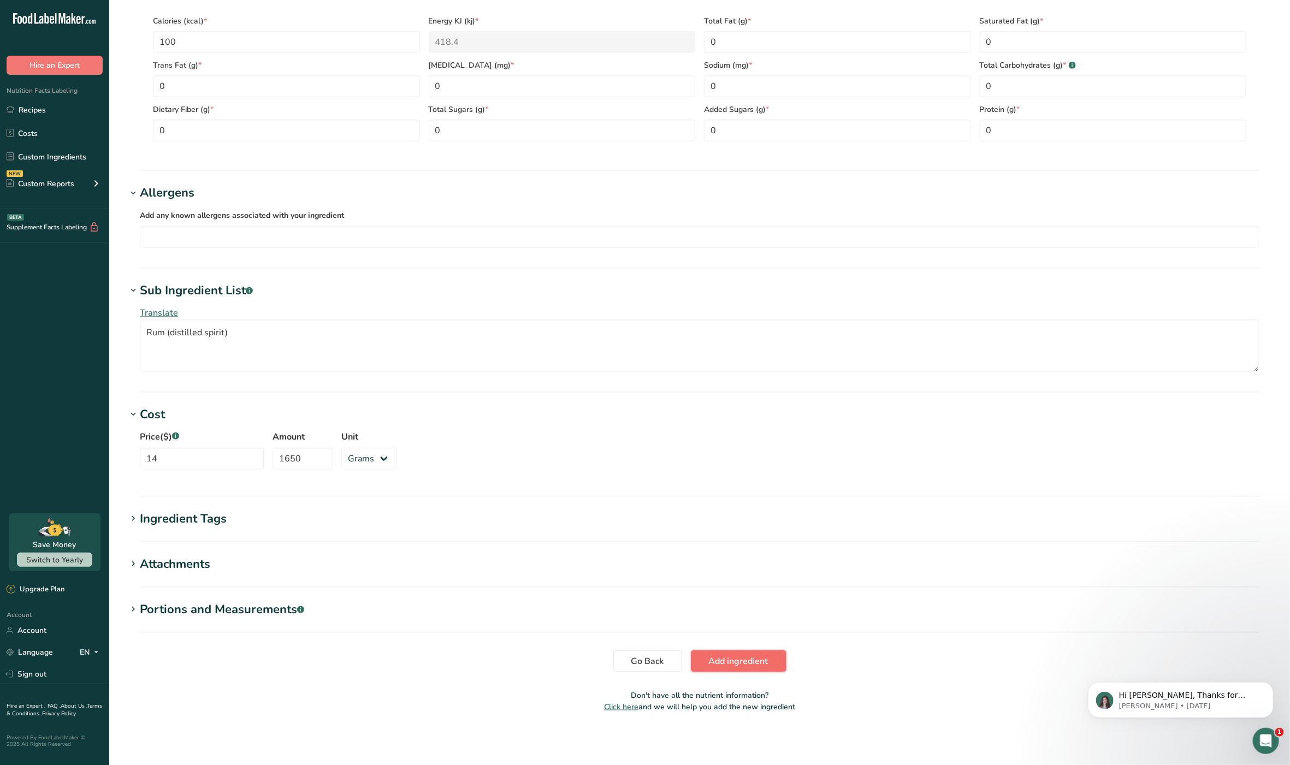
click at [762, 662] on span "Add ingredient" at bounding box center [739, 661] width 60 height 13
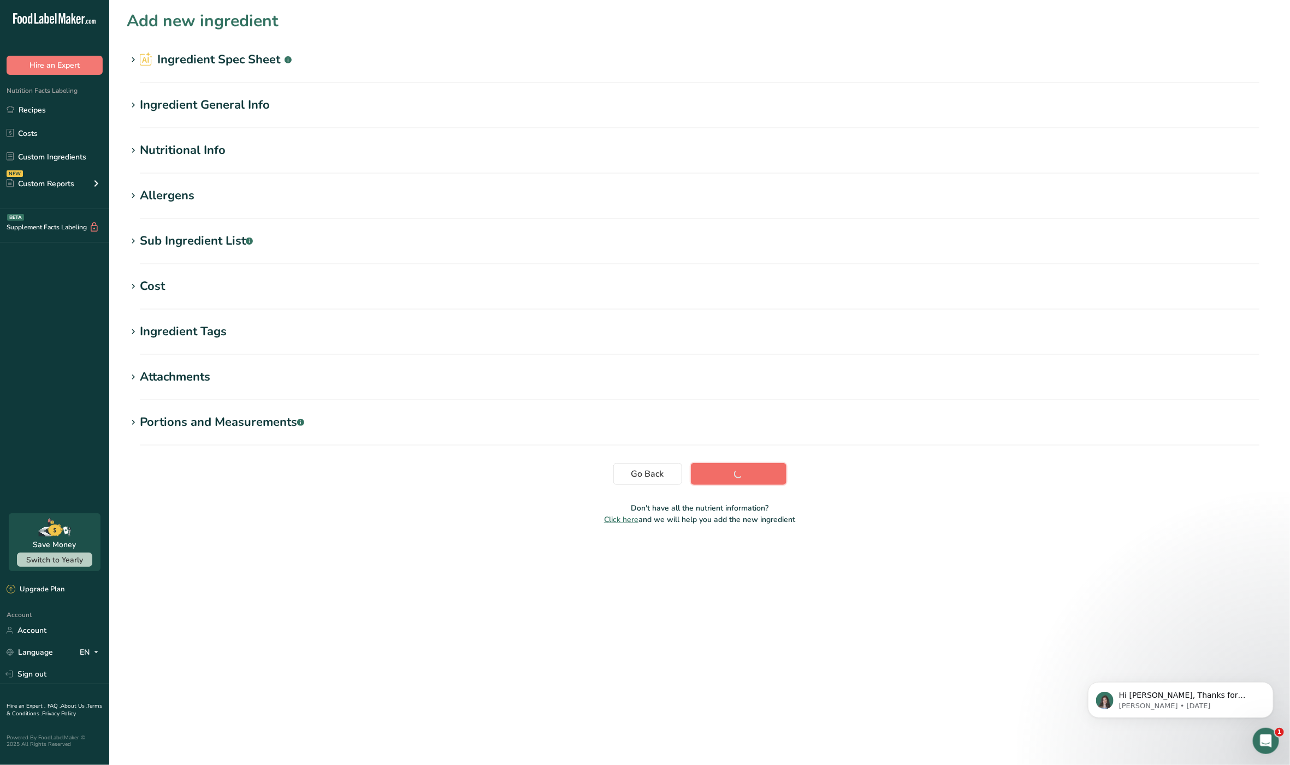
scroll to position [0, 0]
